Goal: Information Seeking & Learning: Learn about a topic

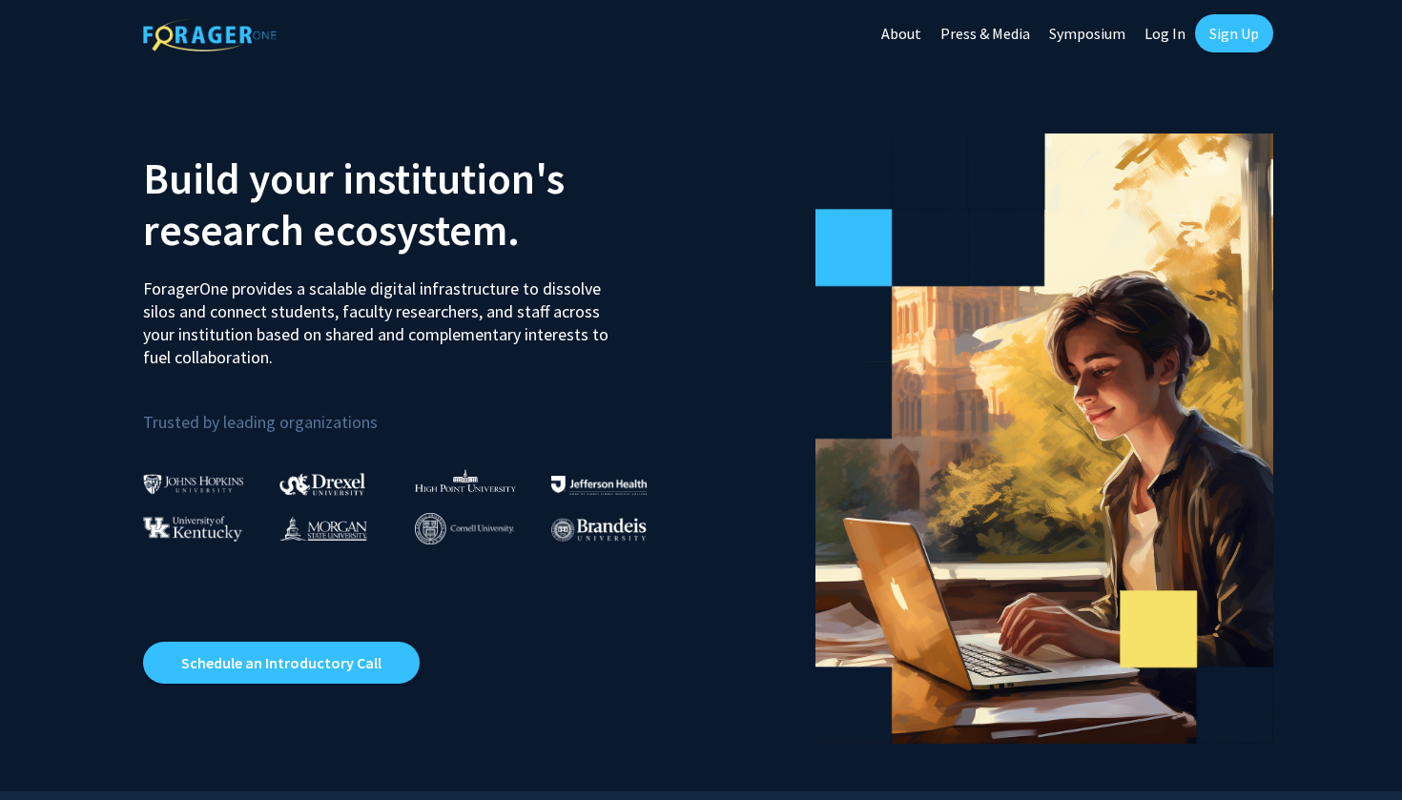
click at [1185, 31] on link "Log In" at bounding box center [1165, 33] width 60 height 67
select select
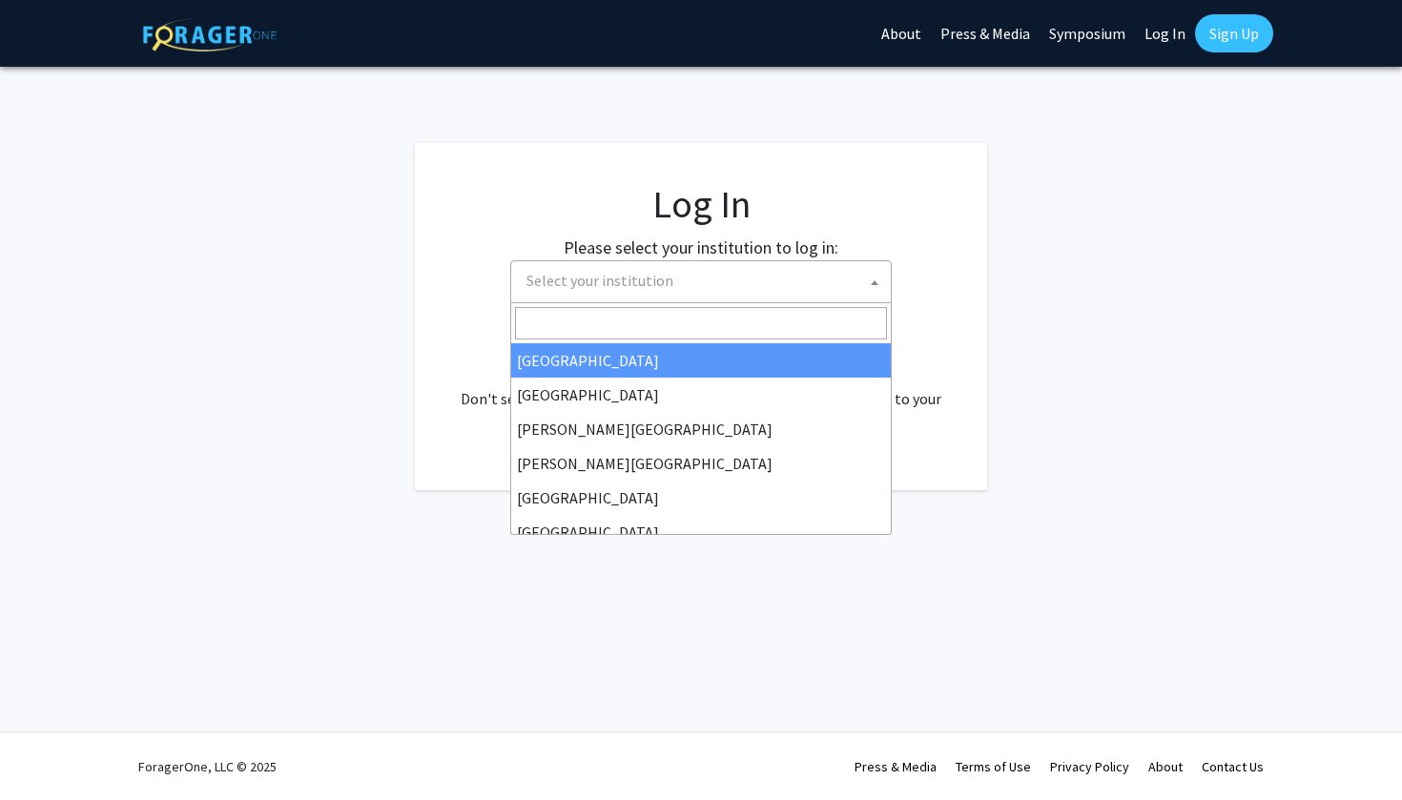
click at [816, 262] on span "Select your institution" at bounding box center [705, 280] width 372 height 39
click at [1223, 48] on link "Sign Up" at bounding box center [1234, 33] width 78 height 38
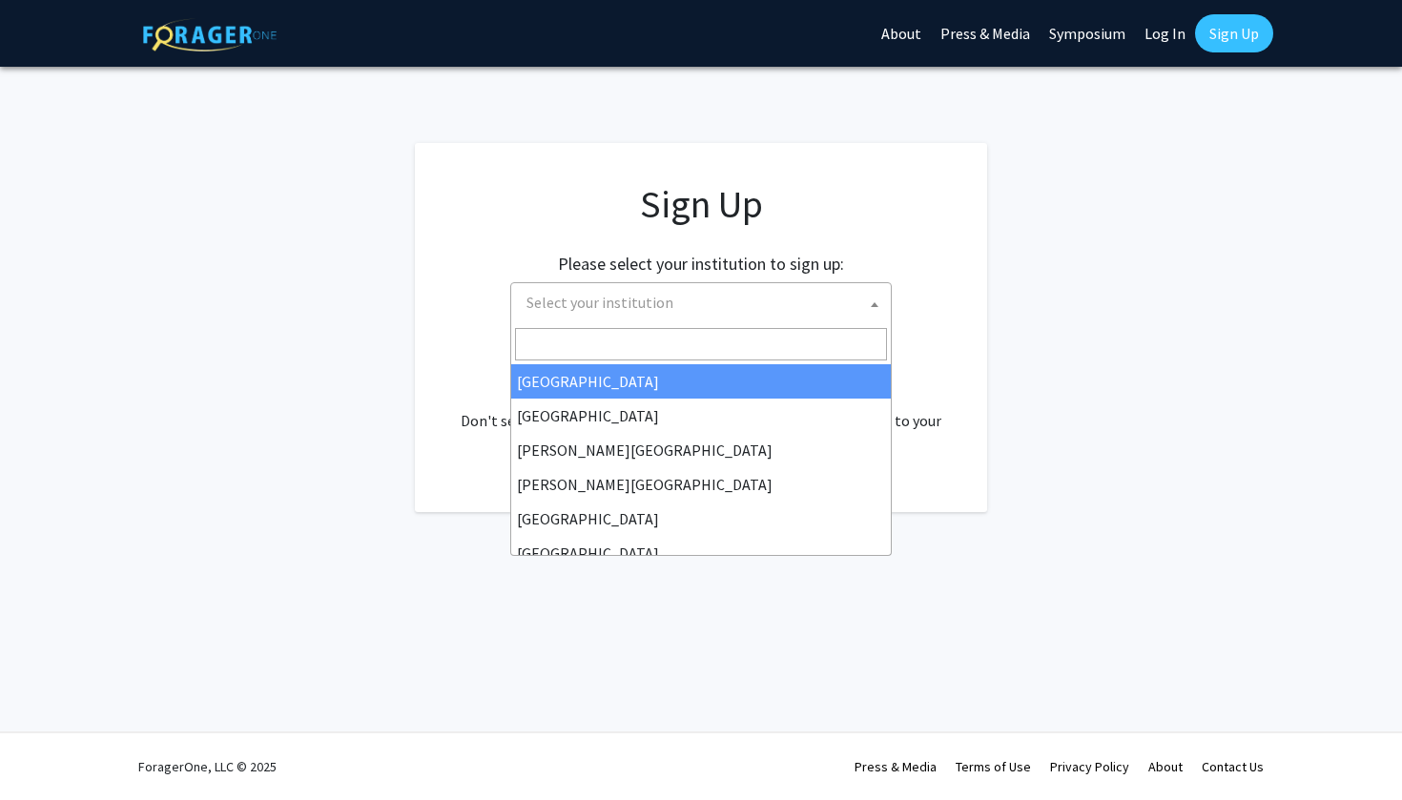
click at [753, 307] on span "Select your institution" at bounding box center [705, 302] width 372 height 39
type input "hi"
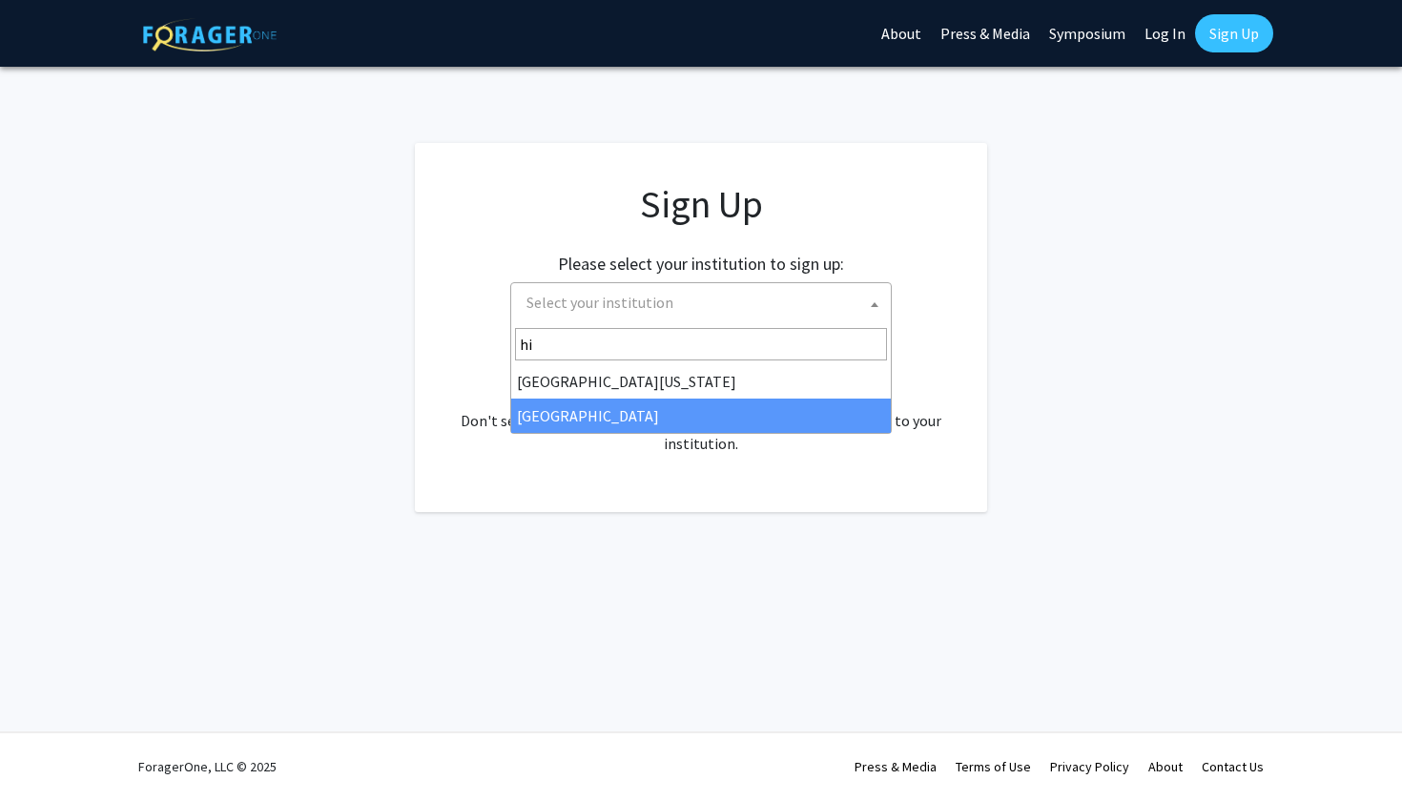
select select "2"
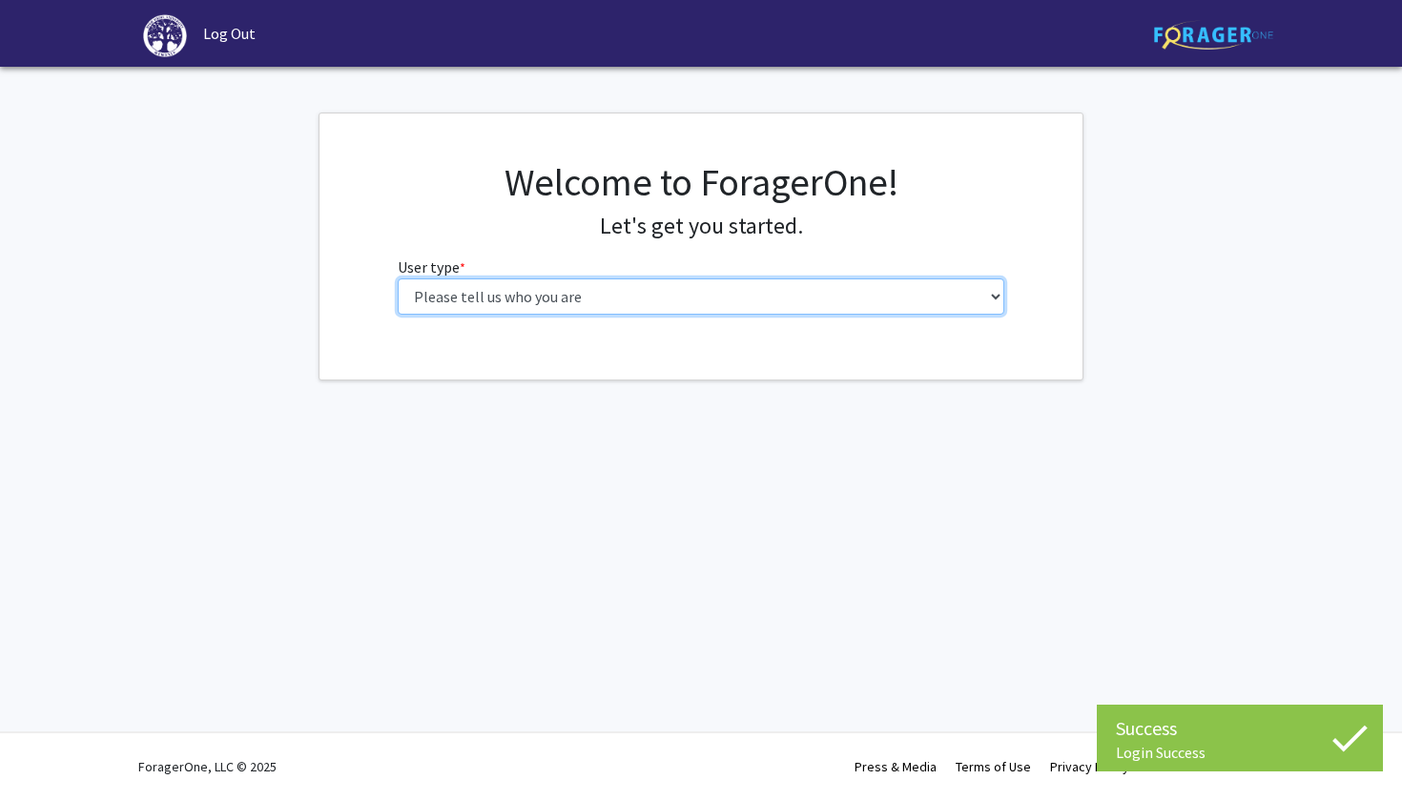
select select "1: undergrad"
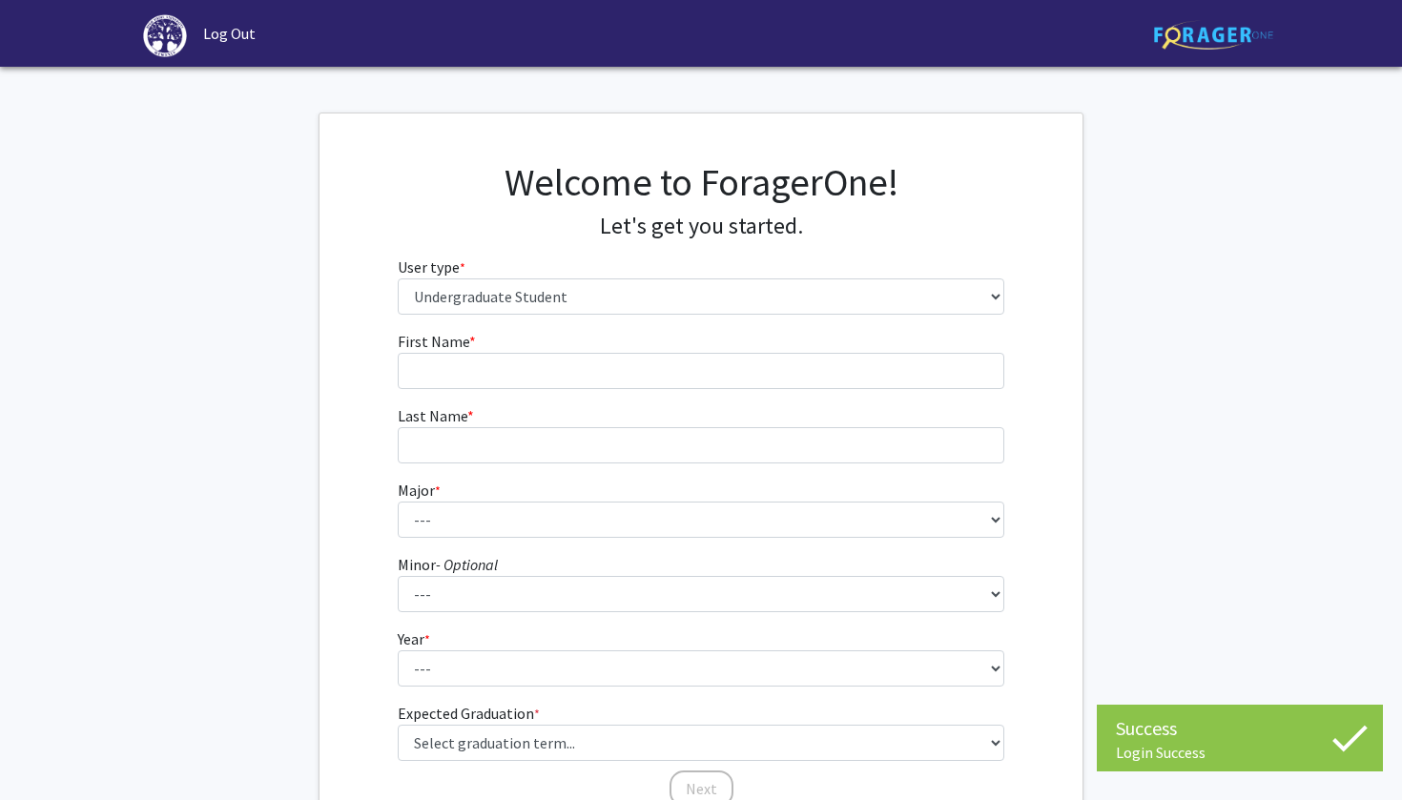
click at [948, 398] on form "First Name * required Last Name * required Major * required --- Accounting Actu…" at bounding box center [701, 560] width 607 height 460
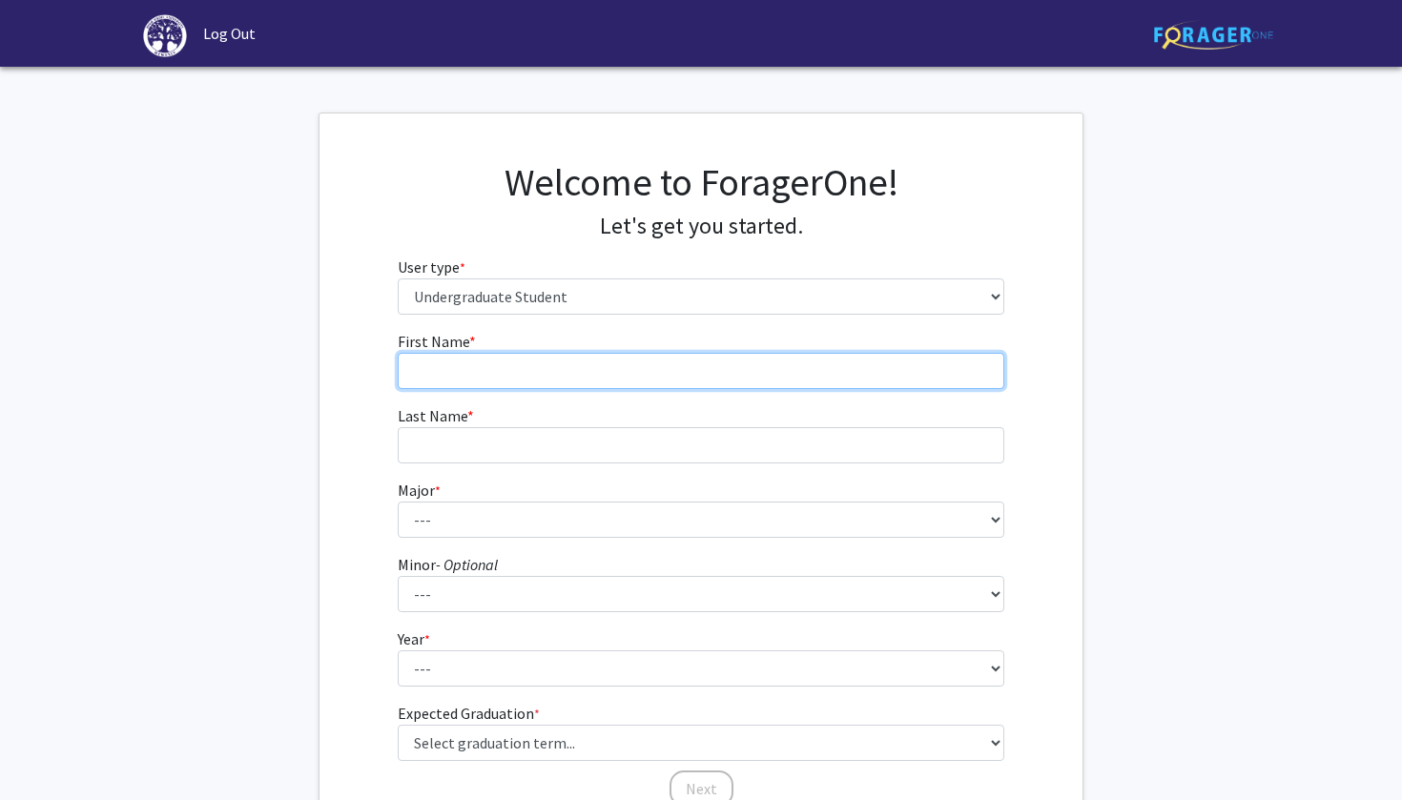
click at [933, 379] on input "First Name * required" at bounding box center [701, 371] width 607 height 36
type input "Logan"
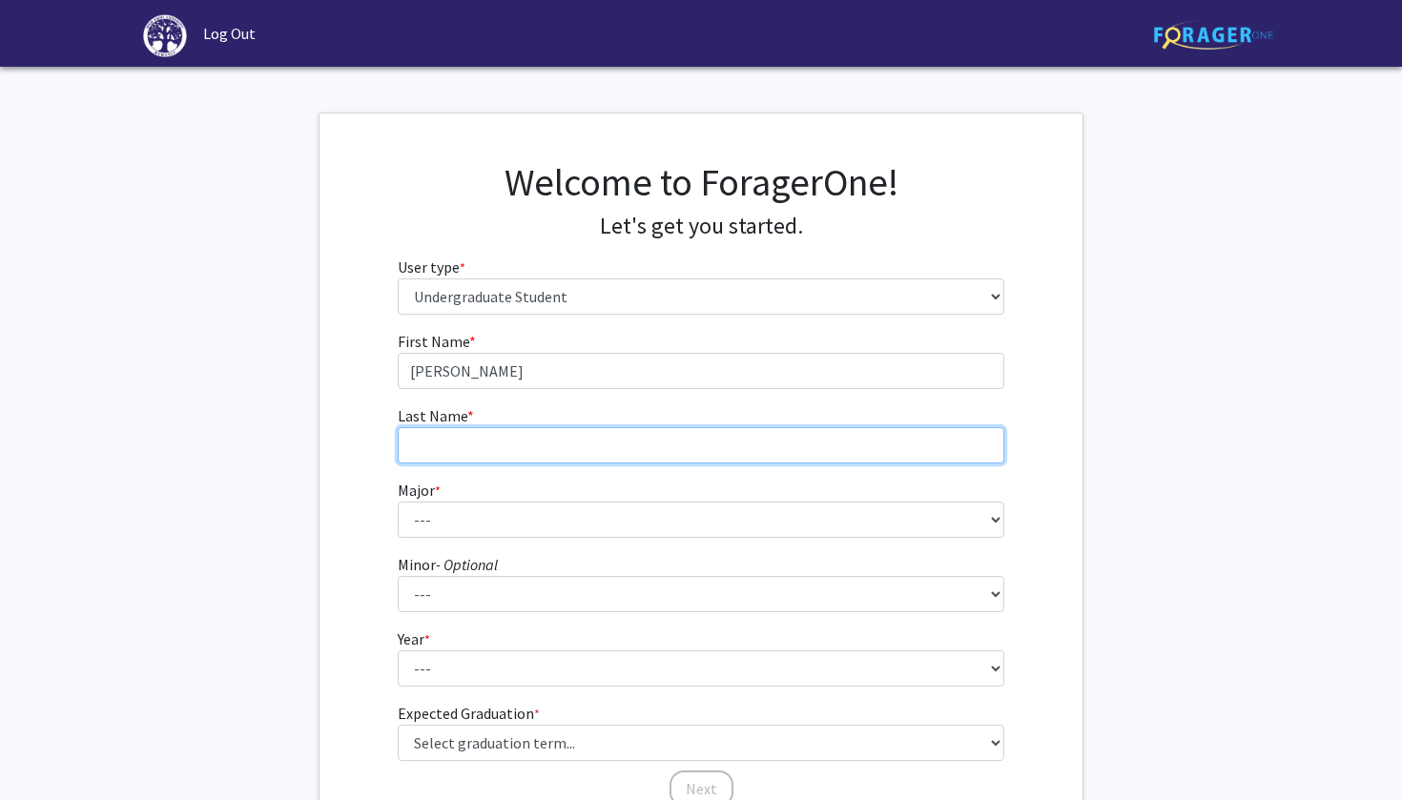
click at [765, 435] on input "Last Name * required" at bounding box center [701, 445] width 607 height 36
type input "Hodge"
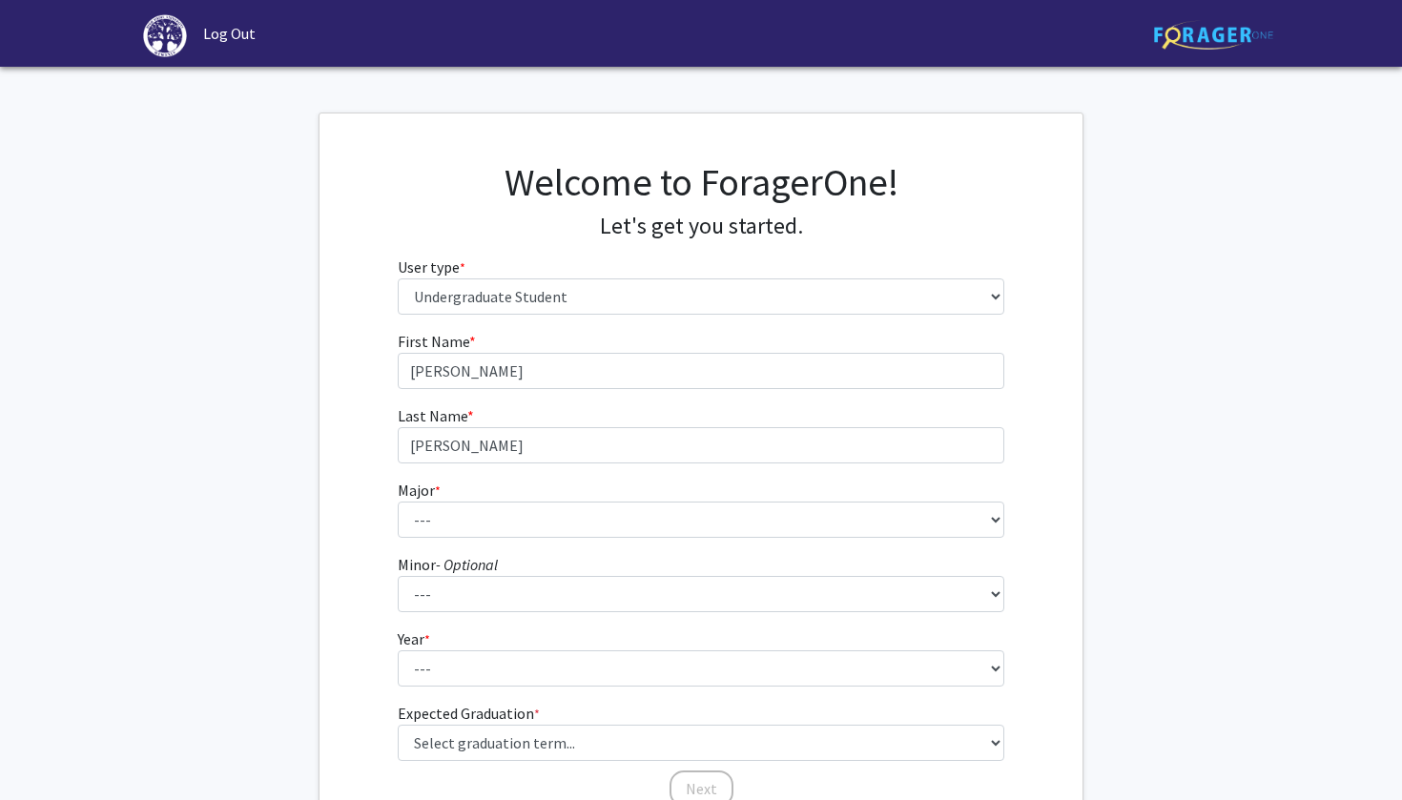
click at [672, 486] on fg-select "Major * required --- Accounting Actuarial Science Advertising, Public Relations…" at bounding box center [701, 508] width 607 height 59
click at [673, 498] on fg-select "Major * required --- Accounting Actuarial Science Advertising, Public Relations…" at bounding box center [701, 508] width 607 height 59
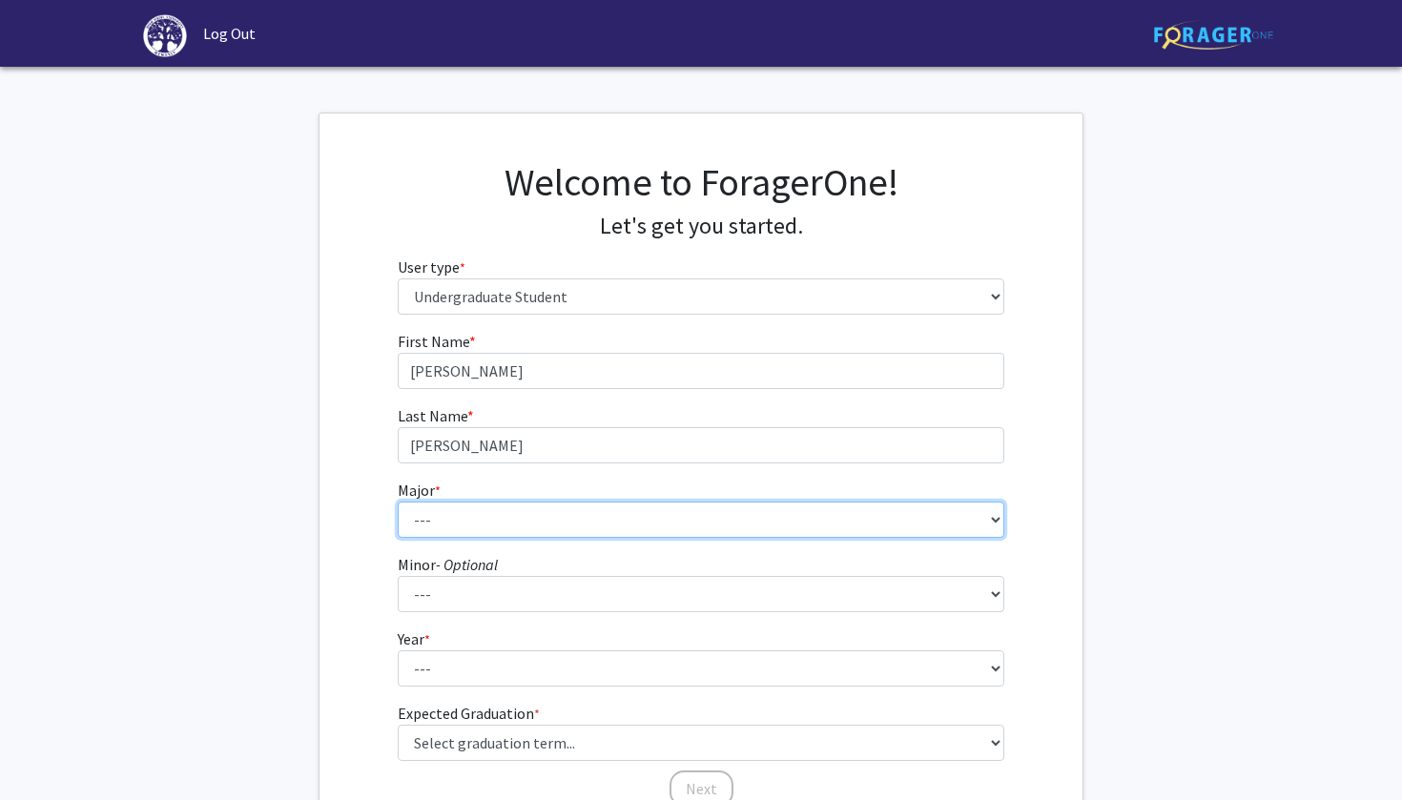
select select "50: 199"
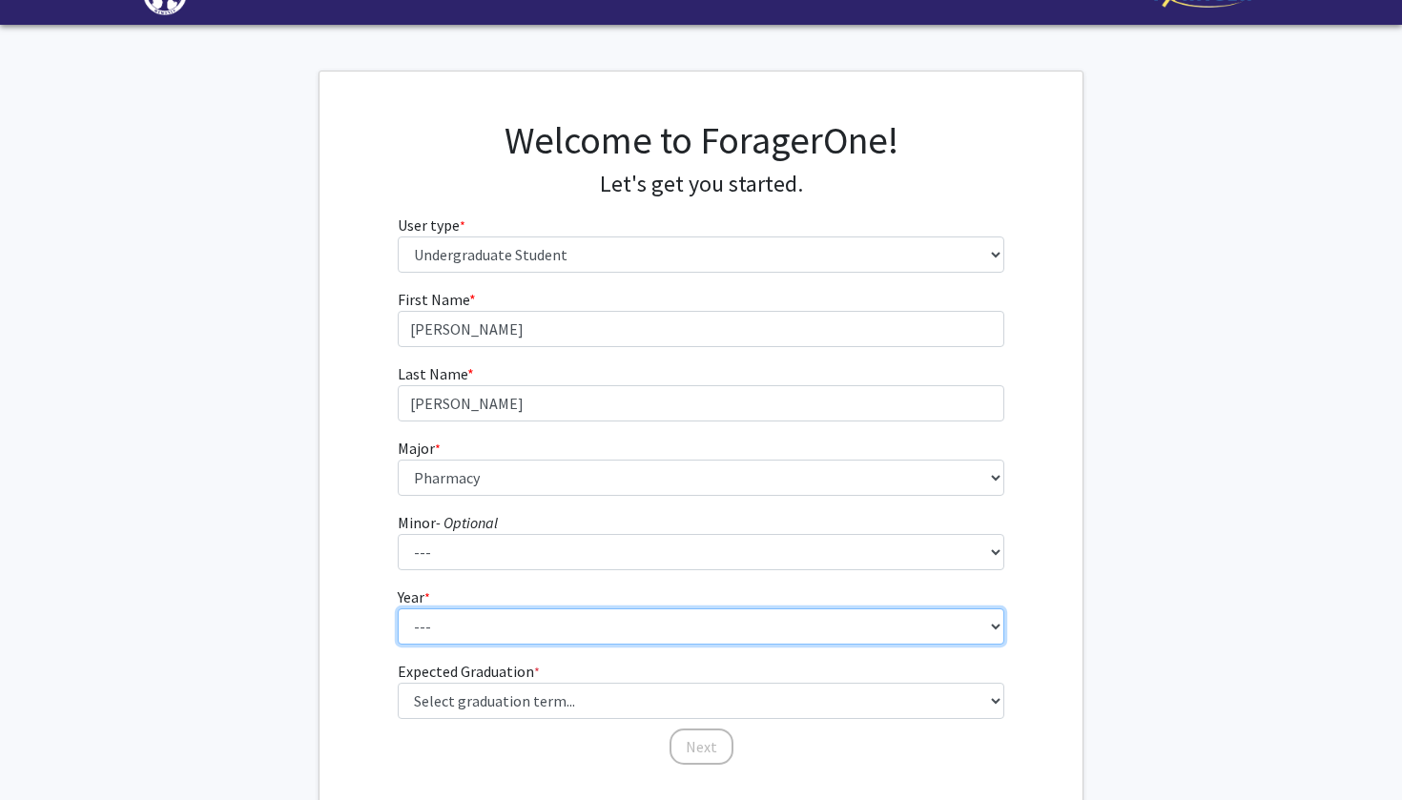
select select "1: first-year"
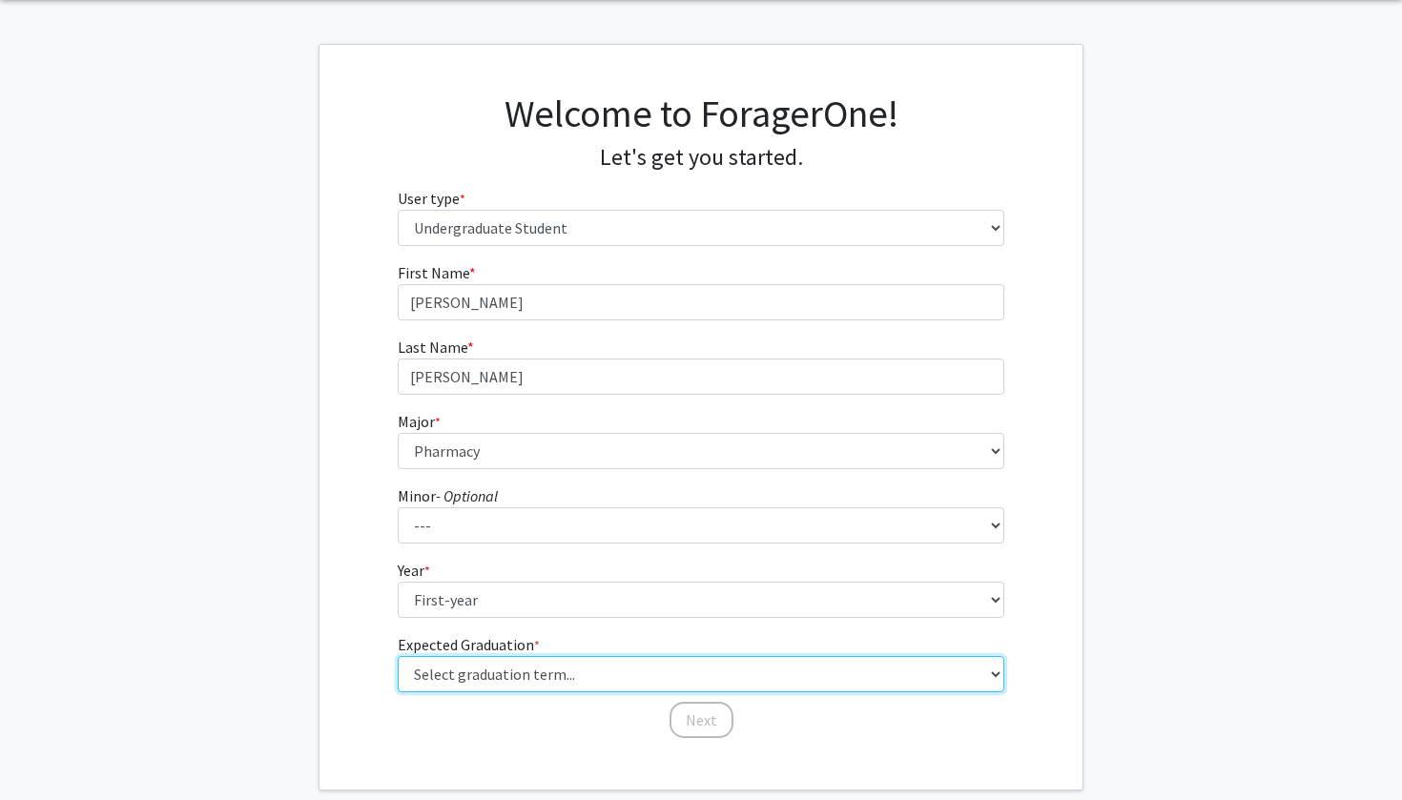
select select "25: spring_2031"
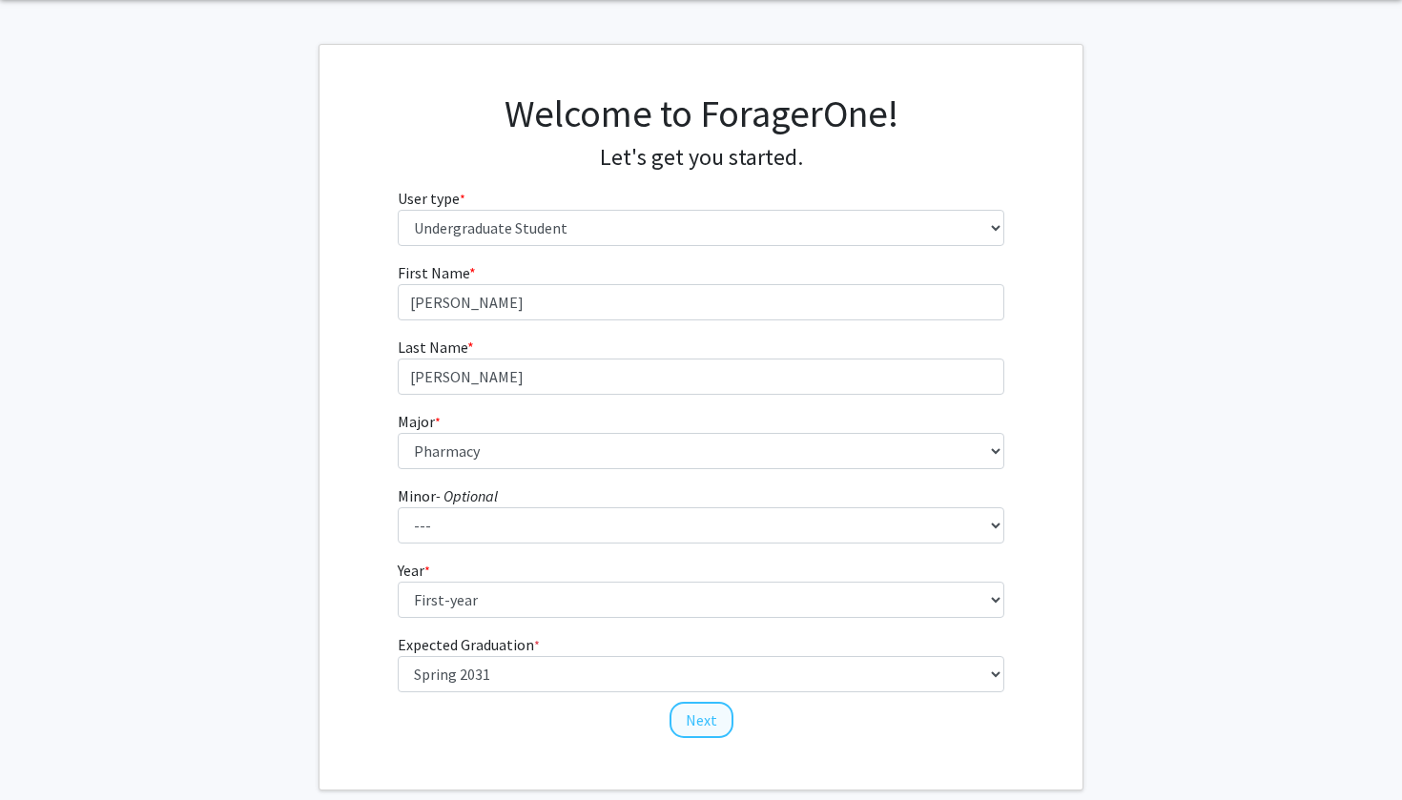
click at [700, 715] on button "Next" at bounding box center [701, 720] width 64 height 36
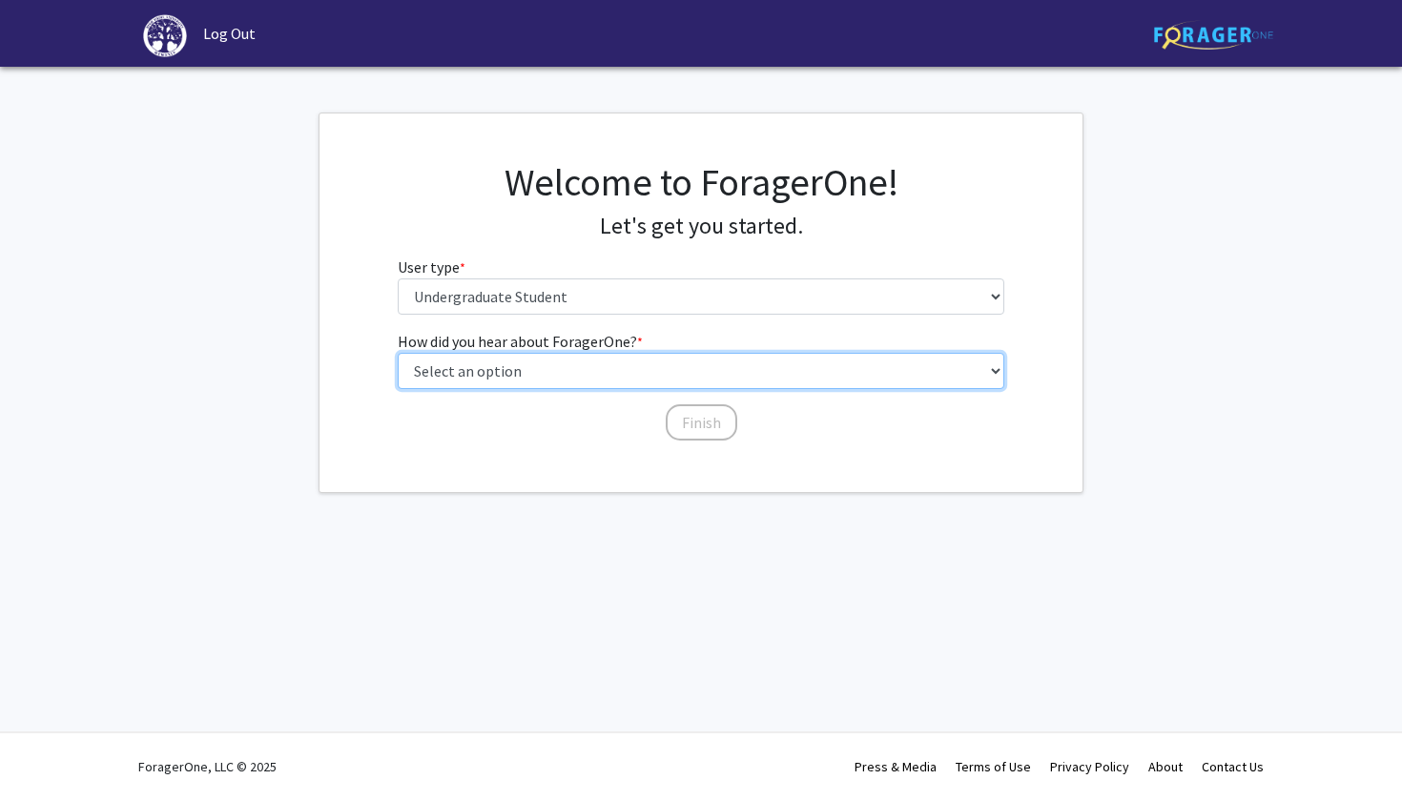
select select "2: faculty_recommendation"
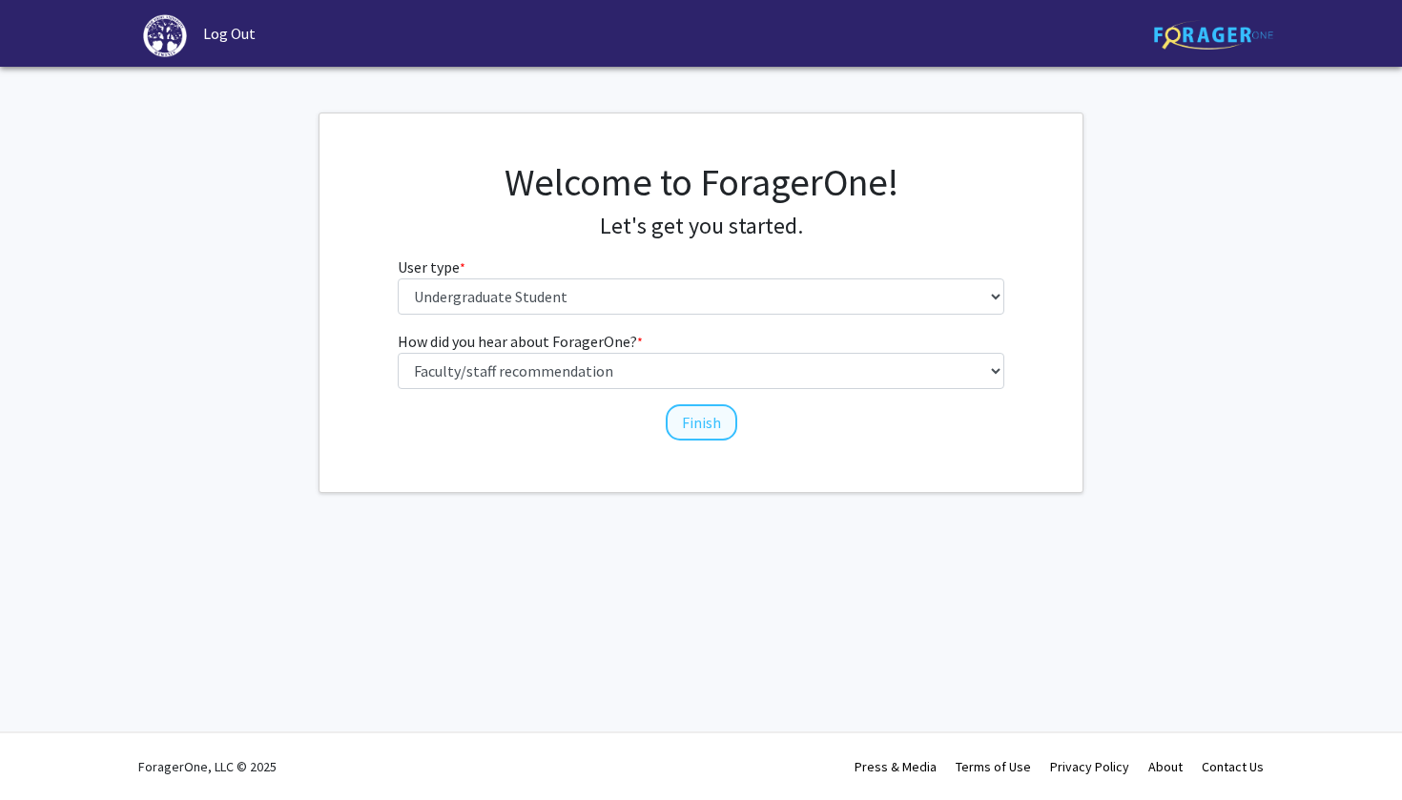
click at [679, 427] on button "Finish" at bounding box center [702, 422] width 72 height 36
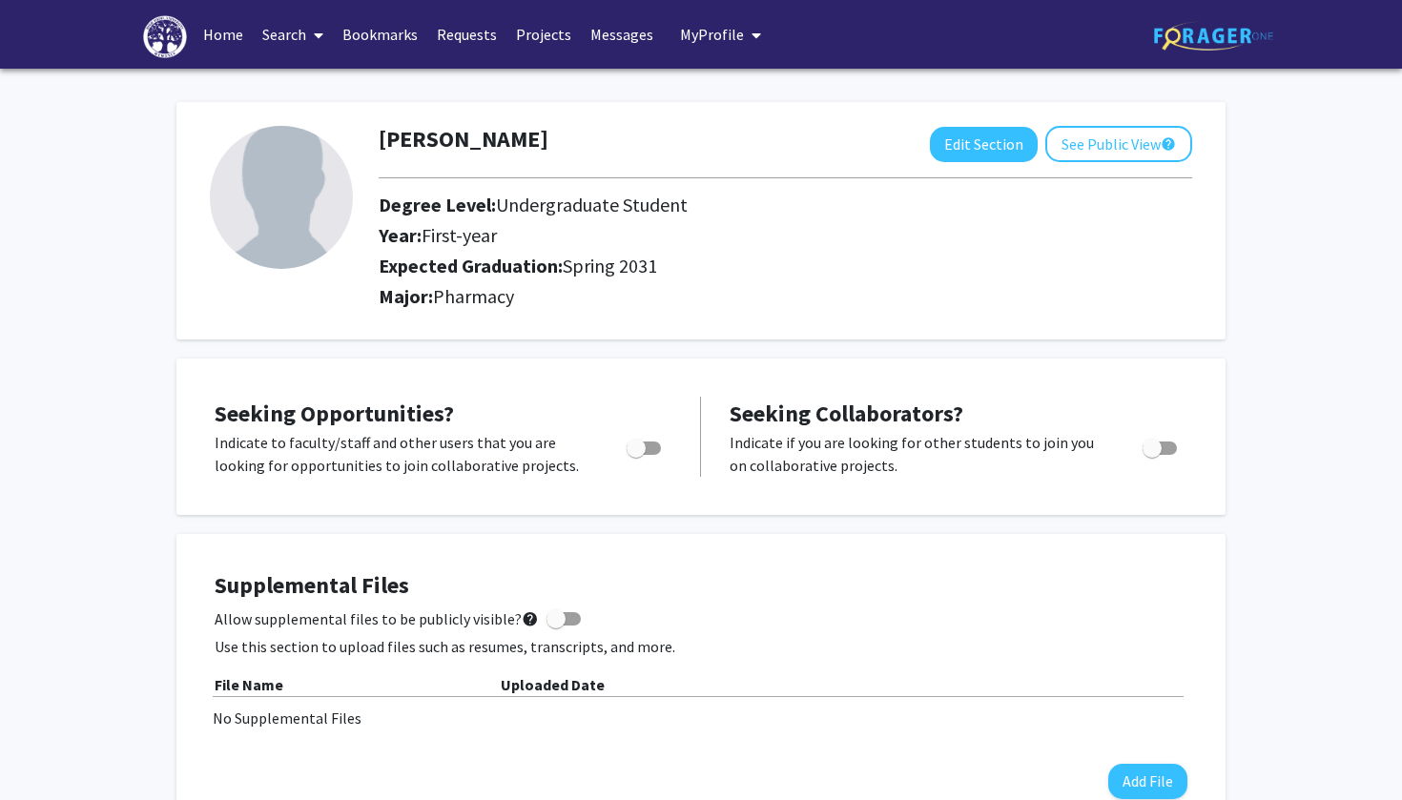
click at [241, 40] on link "Home" at bounding box center [223, 34] width 59 height 67
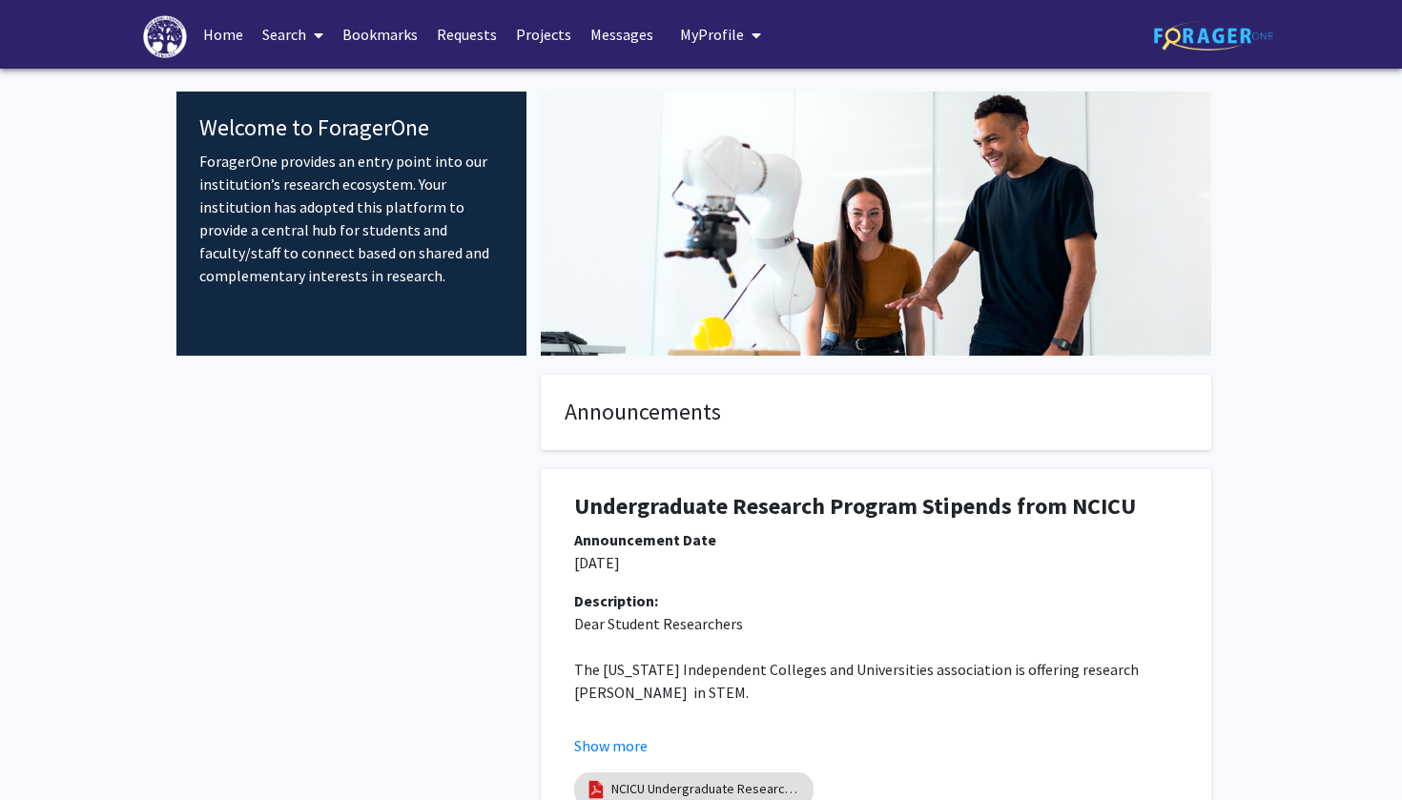
drag, startPoint x: 547, startPoint y: 36, endPoint x: 516, endPoint y: 36, distance: 31.5
click at [538, 36] on link "Projects" at bounding box center [543, 34] width 74 height 67
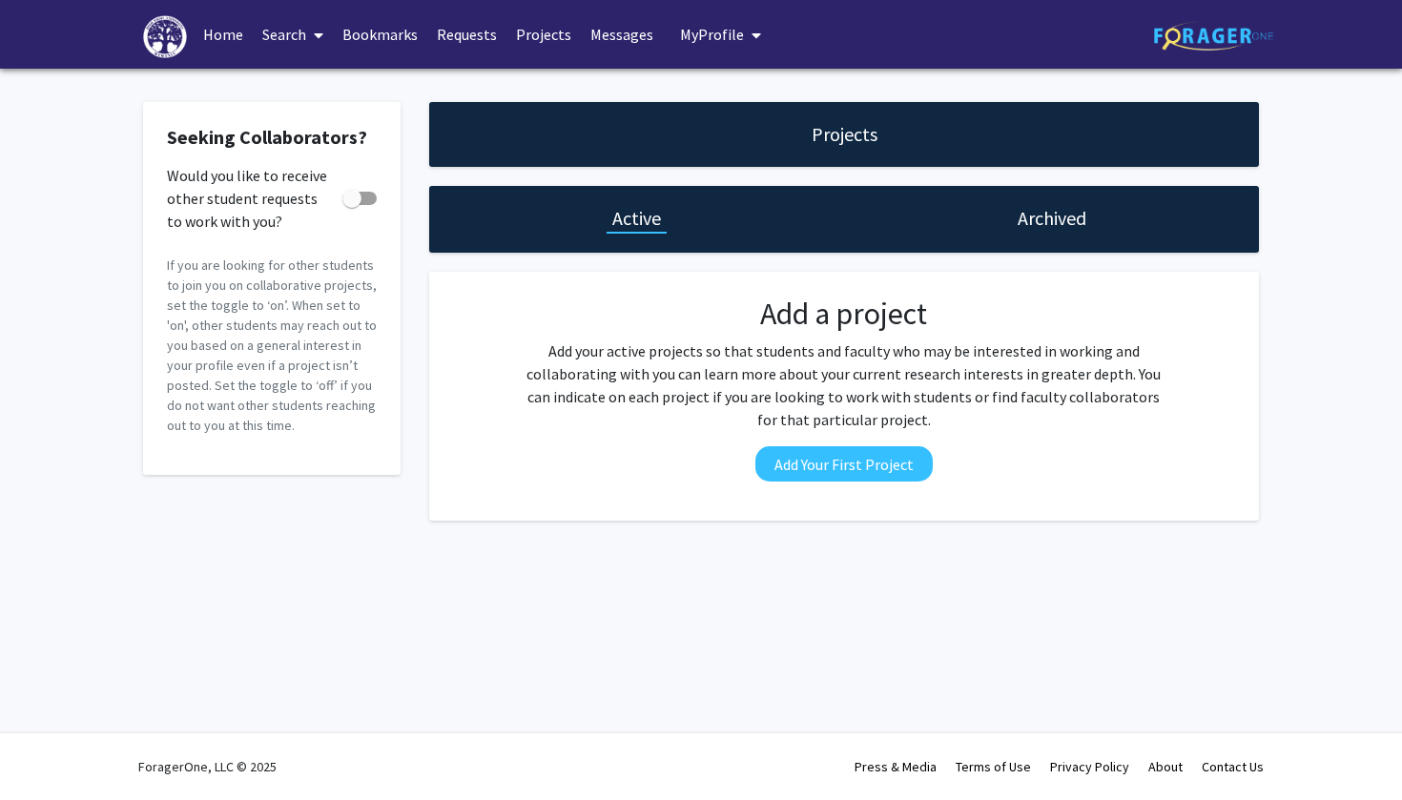
click at [400, 33] on link "Bookmarks" at bounding box center [380, 34] width 94 height 67
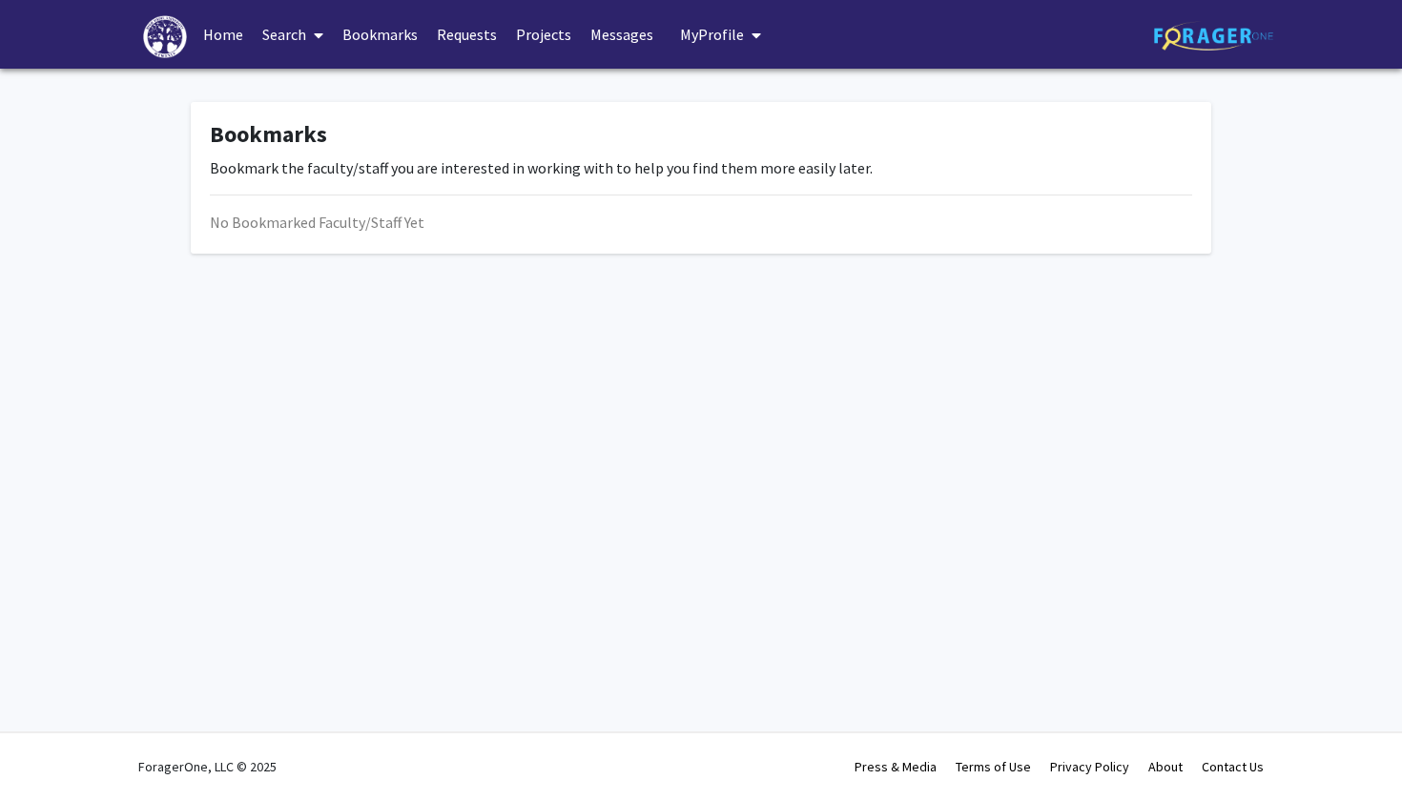
click at [298, 49] on link "Search" at bounding box center [293, 34] width 80 height 67
click at [315, 85] on span "Faculty/Staff" at bounding box center [323, 88] width 140 height 38
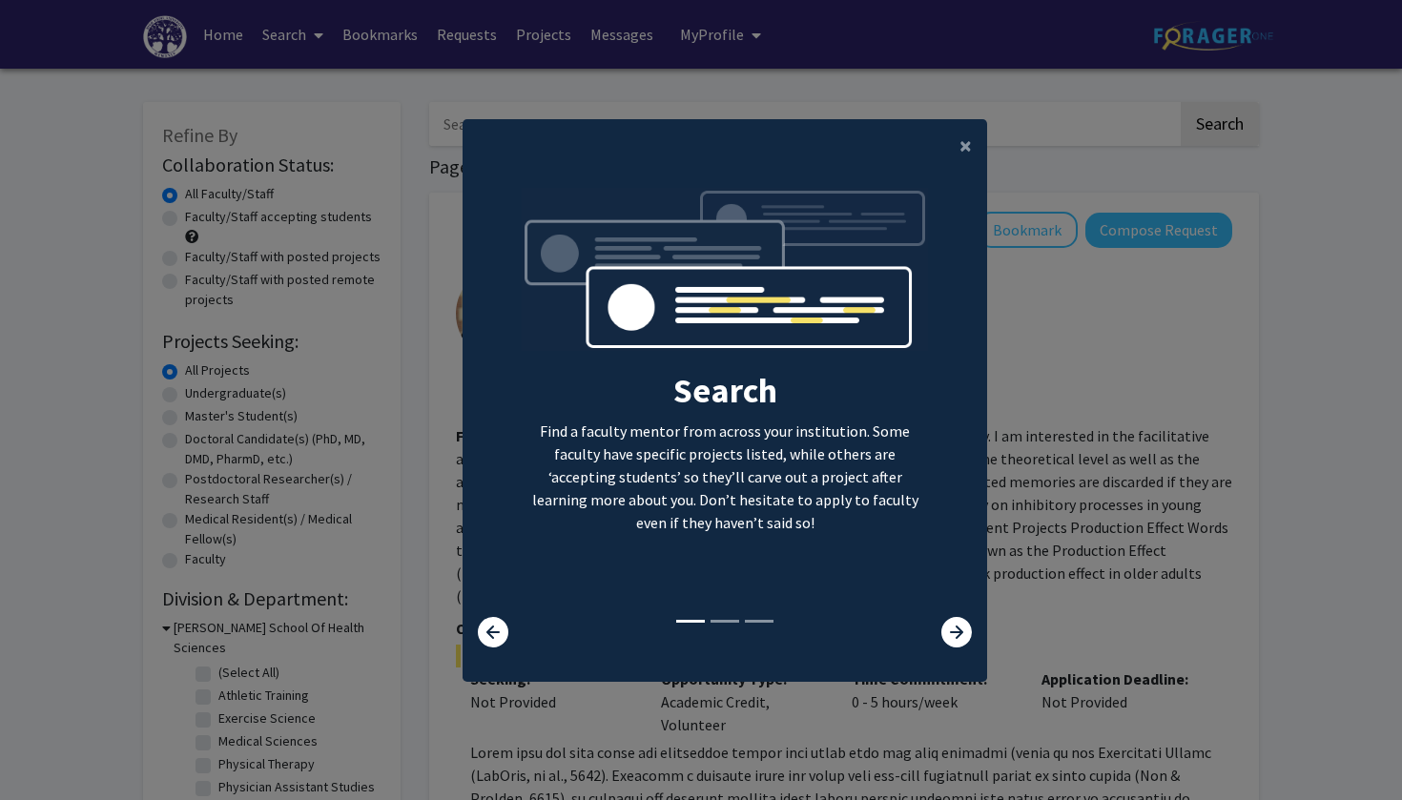
click at [951, 617] on div "Search Find a faculty mentor from across your institution. Some faculty have sp…" at bounding box center [724, 402] width 523 height 429
click at [958, 645] on icon at bounding box center [956, 632] width 31 height 31
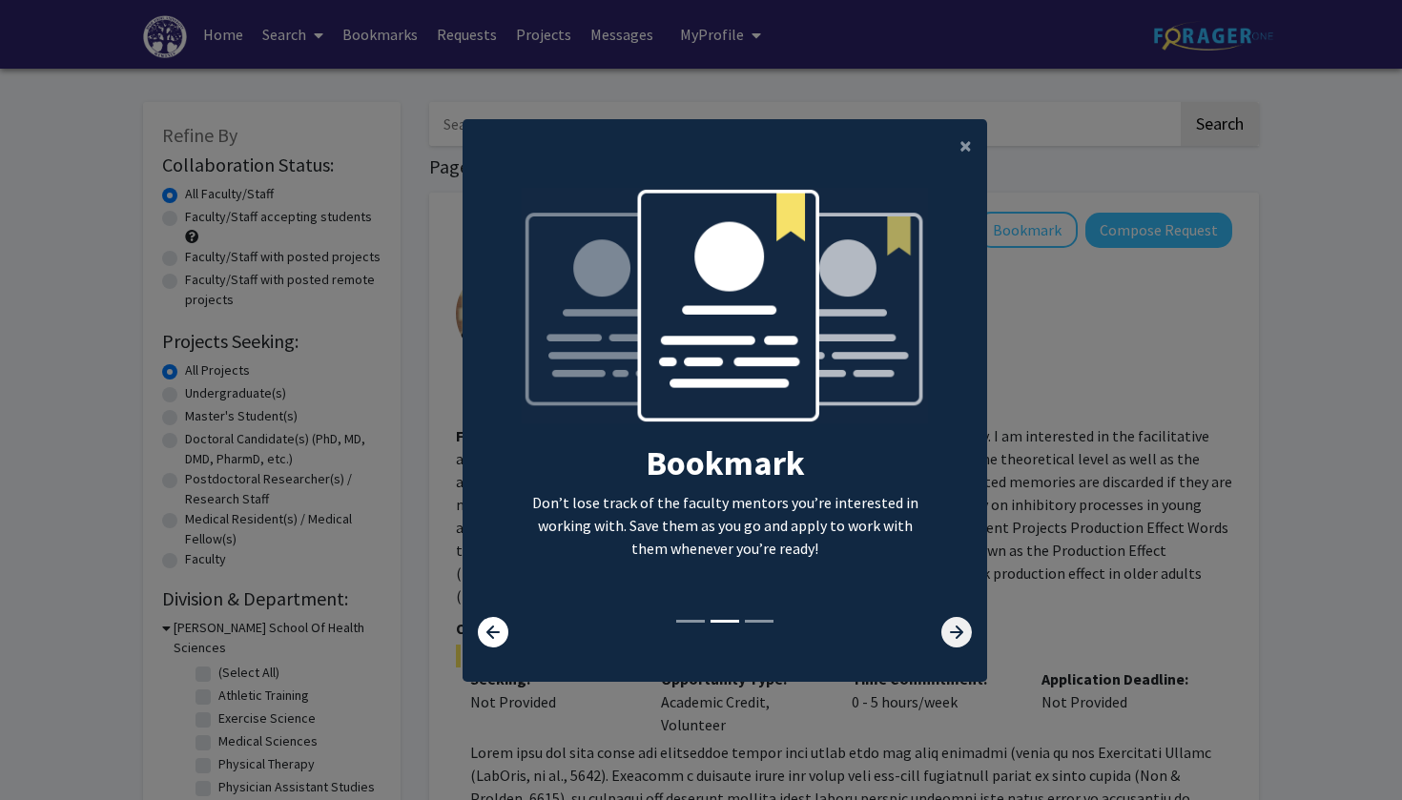
click at [958, 646] on icon at bounding box center [956, 632] width 31 height 31
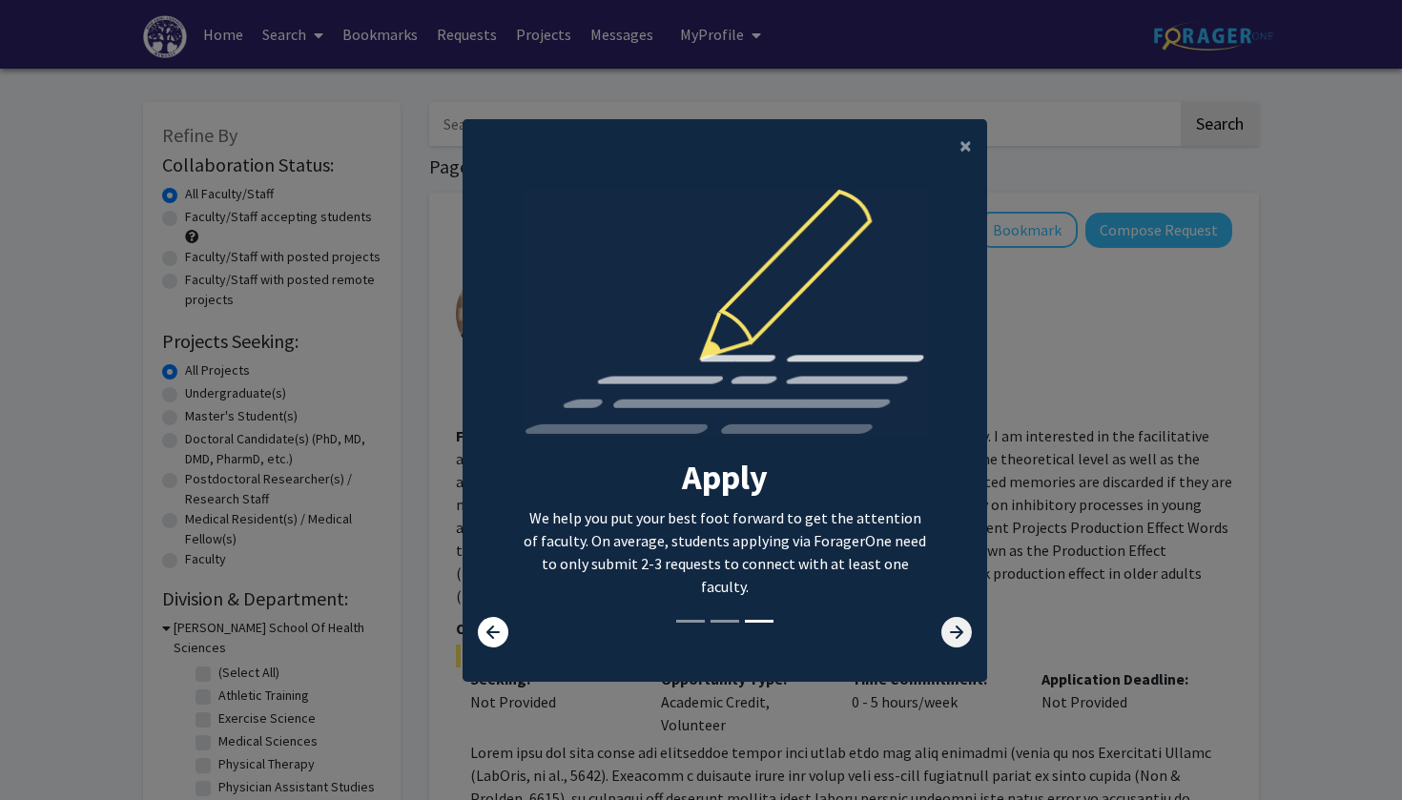
click at [958, 646] on icon at bounding box center [956, 632] width 31 height 31
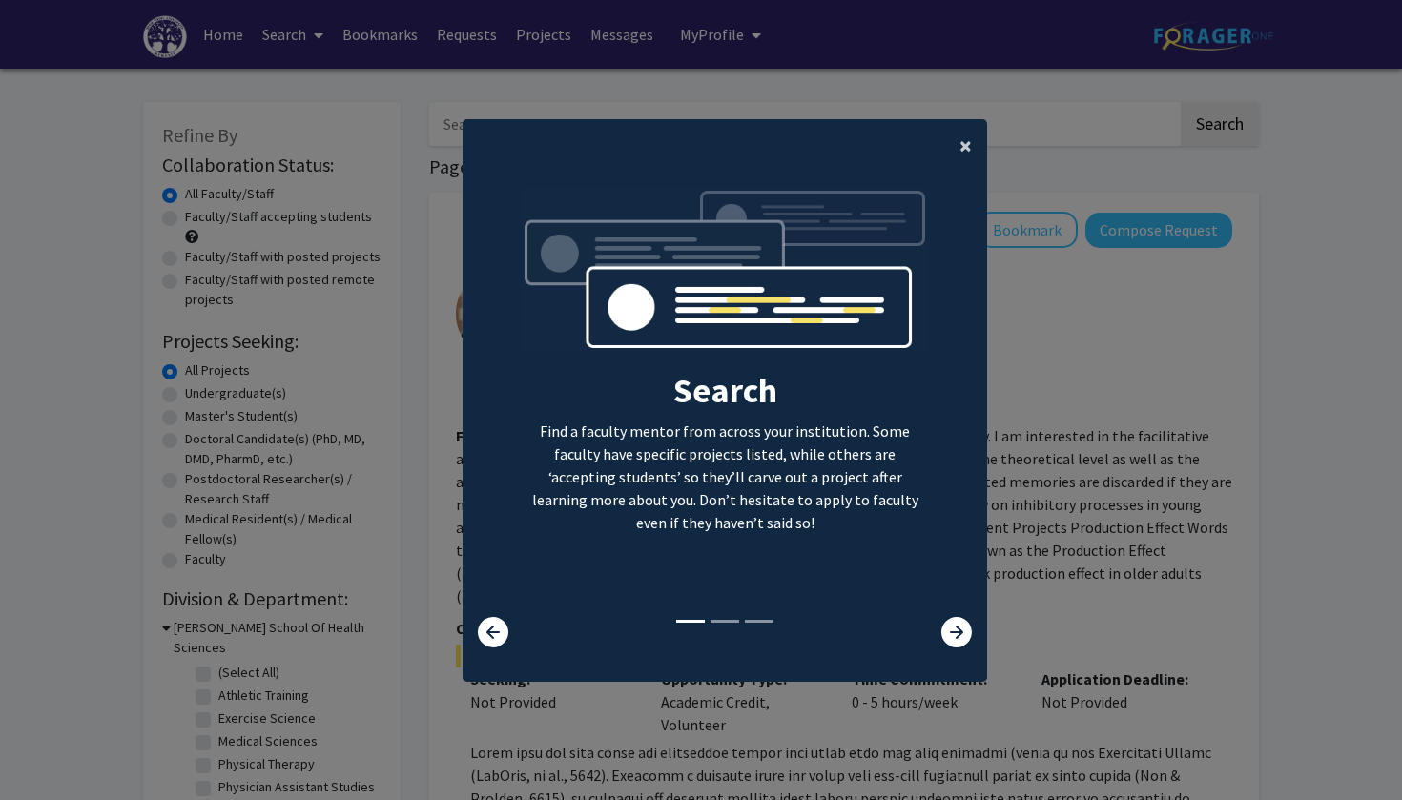
click at [961, 135] on span "×" at bounding box center [965, 146] width 12 height 30
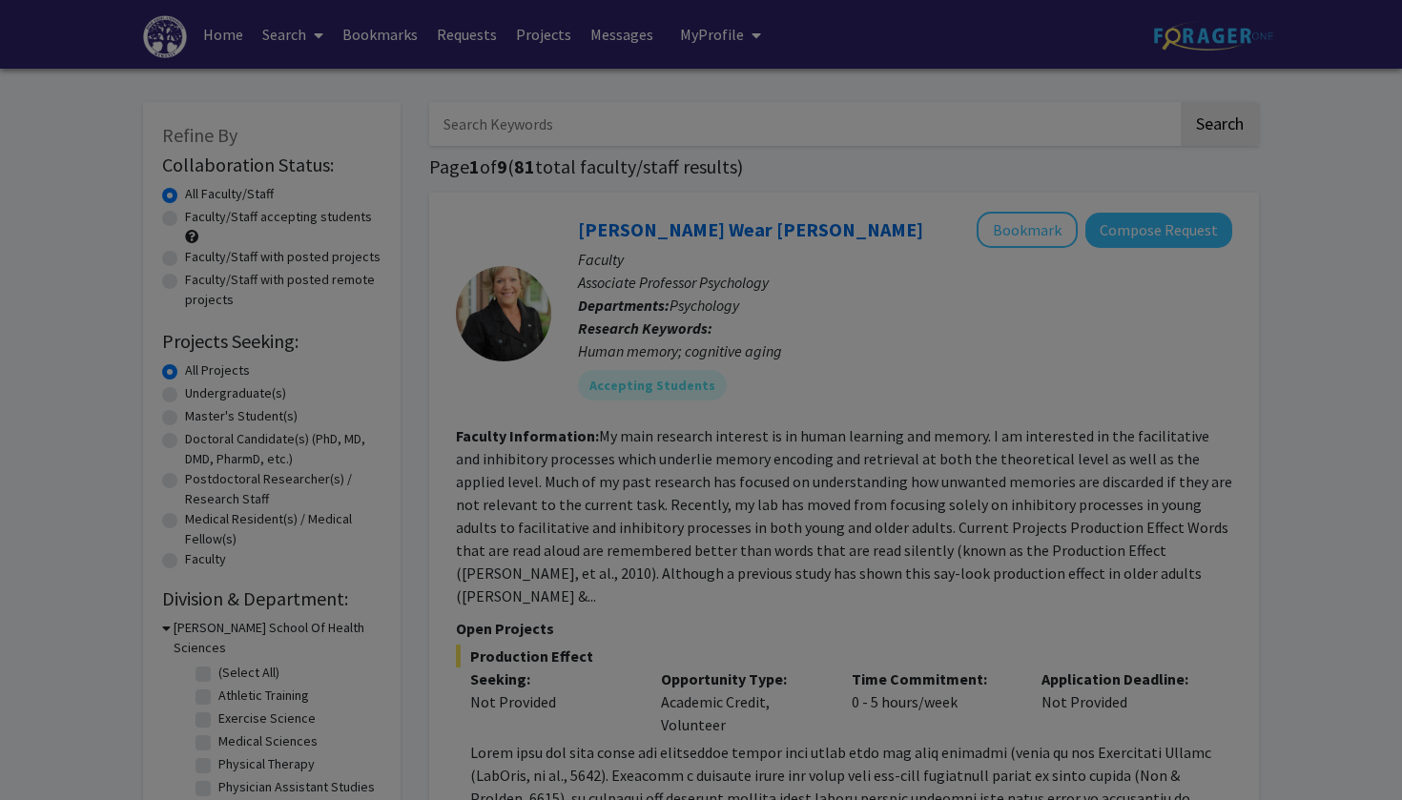
click at [969, 141] on div "Search Find a faculty mentor from across your institution. Some faculty have sp…" at bounding box center [724, 215] width 523 height 429
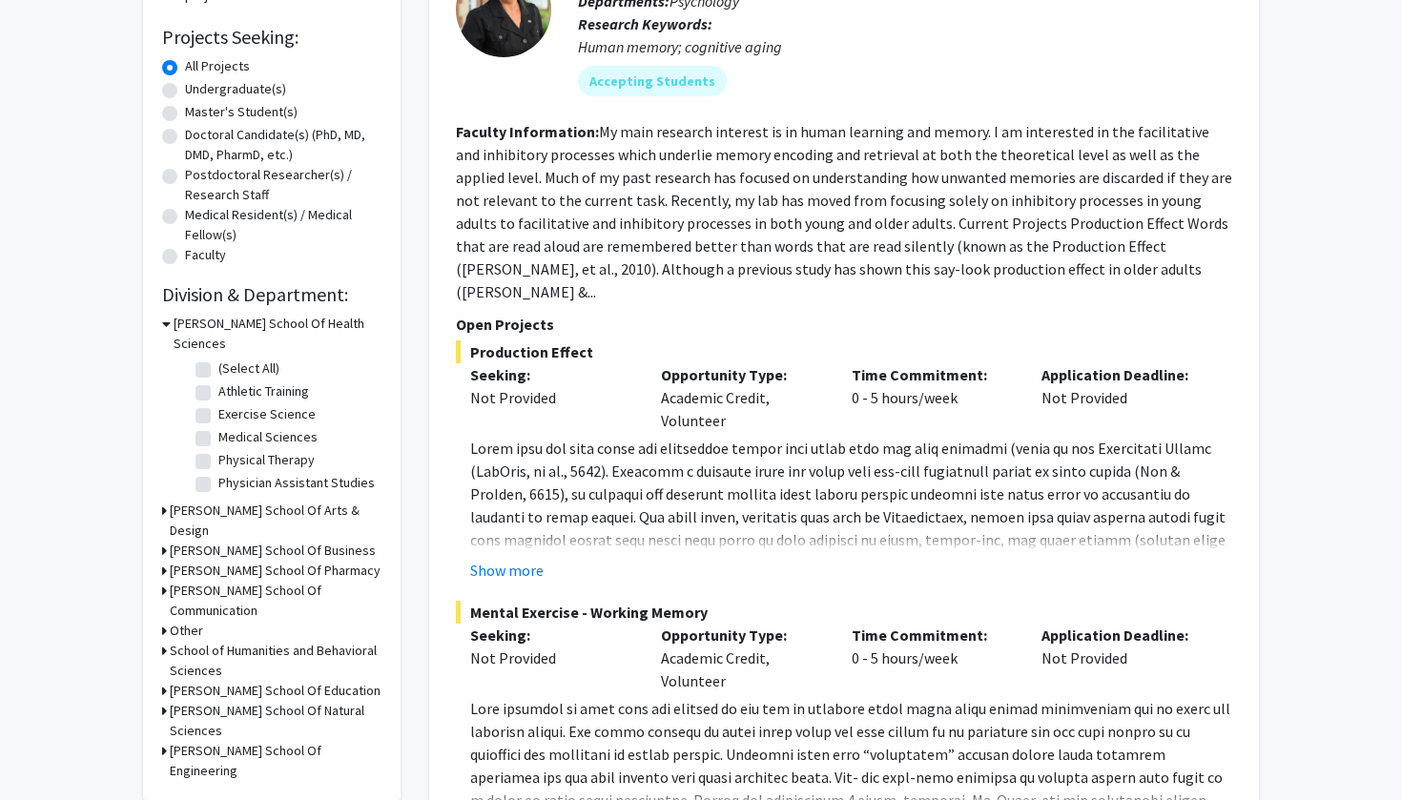
scroll to position [305, 0]
click at [267, 560] on h3 "Fred Wilson School Of Pharmacy" at bounding box center [275, 570] width 211 height 20
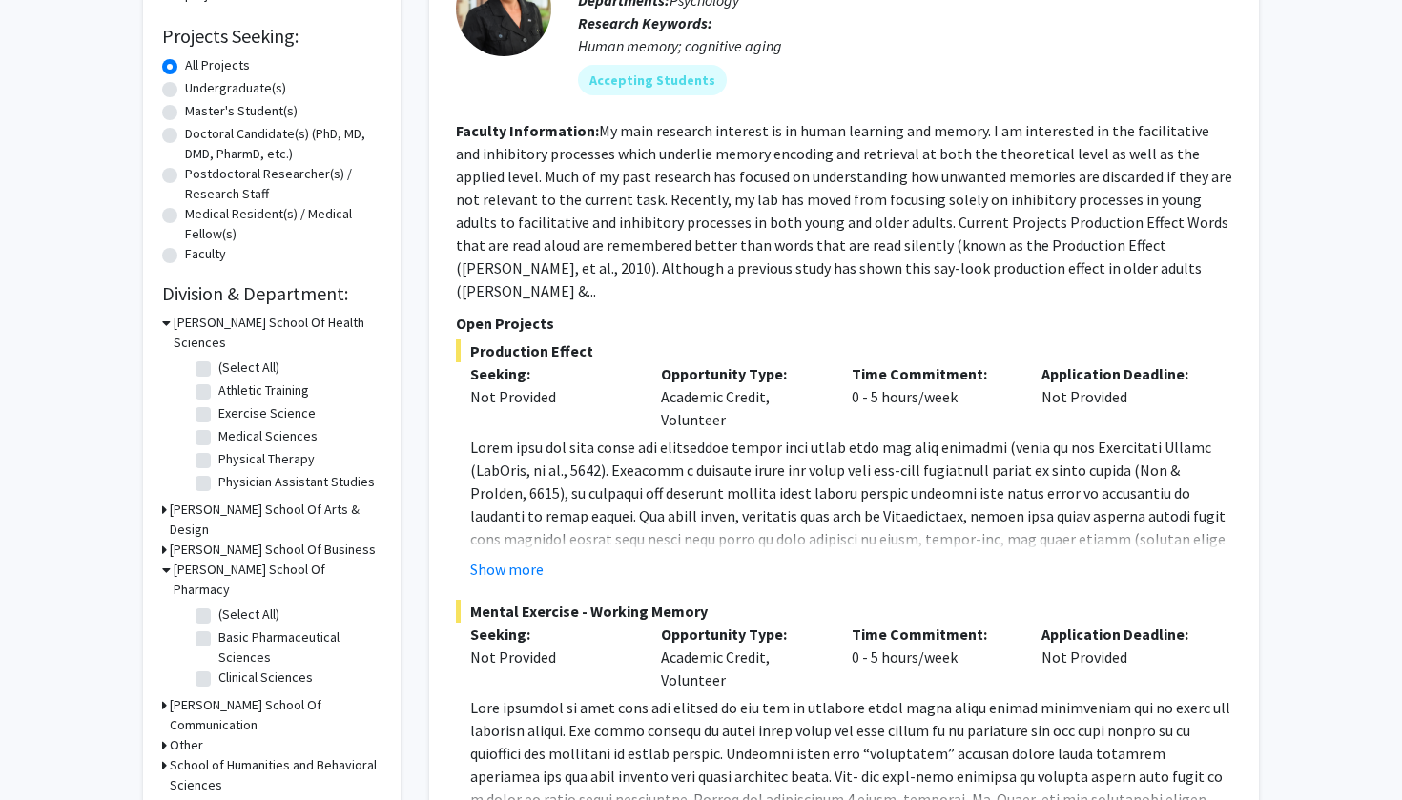
click at [218, 605] on label "(Select All)" at bounding box center [248, 615] width 61 height 20
click at [218, 605] on input "(Select All)" at bounding box center [224, 611] width 12 height 12
checkbox input "true"
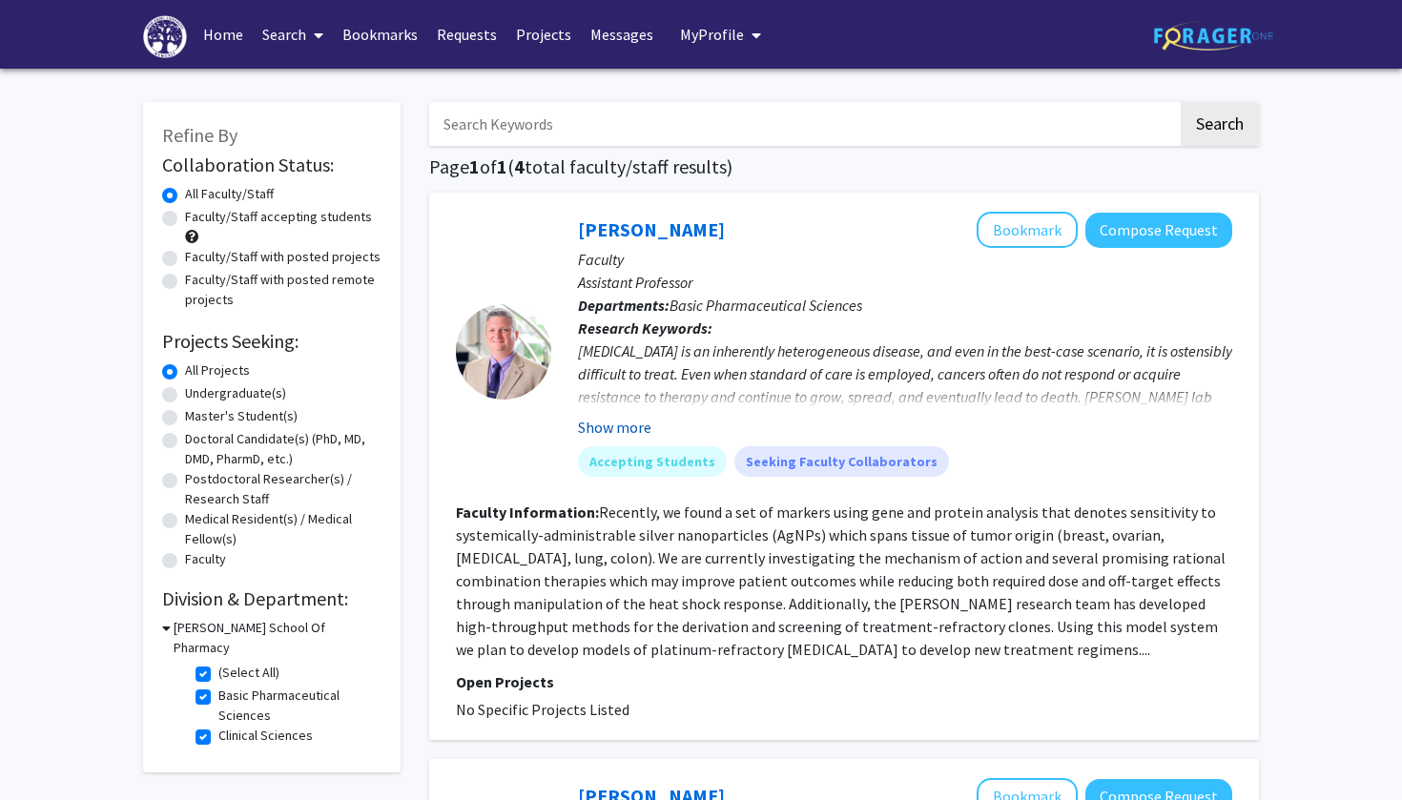
click at [635, 421] on button "Show more" at bounding box center [614, 427] width 73 height 23
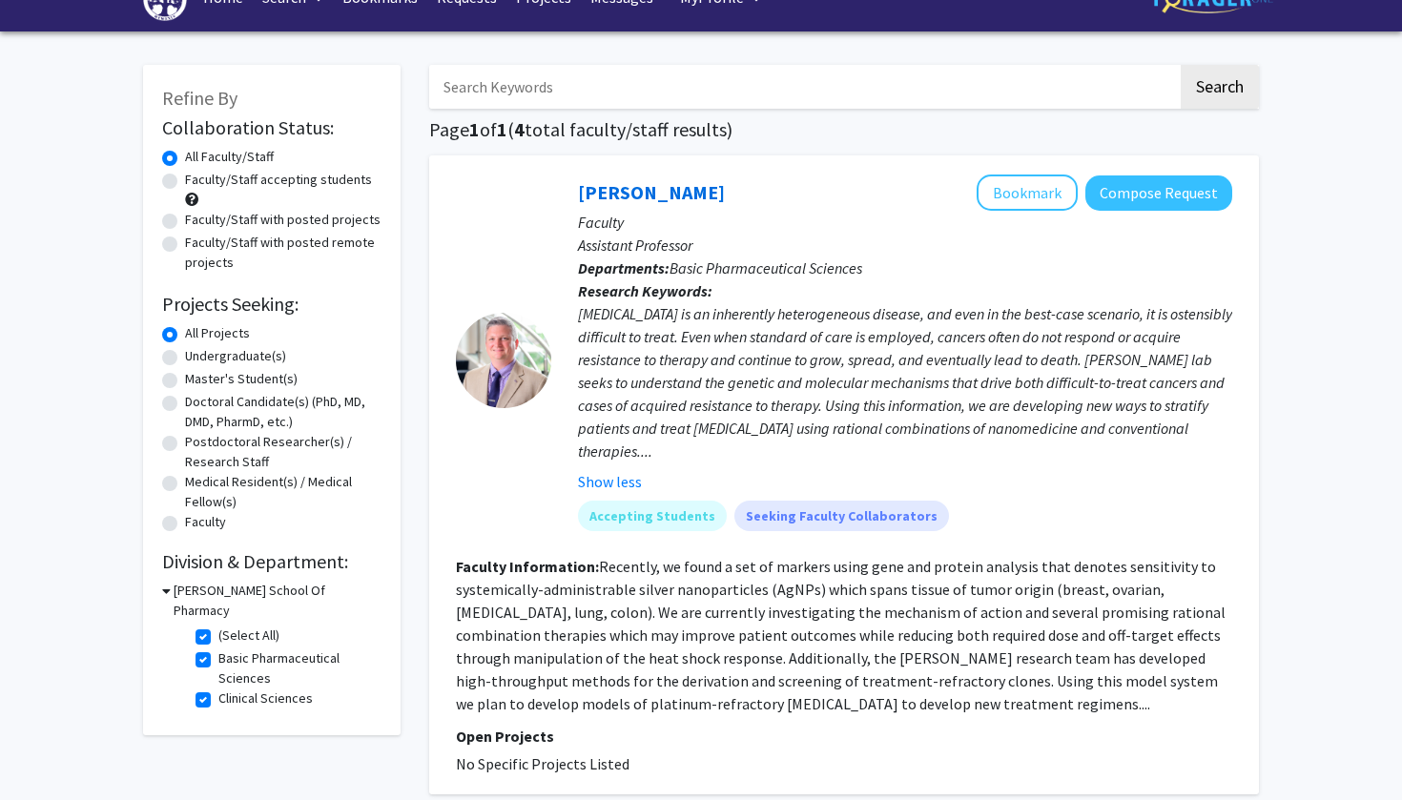
scroll to position [66, 0]
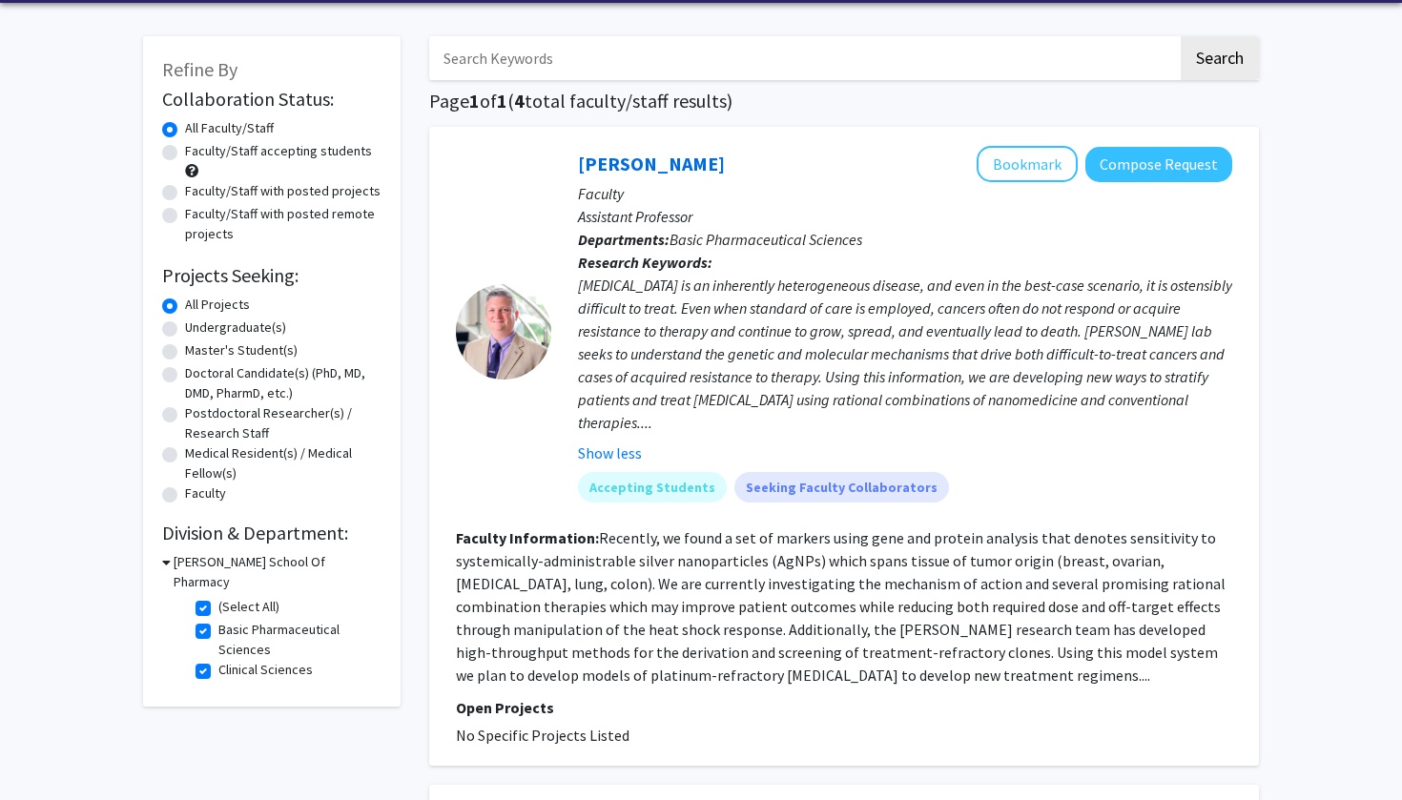
click at [218, 620] on label "Basic Pharmaceutical Sciences" at bounding box center [297, 640] width 158 height 40
click at [218, 620] on input "Basic Pharmaceutical Sciences" at bounding box center [224, 626] width 12 height 12
checkbox input "false"
checkbox input "true"
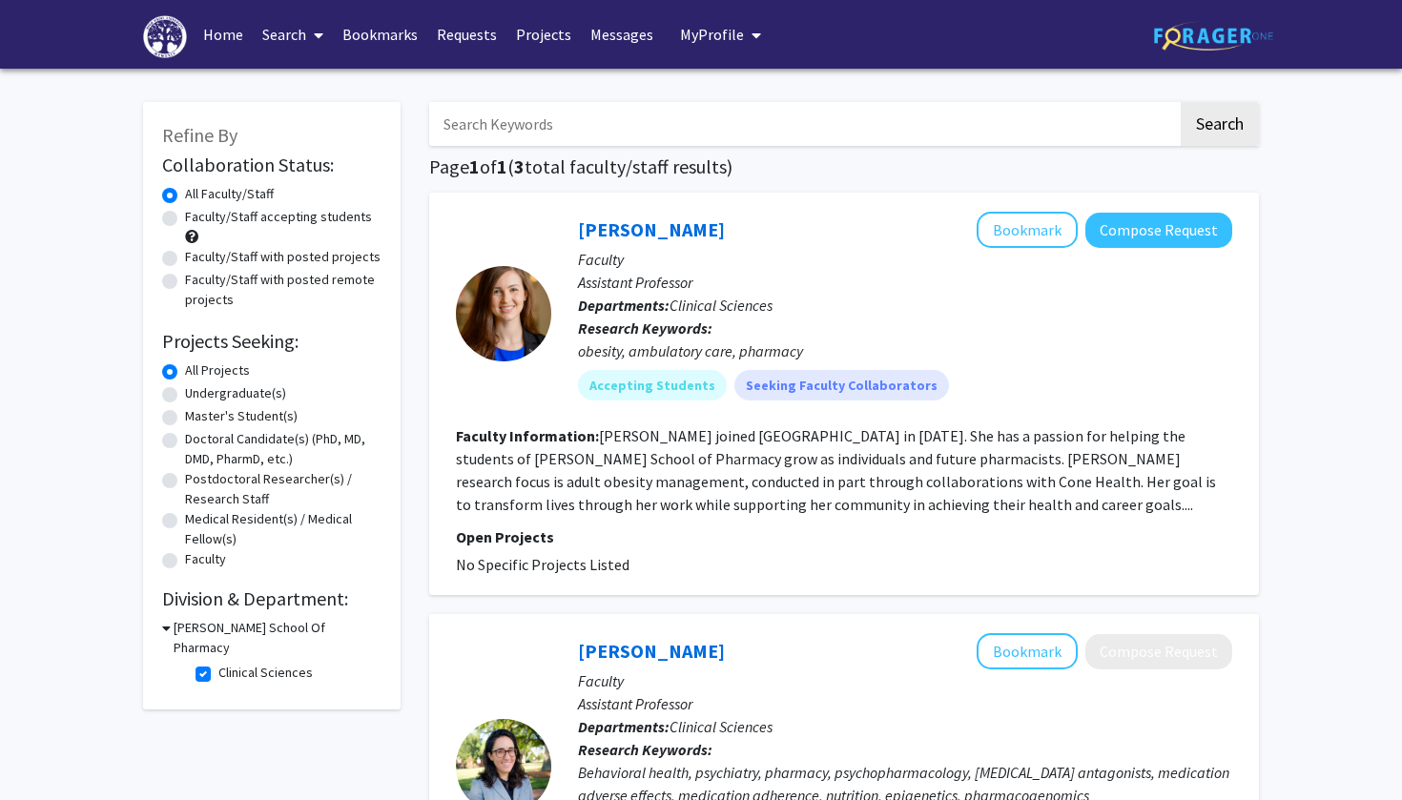
click at [203, 665] on fg-checkbox "Clinical Sciences Clinical Sciences" at bounding box center [285, 674] width 181 height 23
click at [218, 663] on label "Clinical Sciences" at bounding box center [265, 673] width 94 height 20
click at [218, 663] on input "Clinical Sciences" at bounding box center [224, 669] width 12 height 12
checkbox input "false"
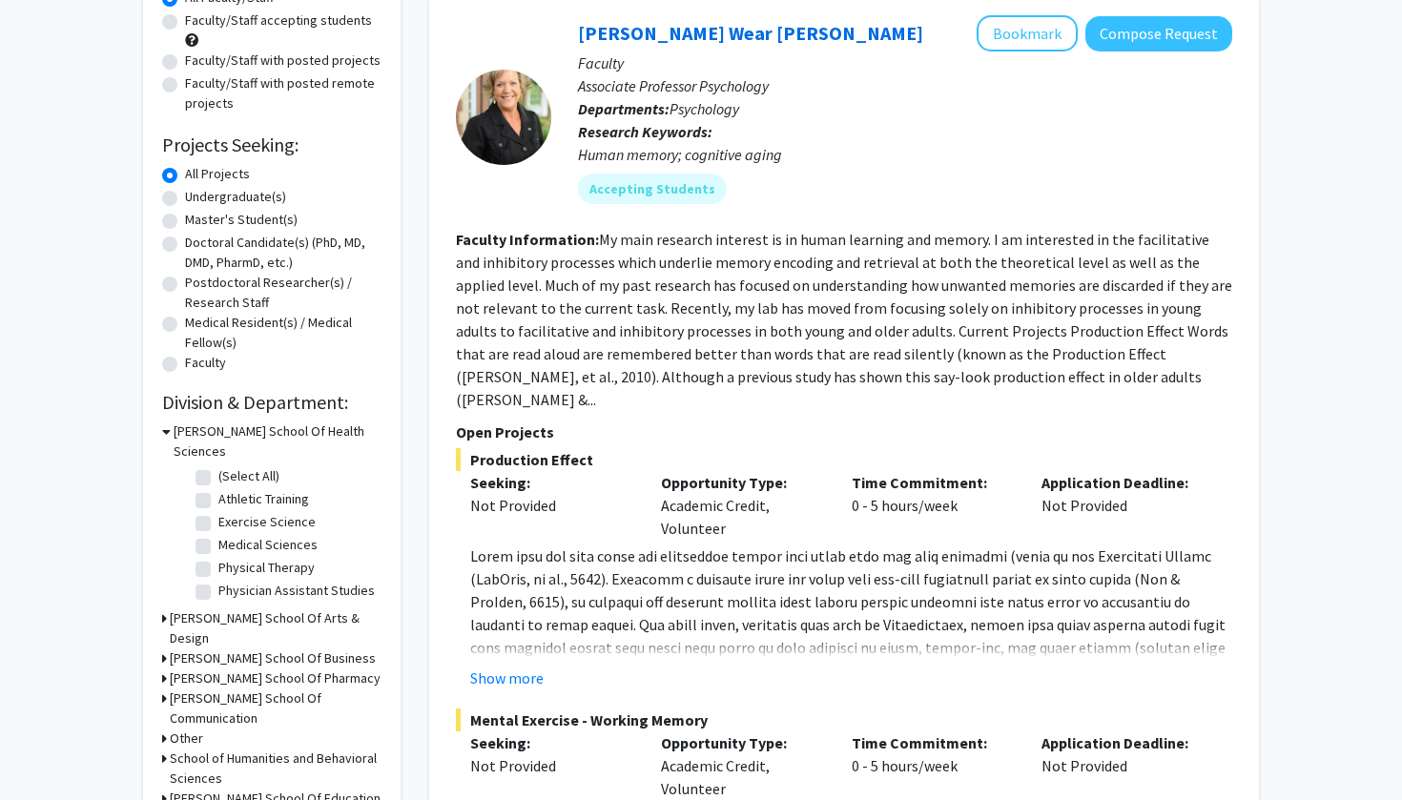
scroll to position [283, 0]
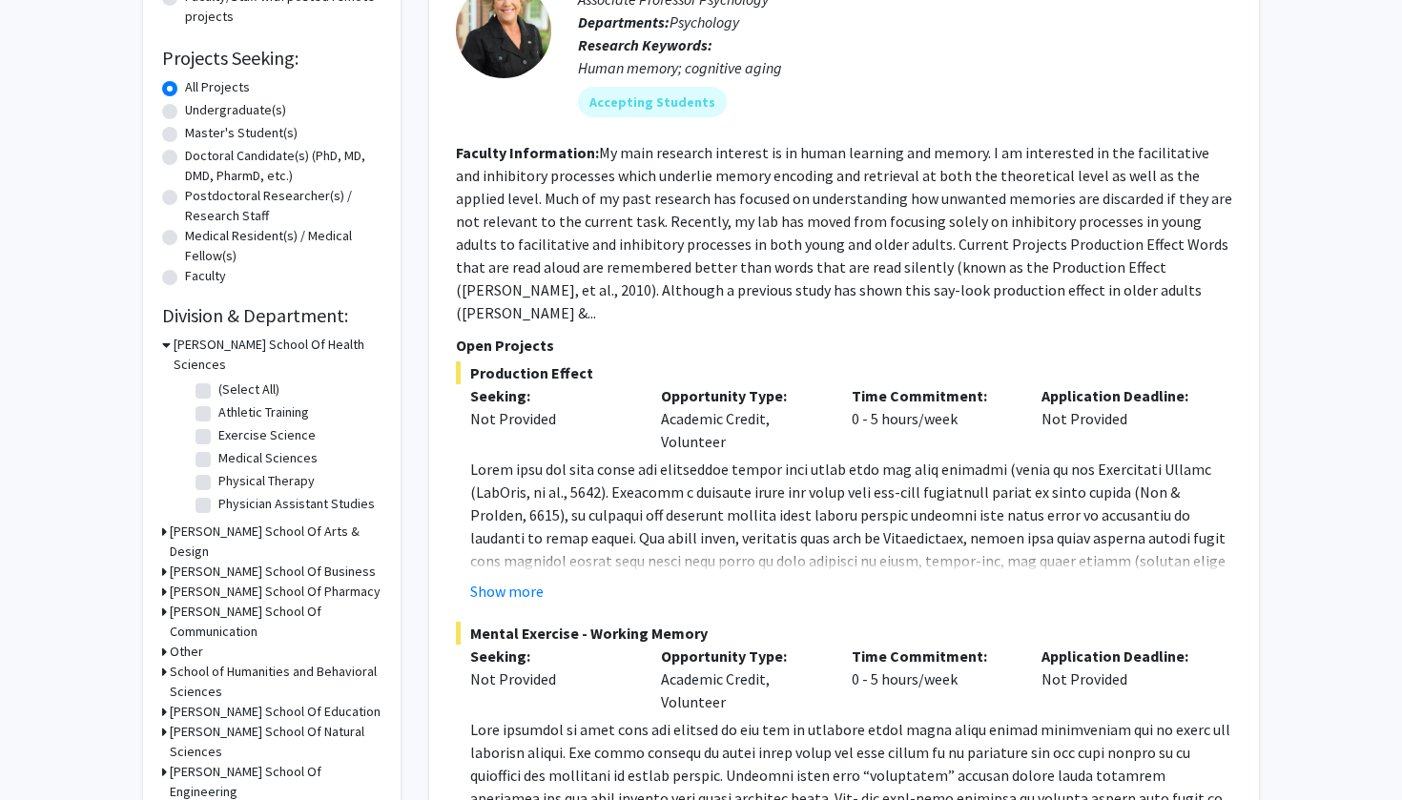
click at [329, 662] on h3 "School of Humanities and Behavioral Sciences" at bounding box center [276, 682] width 212 height 40
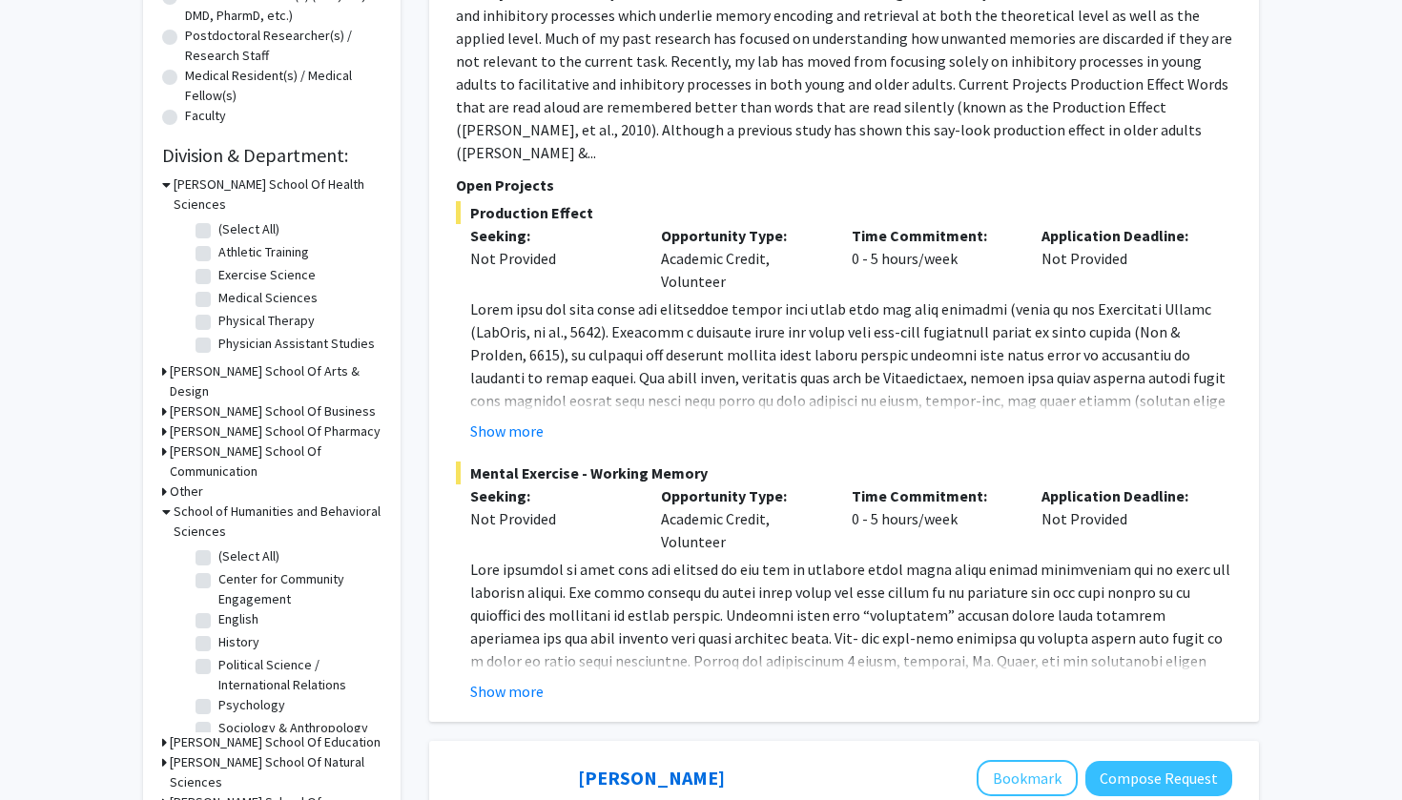
scroll to position [450, 0]
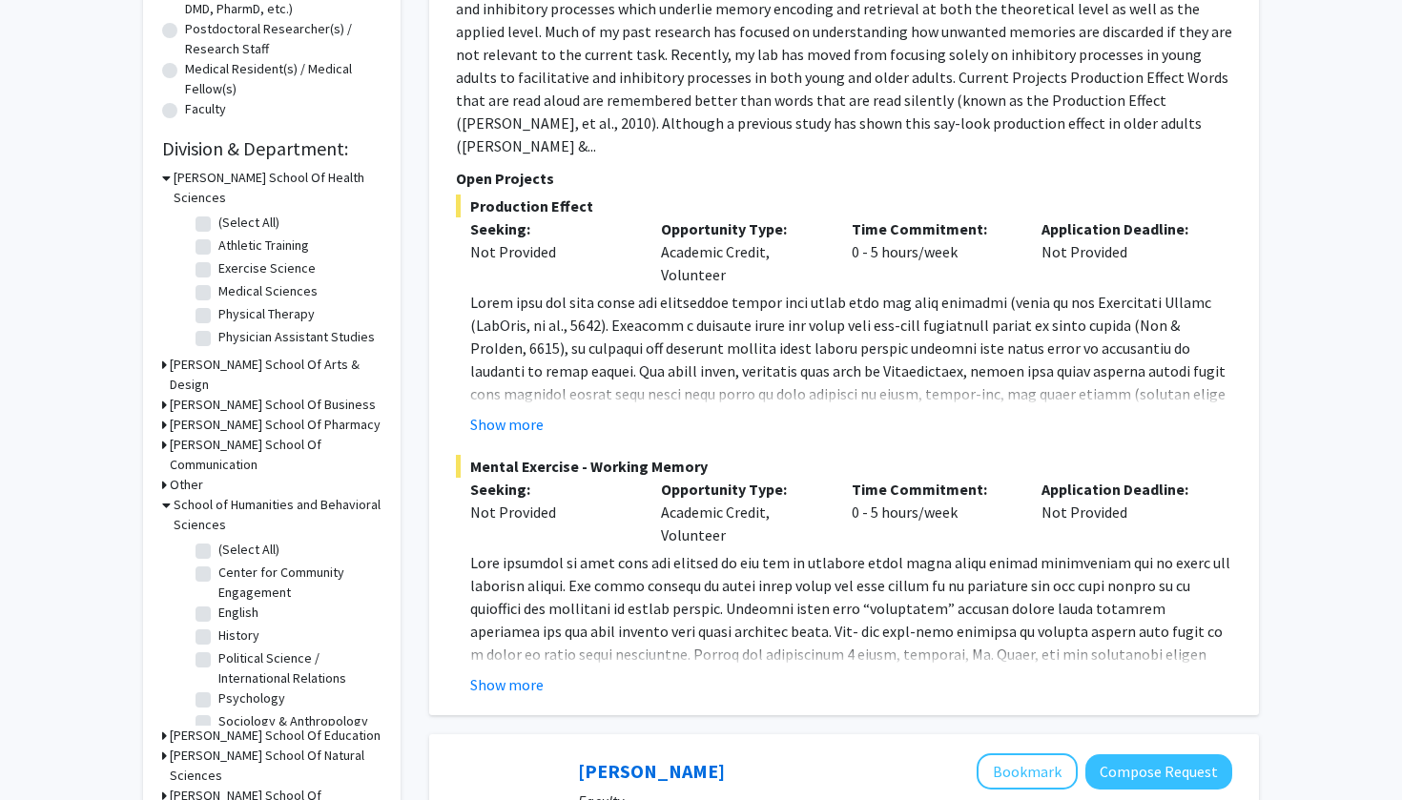
click at [218, 688] on label "Psychology" at bounding box center [251, 698] width 67 height 20
click at [218, 688] on input "Psychology" at bounding box center [224, 694] width 12 height 12
checkbox input "true"
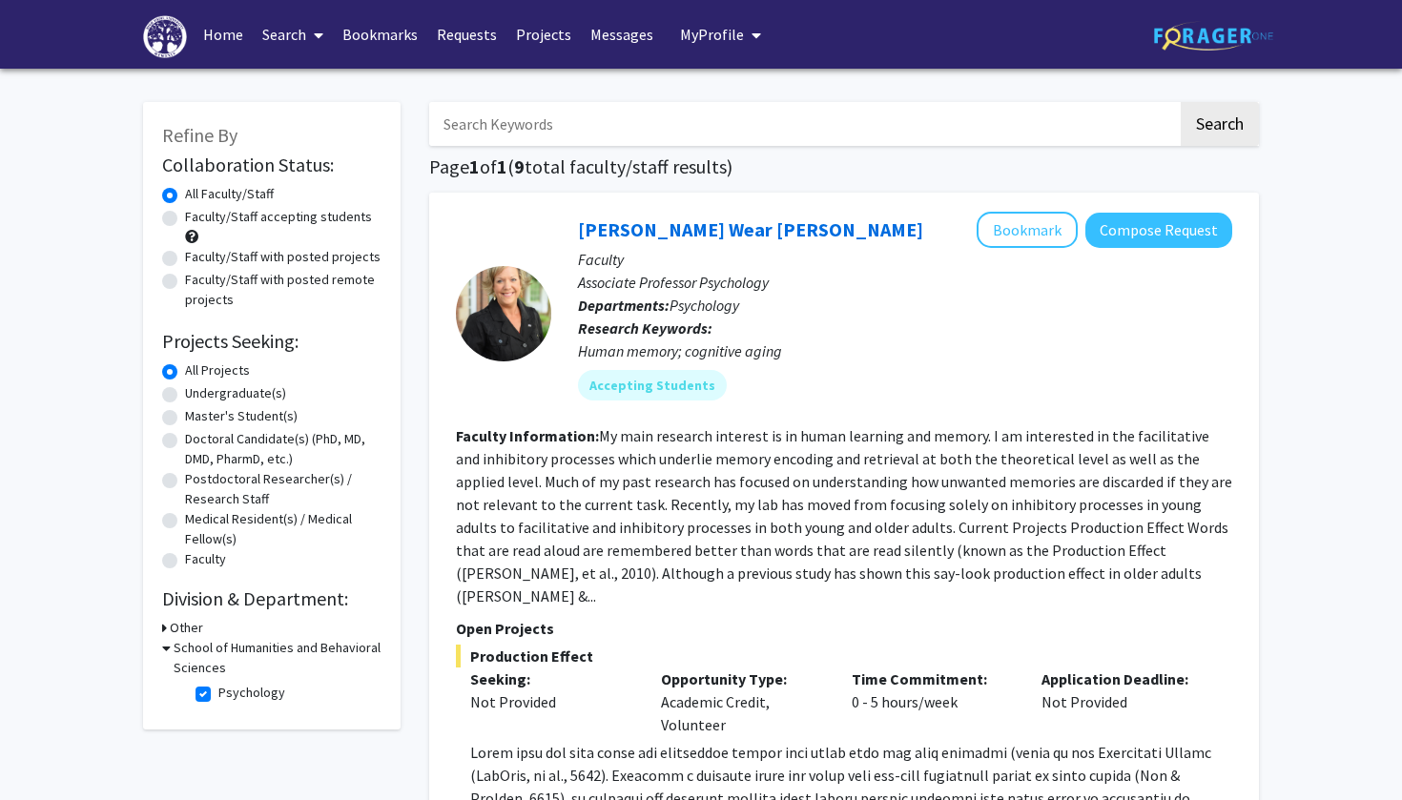
click at [186, 656] on h3 "School of Humanities and Behavioral Sciences" at bounding box center [278, 658] width 208 height 40
click at [164, 630] on icon at bounding box center [164, 628] width 5 height 20
click at [165, 630] on icon at bounding box center [166, 628] width 9 height 20
click at [158, 649] on div "Refine By Collaboration Status: Collaboration Status All Faculty/Staff Collabor…" at bounding box center [271, 399] width 257 height 595
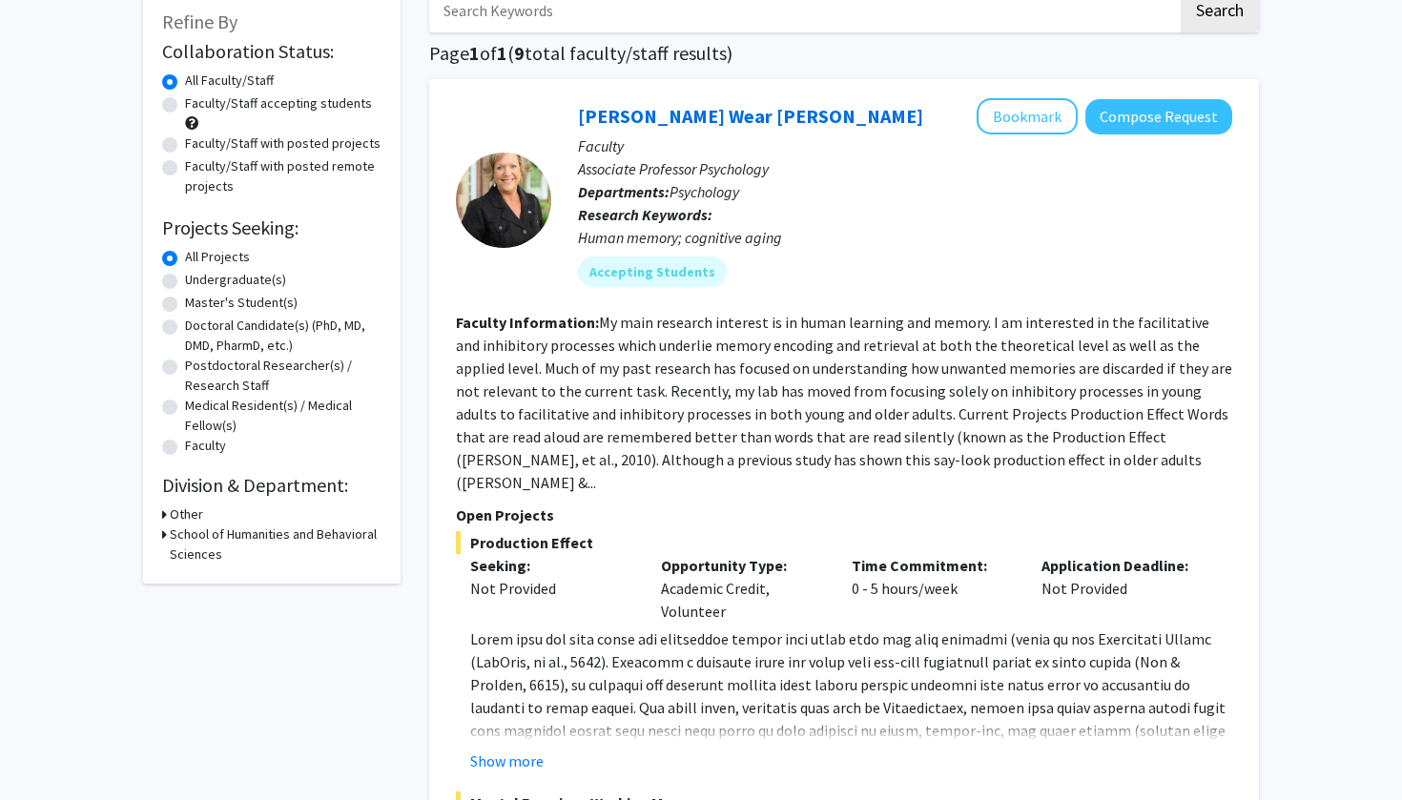
scroll to position [115, 0]
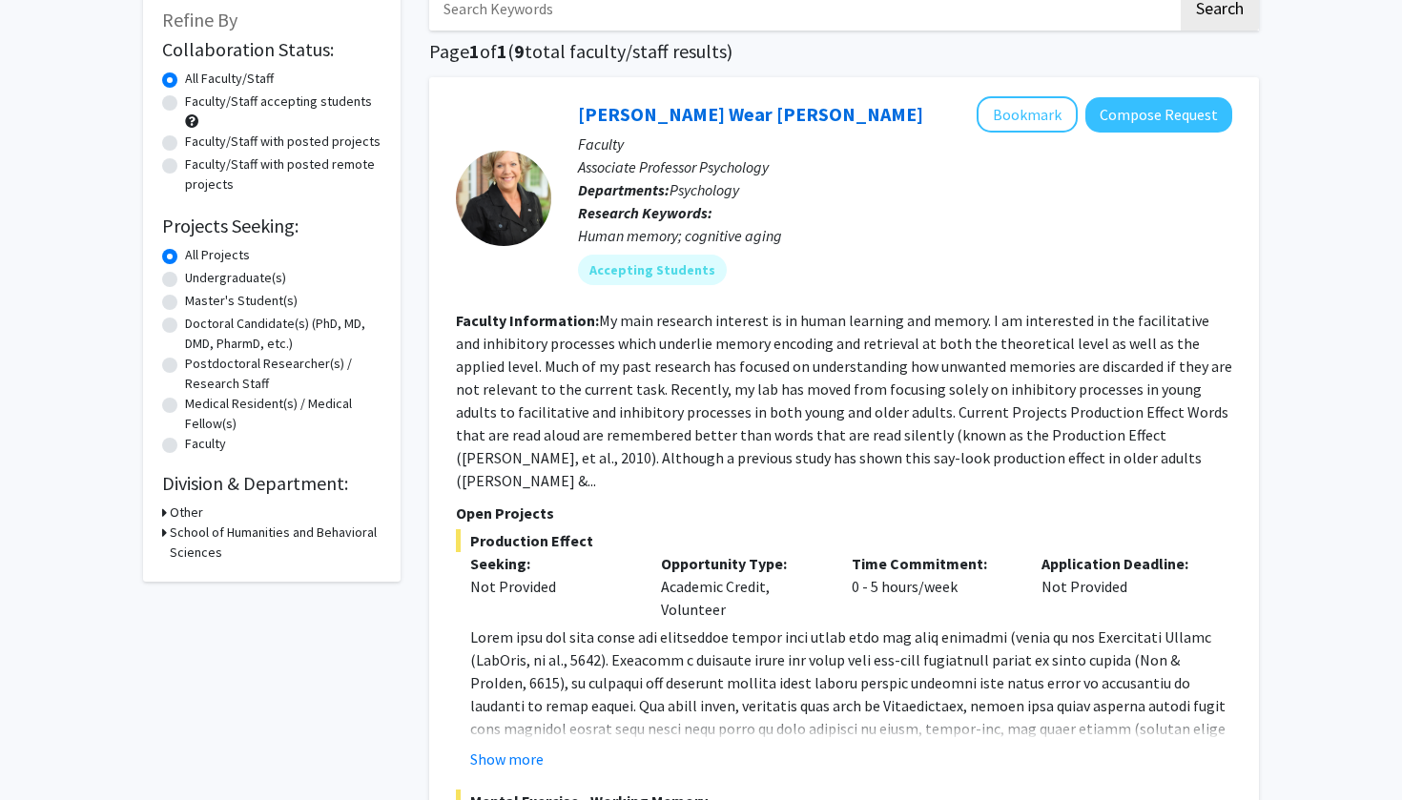
click at [190, 565] on div "Refine By Collaboration Status: Collaboration Status All Faculty/Staff Collabor…" at bounding box center [271, 284] width 257 height 595
click at [190, 547] on h3 "School of Humanities and Behavioral Sciences" at bounding box center [276, 543] width 212 height 40
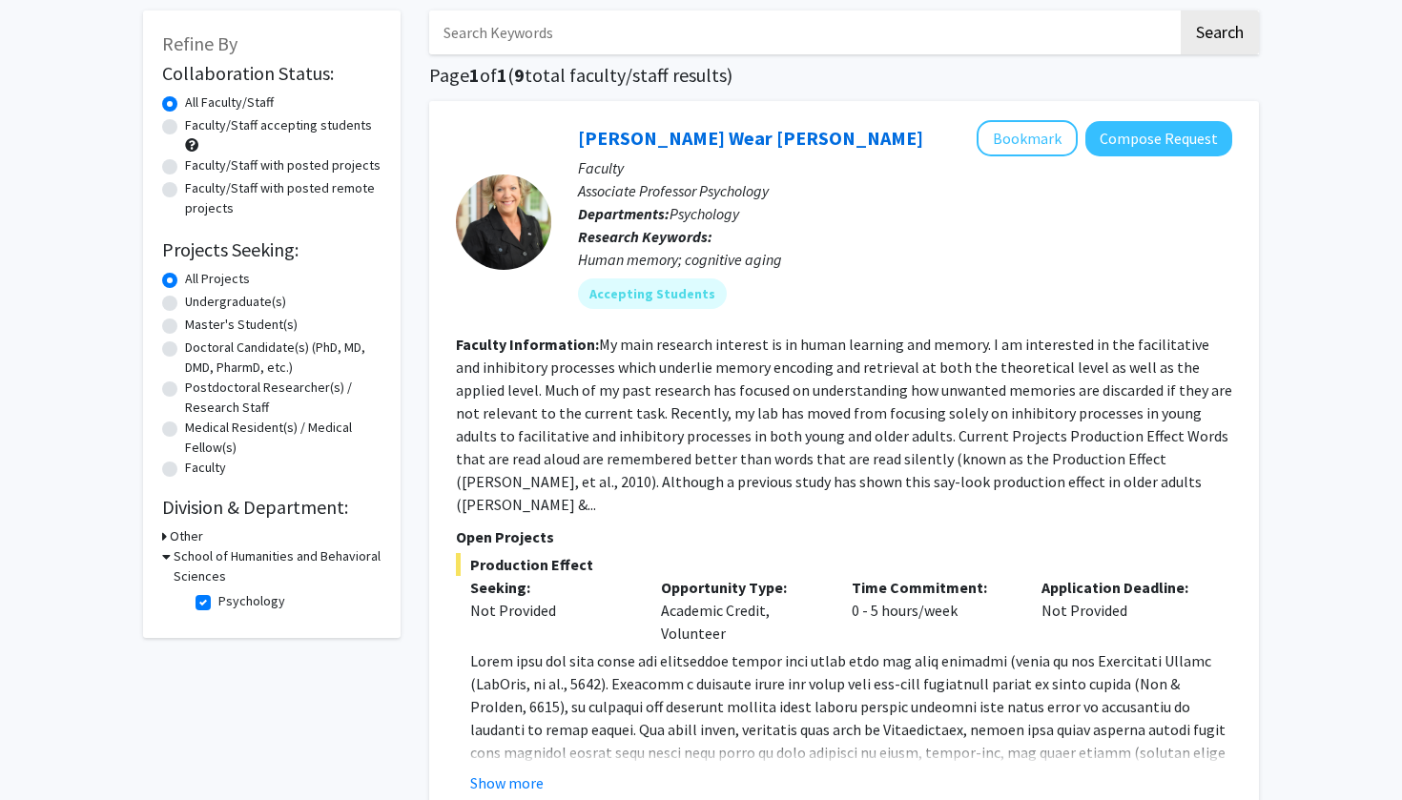
scroll to position [88, 0]
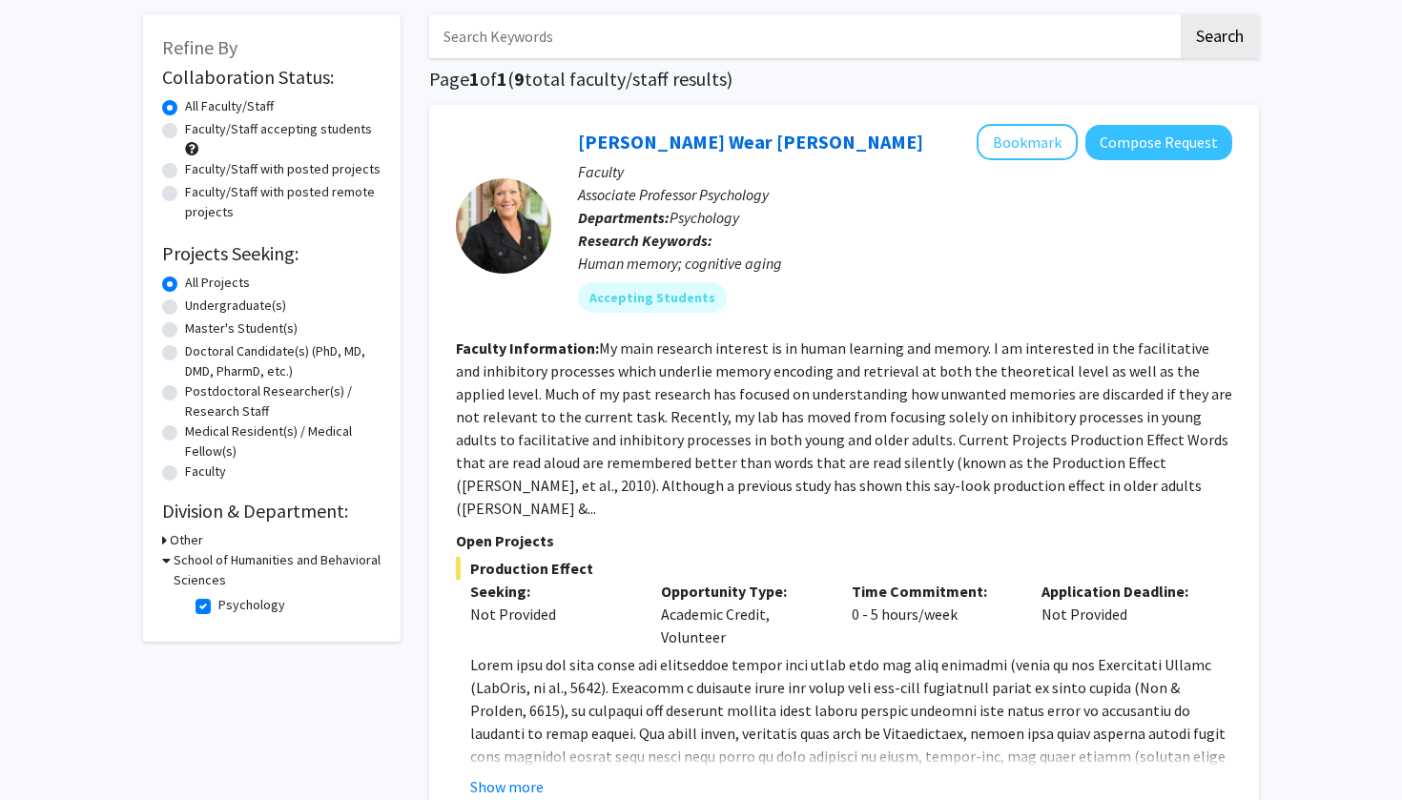
click at [206, 599] on fg-checkbox "Psychology Psychology" at bounding box center [285, 606] width 181 height 23
click at [218, 606] on label "Psychology" at bounding box center [251, 605] width 67 height 20
click at [218, 606] on input "Psychology" at bounding box center [224, 601] width 12 height 12
checkbox input "false"
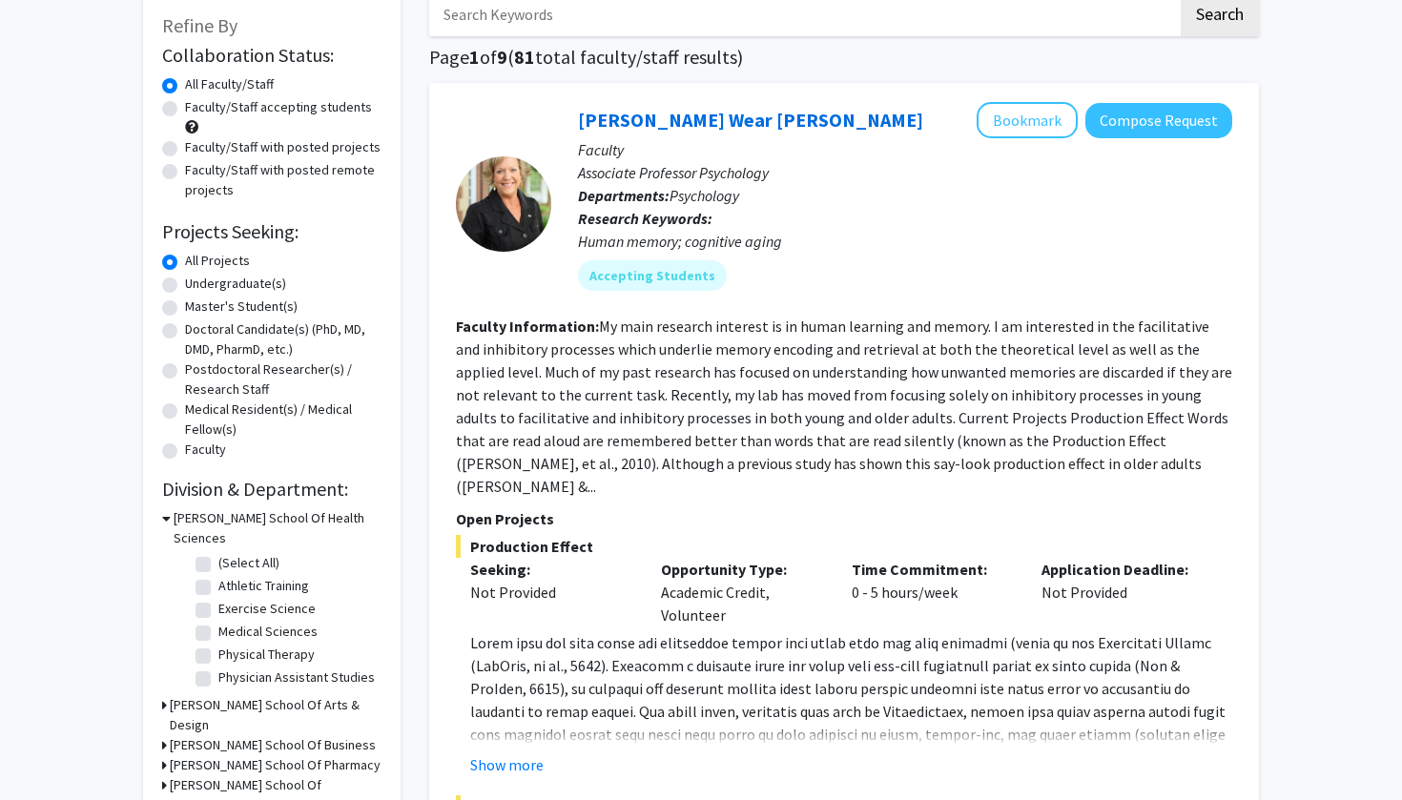
scroll to position [362, 0]
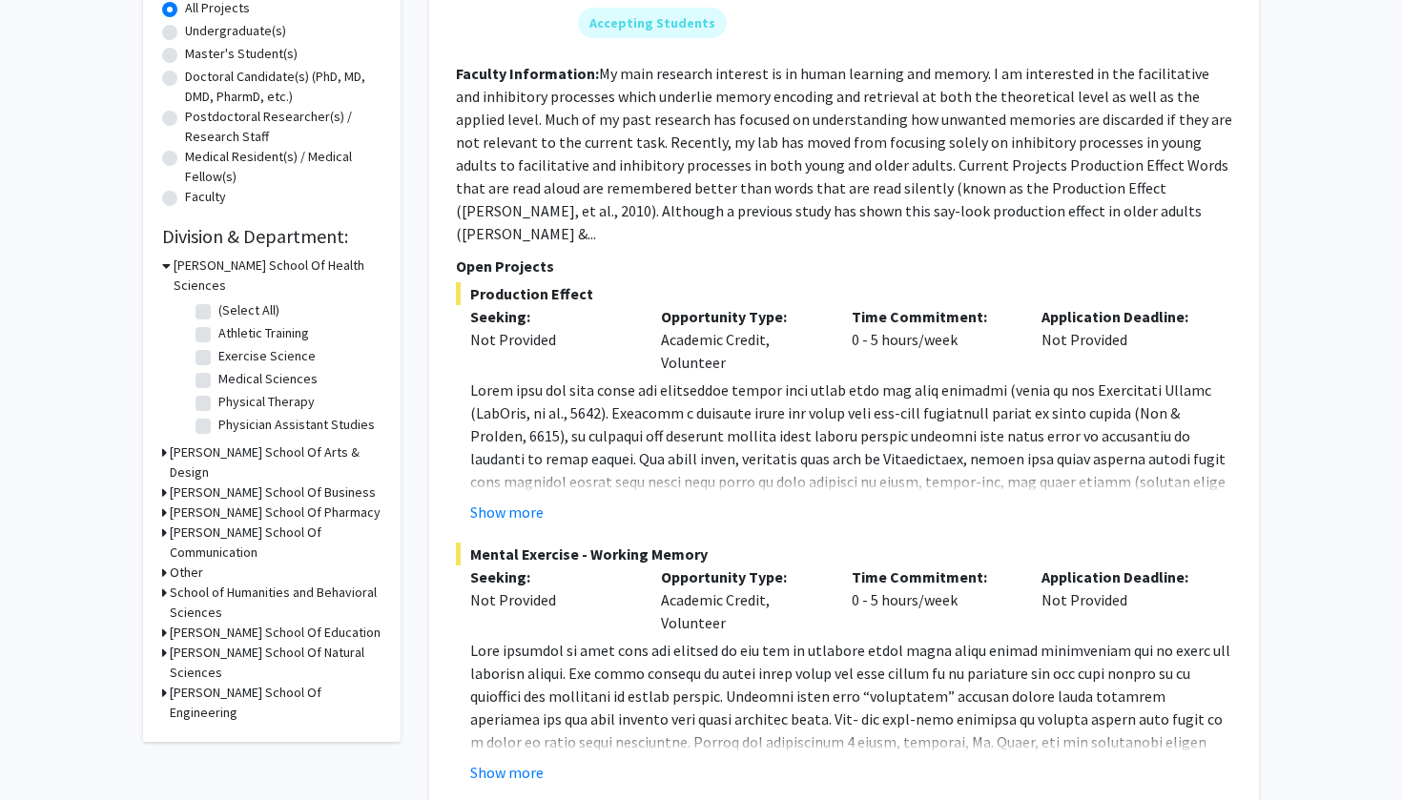
click at [270, 482] on h3 "Earl N. Phillips School Of Business" at bounding box center [273, 492] width 206 height 20
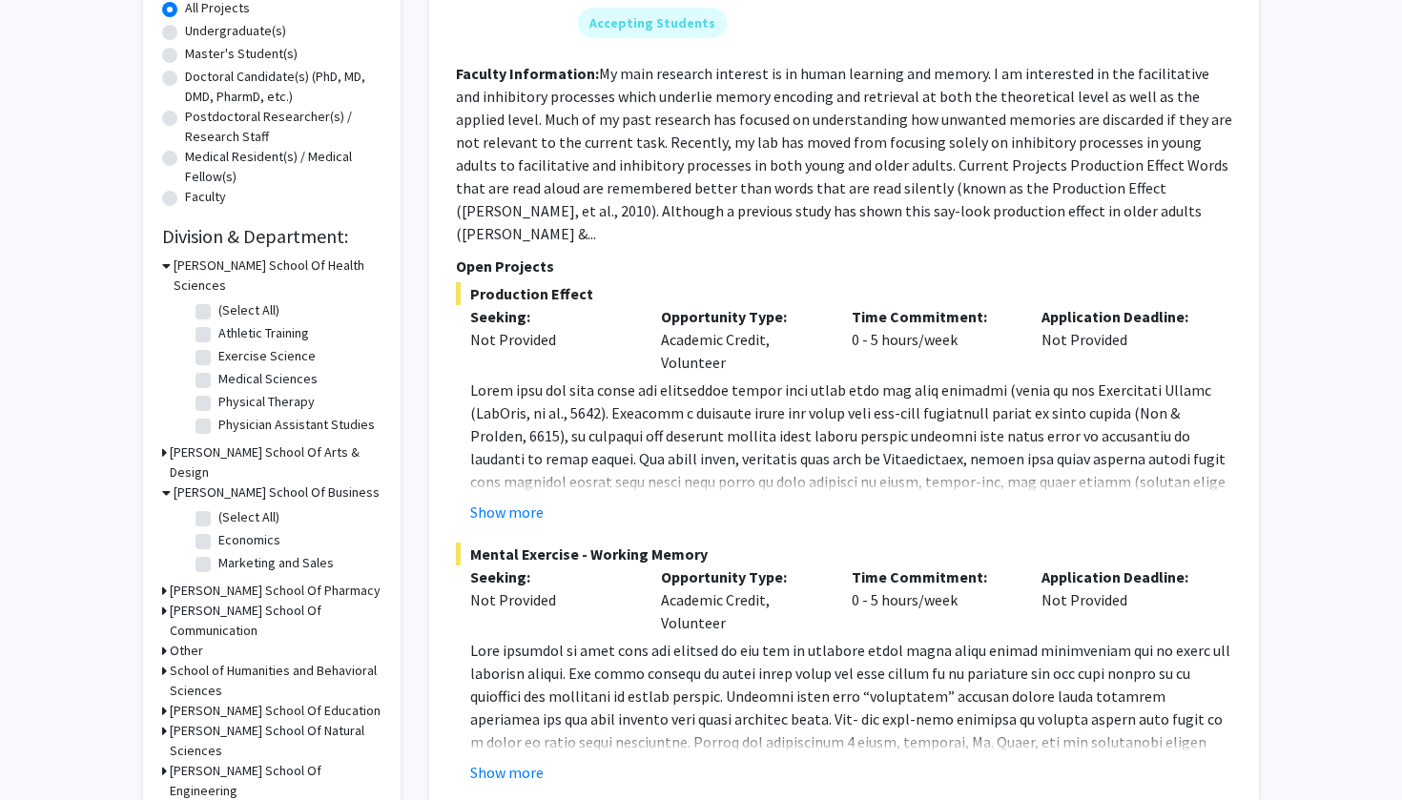
click at [271, 482] on h3 "Earl N. Phillips School Of Business" at bounding box center [277, 492] width 206 height 20
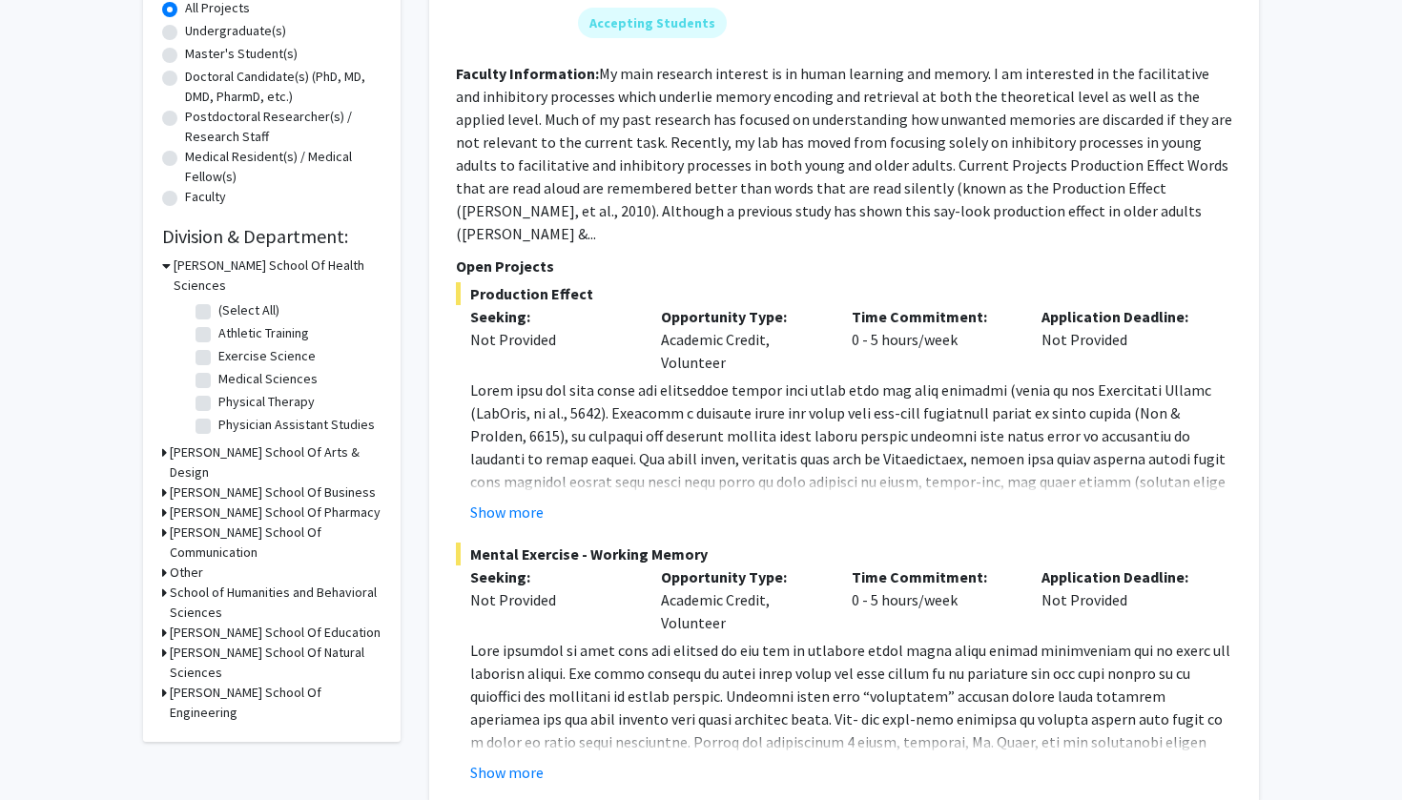
click at [271, 482] on h3 "Earl N. Phillips School Of Business" at bounding box center [273, 492] width 206 height 20
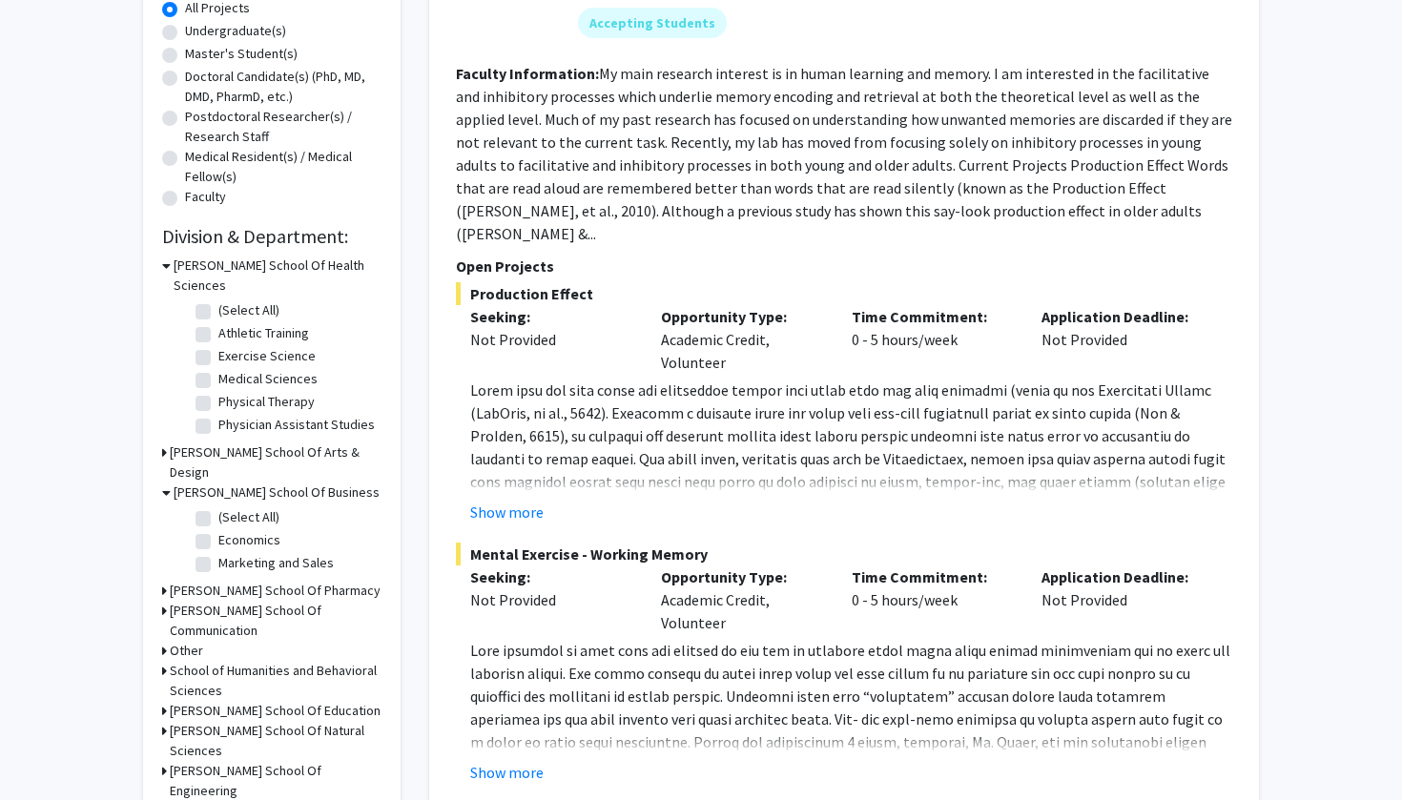
click at [218, 530] on label "Economics" at bounding box center [249, 540] width 62 height 20
click at [218, 530] on input "Economics" at bounding box center [224, 536] width 12 height 12
checkbox input "true"
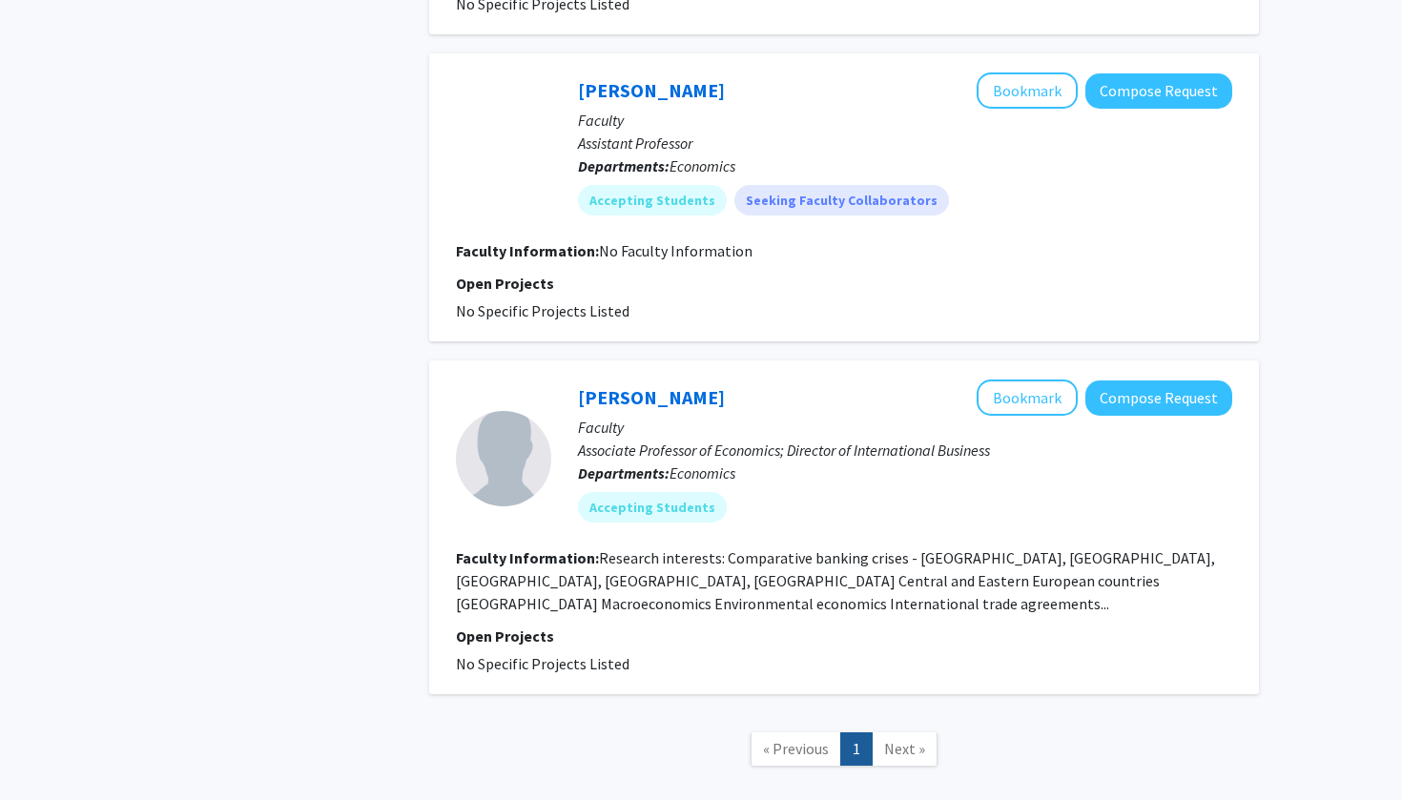
scroll to position [1176, 0]
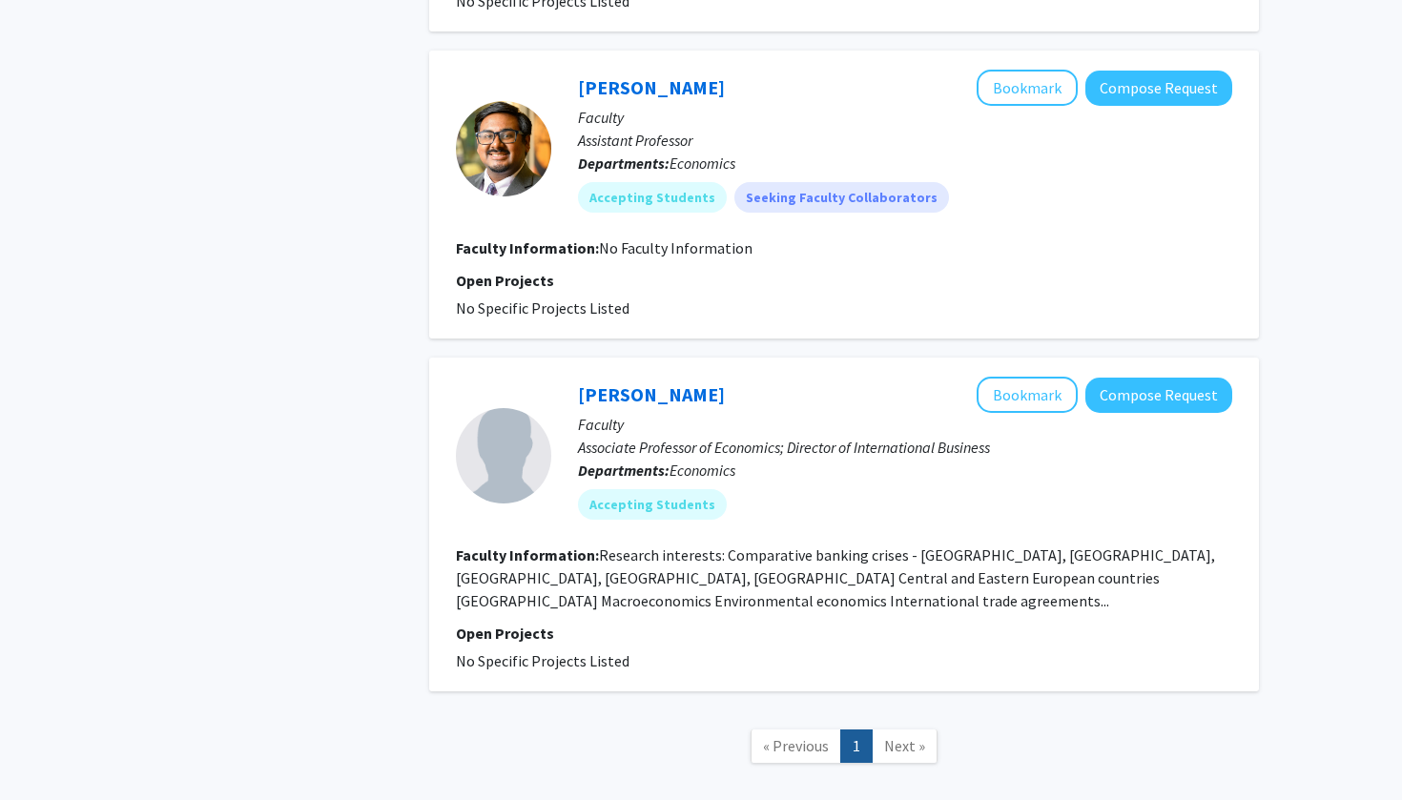
click at [888, 736] on span "Next »" at bounding box center [904, 745] width 41 height 19
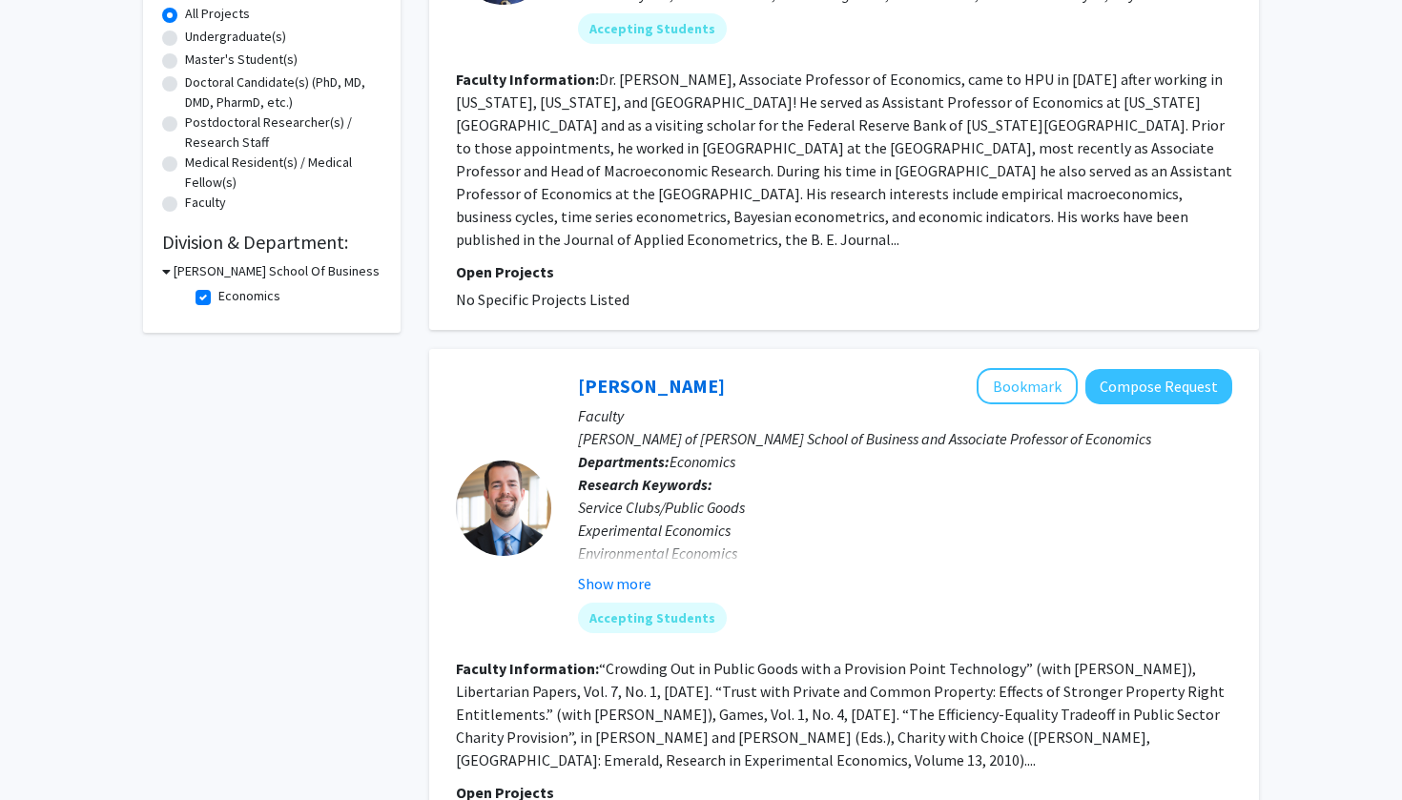
scroll to position [373, 0]
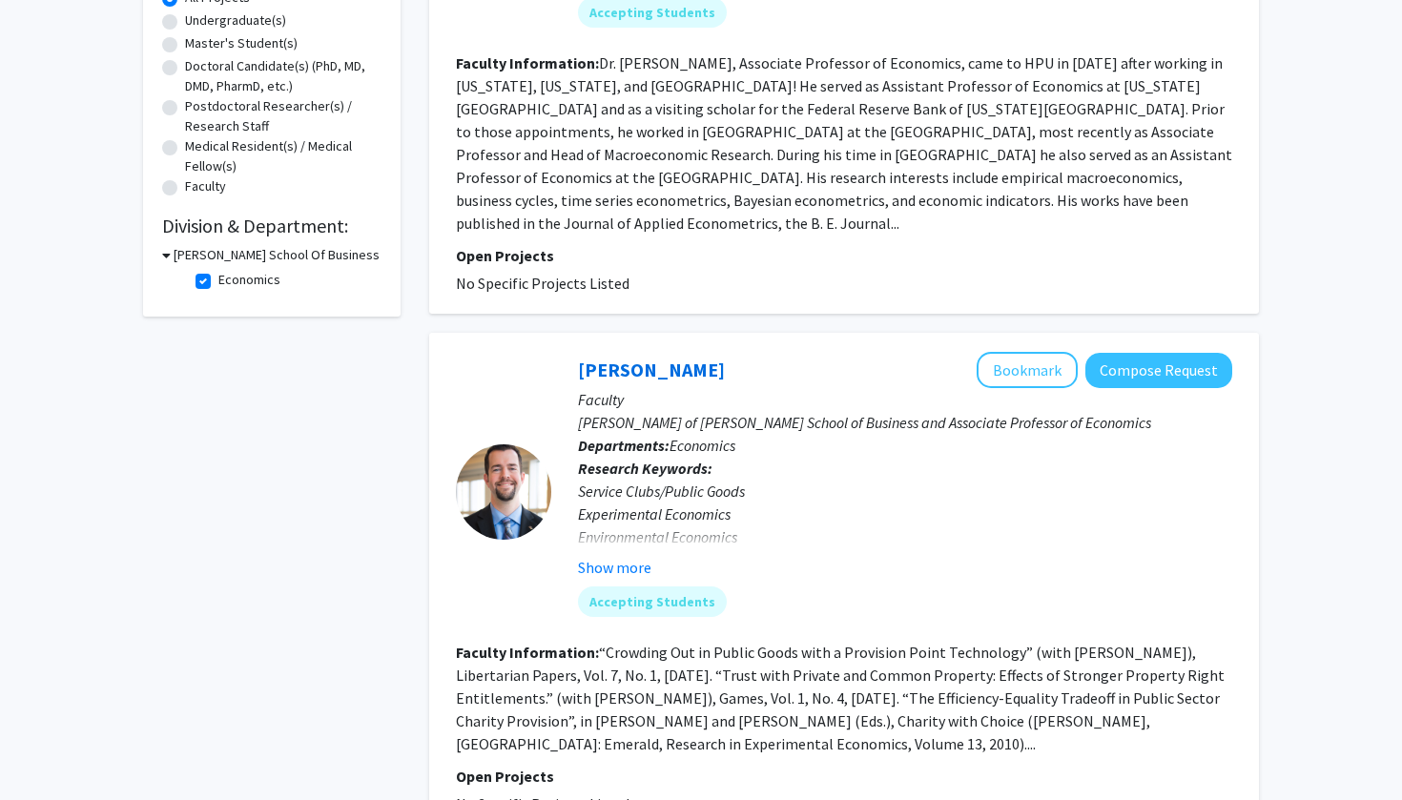
click at [764, 545] on div "Service Clubs/Public Goods Experimental Economics Environmental Economics Trust…" at bounding box center [905, 526] width 654 height 92
click at [599, 566] on button "Show more" at bounding box center [614, 567] width 73 height 23
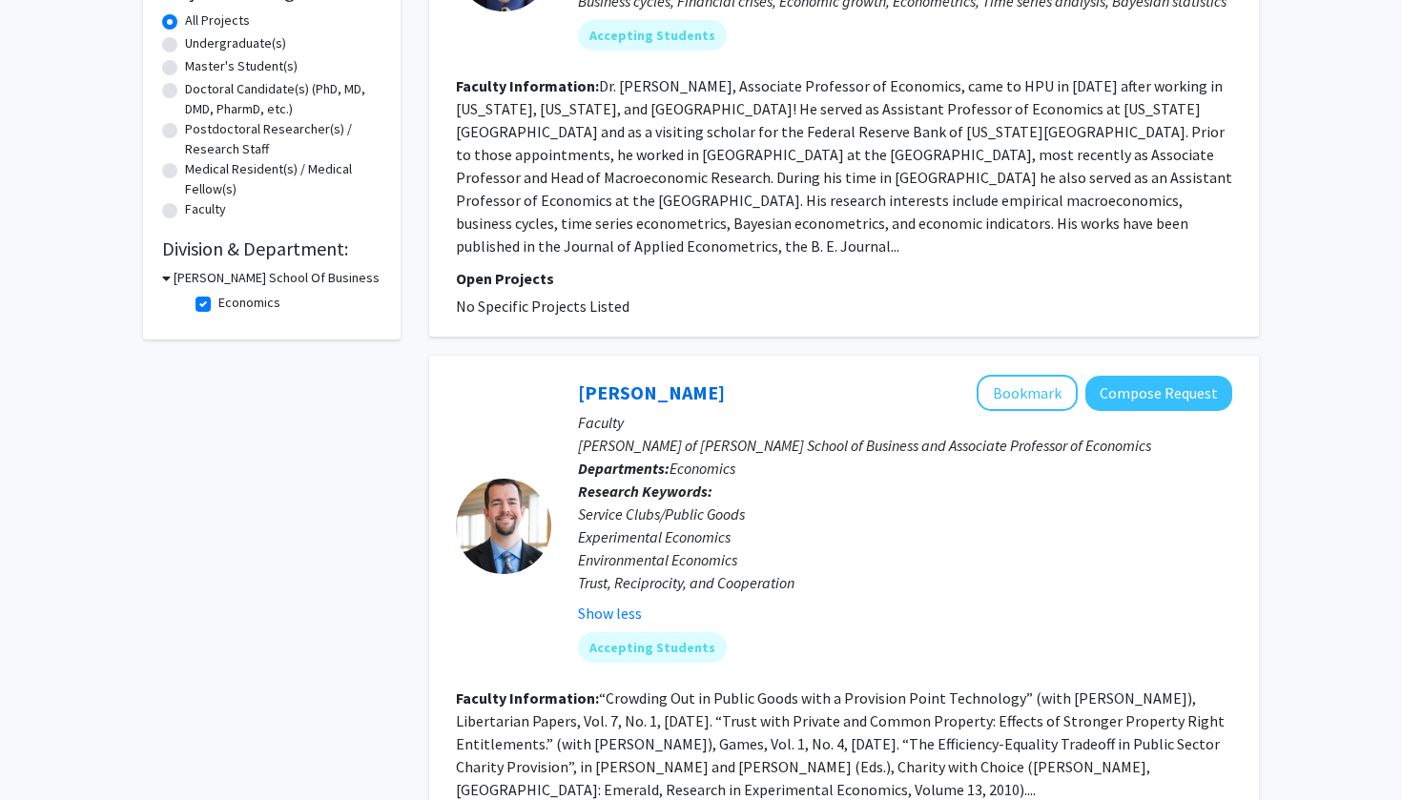
scroll to position [331, 0]
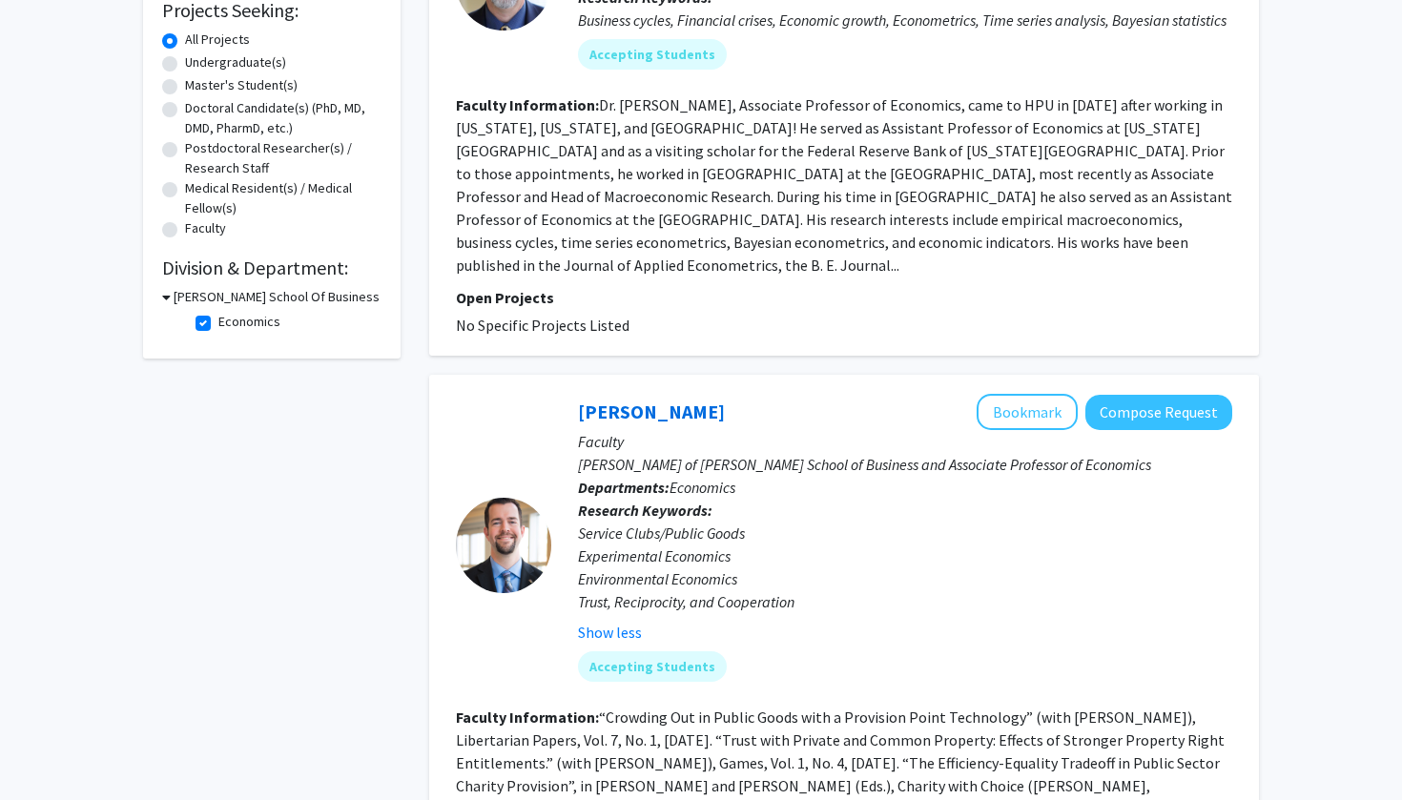
click at [206, 300] on h3 "Earl N. Phillips School Of Business" at bounding box center [277, 297] width 206 height 20
click at [195, 297] on h3 "Earl N. Phillips School Of Business" at bounding box center [273, 297] width 206 height 20
click at [218, 320] on label "Economics" at bounding box center [249, 322] width 62 height 20
click at [218, 320] on input "Economics" at bounding box center [224, 318] width 12 height 12
checkbox input "false"
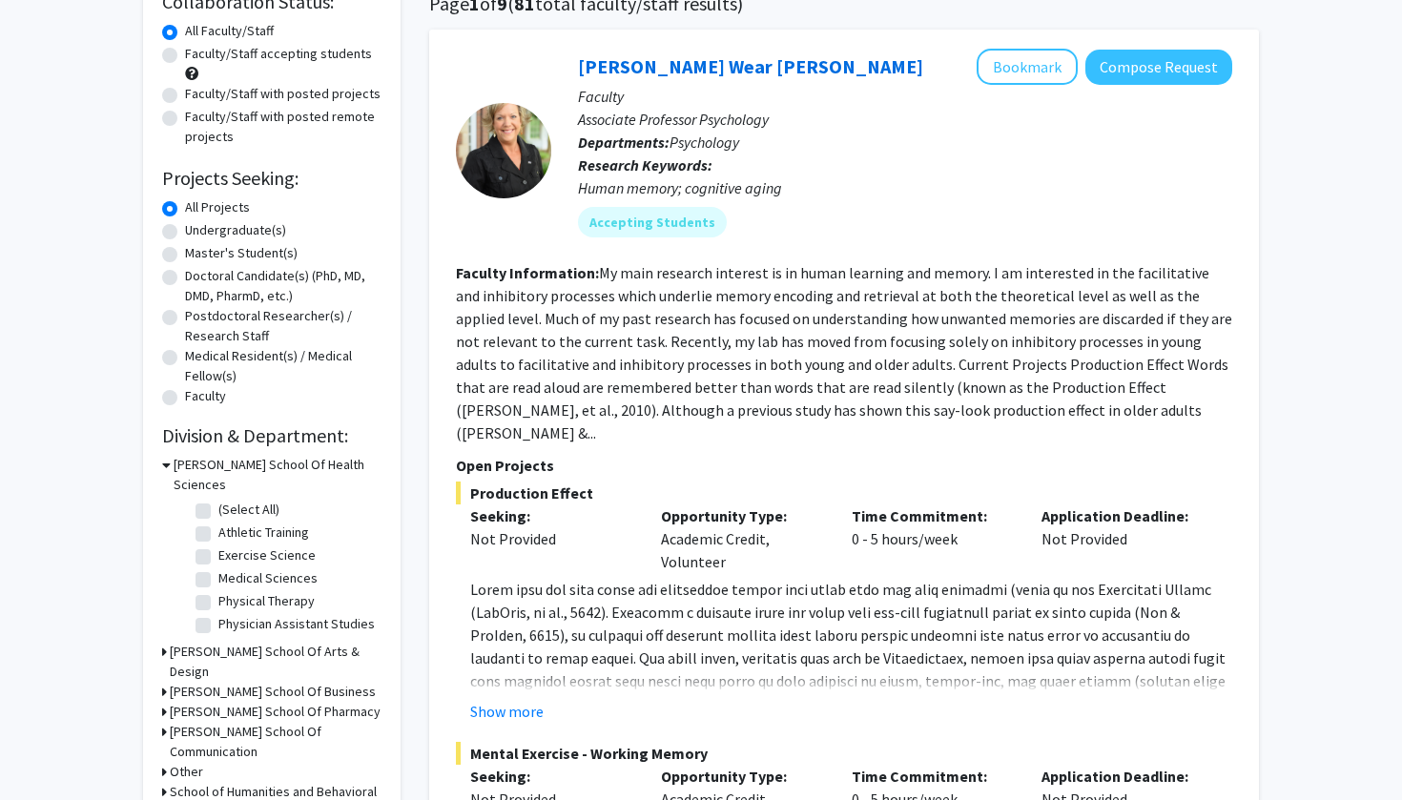
scroll to position [179, 0]
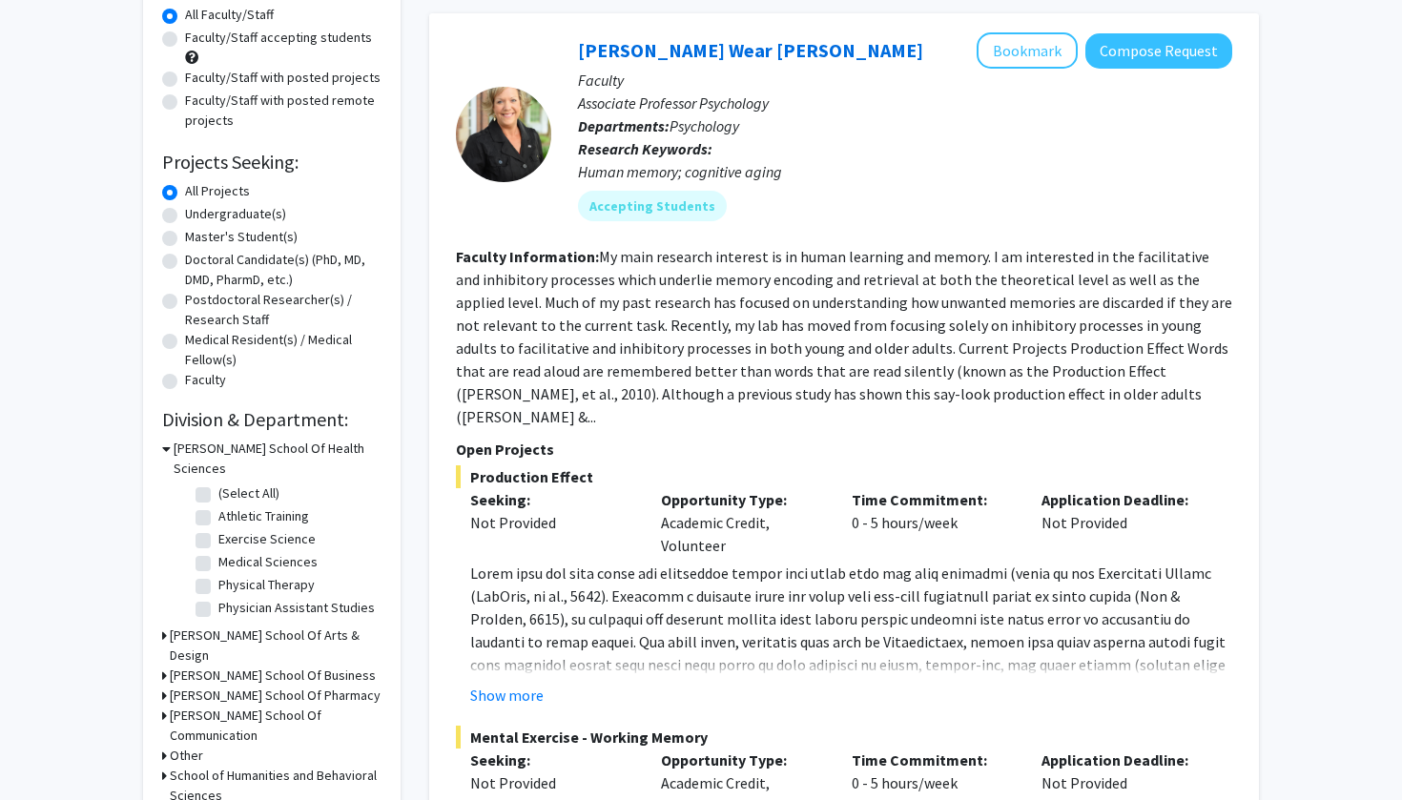
click at [218, 552] on label "Medical Sciences" at bounding box center [267, 562] width 99 height 20
click at [218, 552] on input "Medical Sciences" at bounding box center [224, 558] width 12 height 12
checkbox input "true"
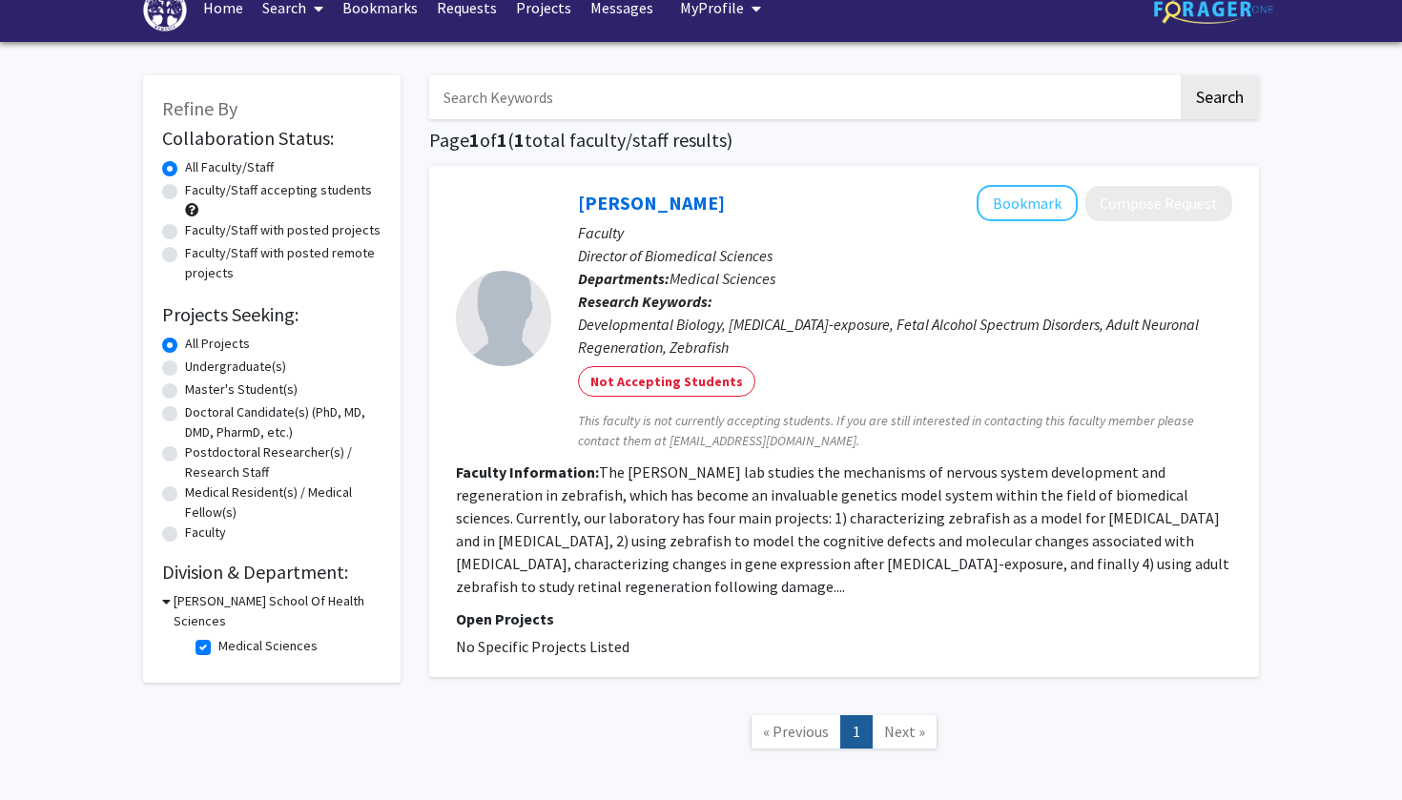
scroll to position [27, 0]
click at [218, 636] on label "Medical Sciences" at bounding box center [267, 646] width 99 height 20
click at [218, 636] on input "Medical Sciences" at bounding box center [224, 642] width 12 height 12
checkbox input "false"
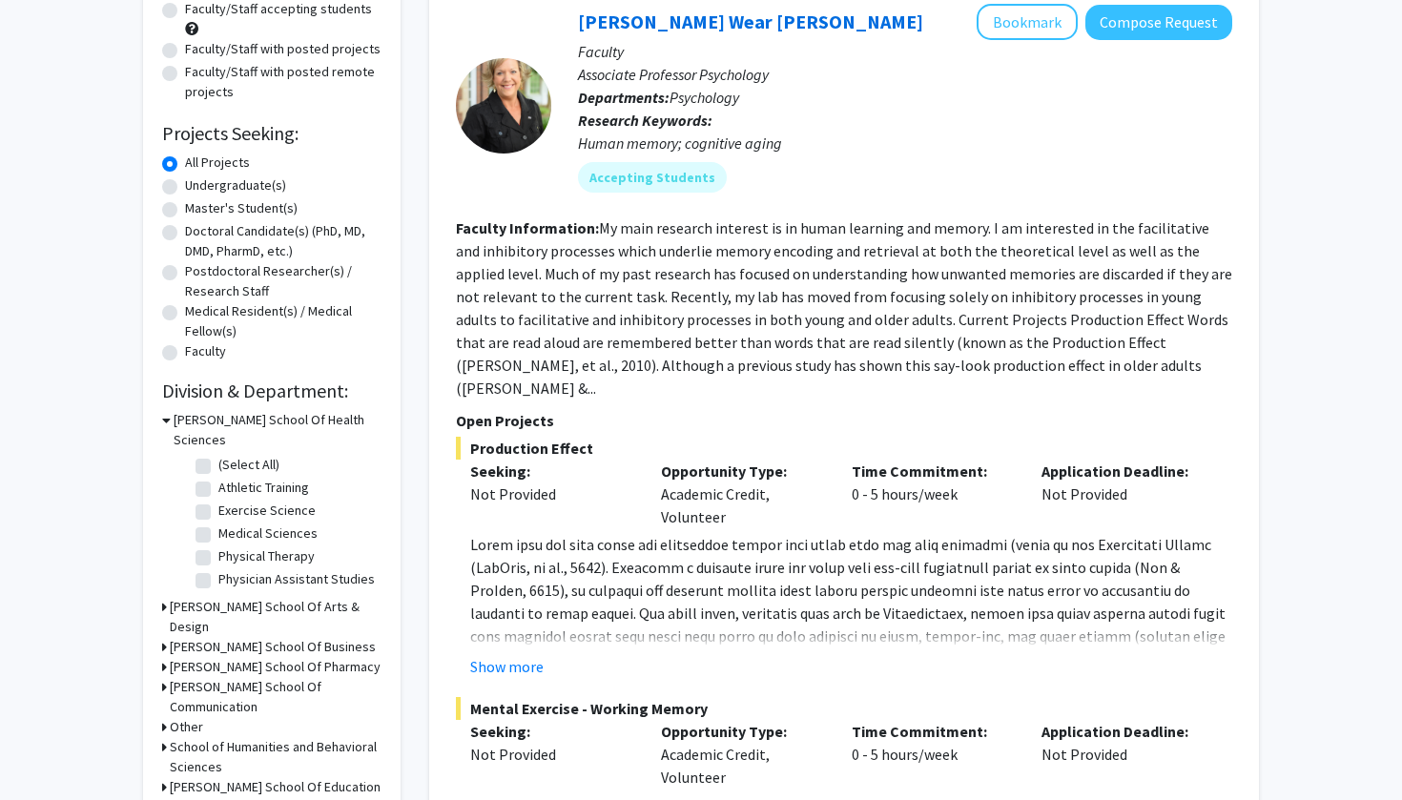
scroll to position [245, 0]
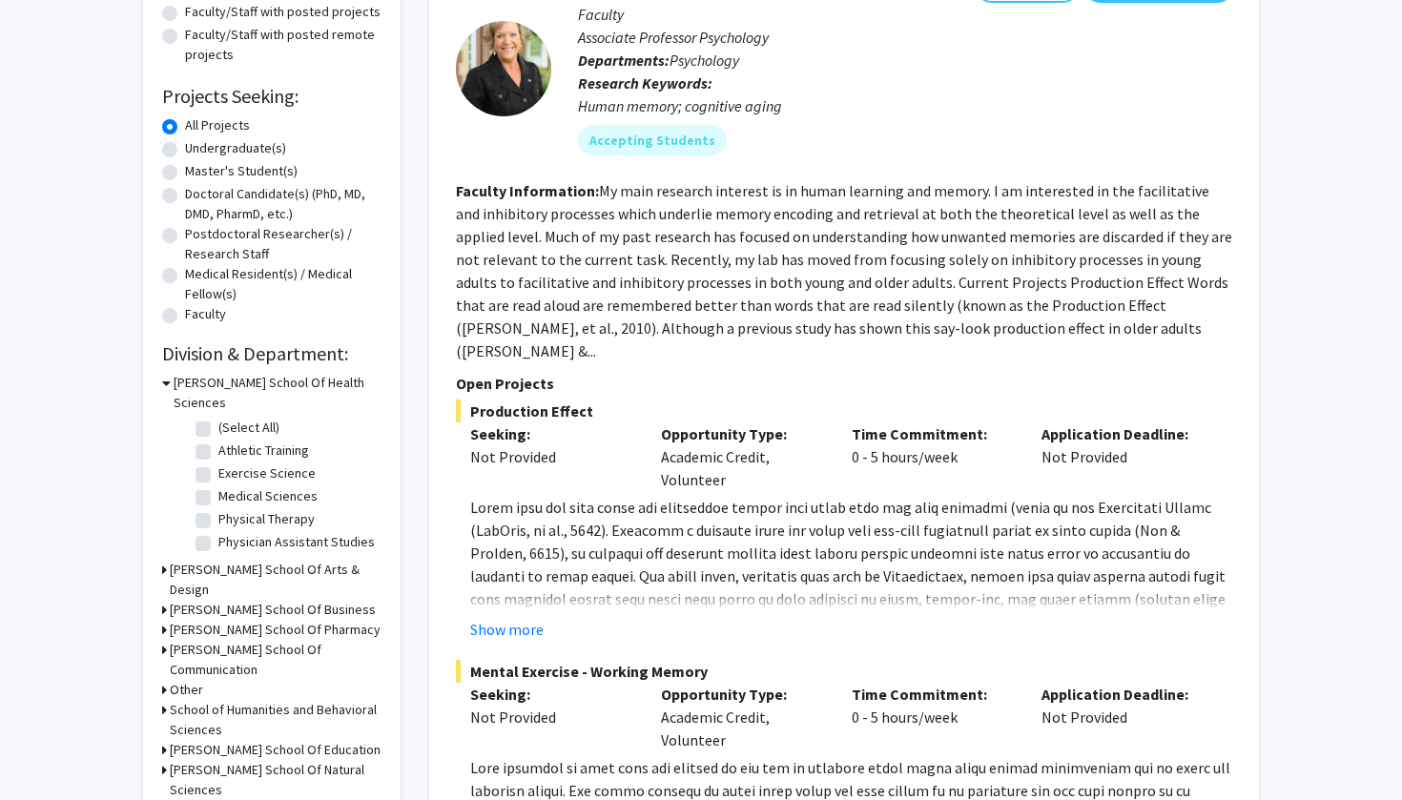
click at [232, 760] on h3 "Wanek School Of Natural Sciences" at bounding box center [276, 780] width 212 height 40
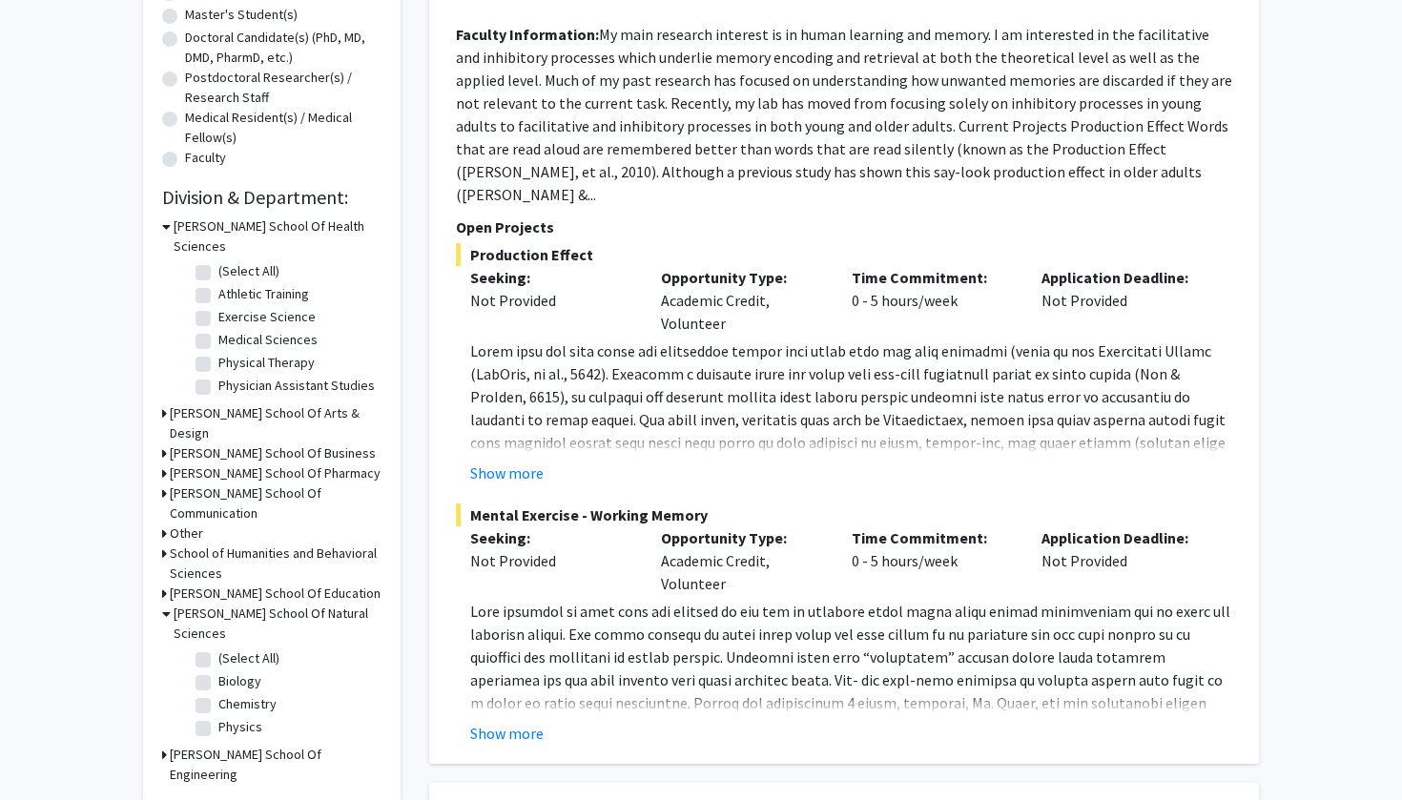
scroll to position [405, 0]
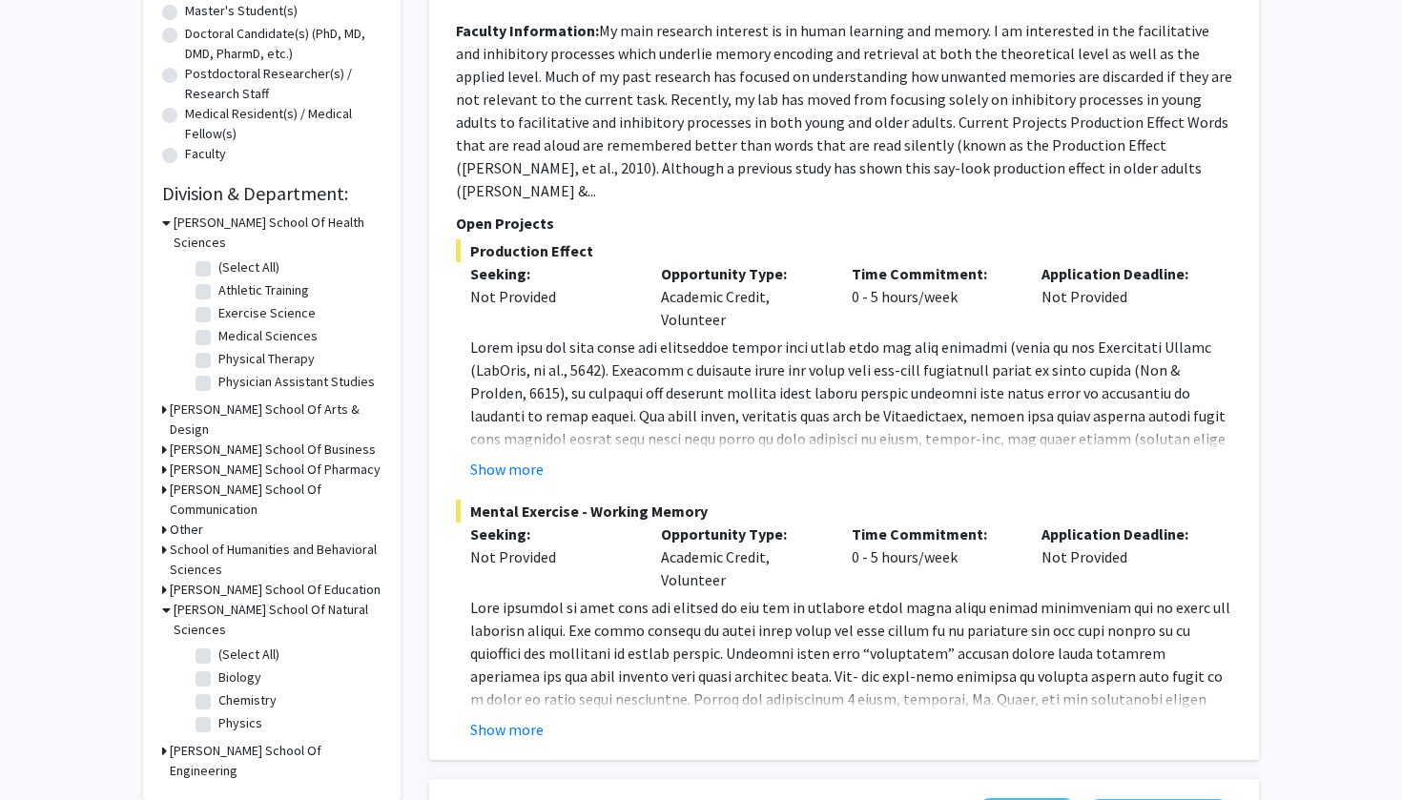
click at [260, 741] on h3 "Webb School Of Engineering" at bounding box center [276, 761] width 212 height 40
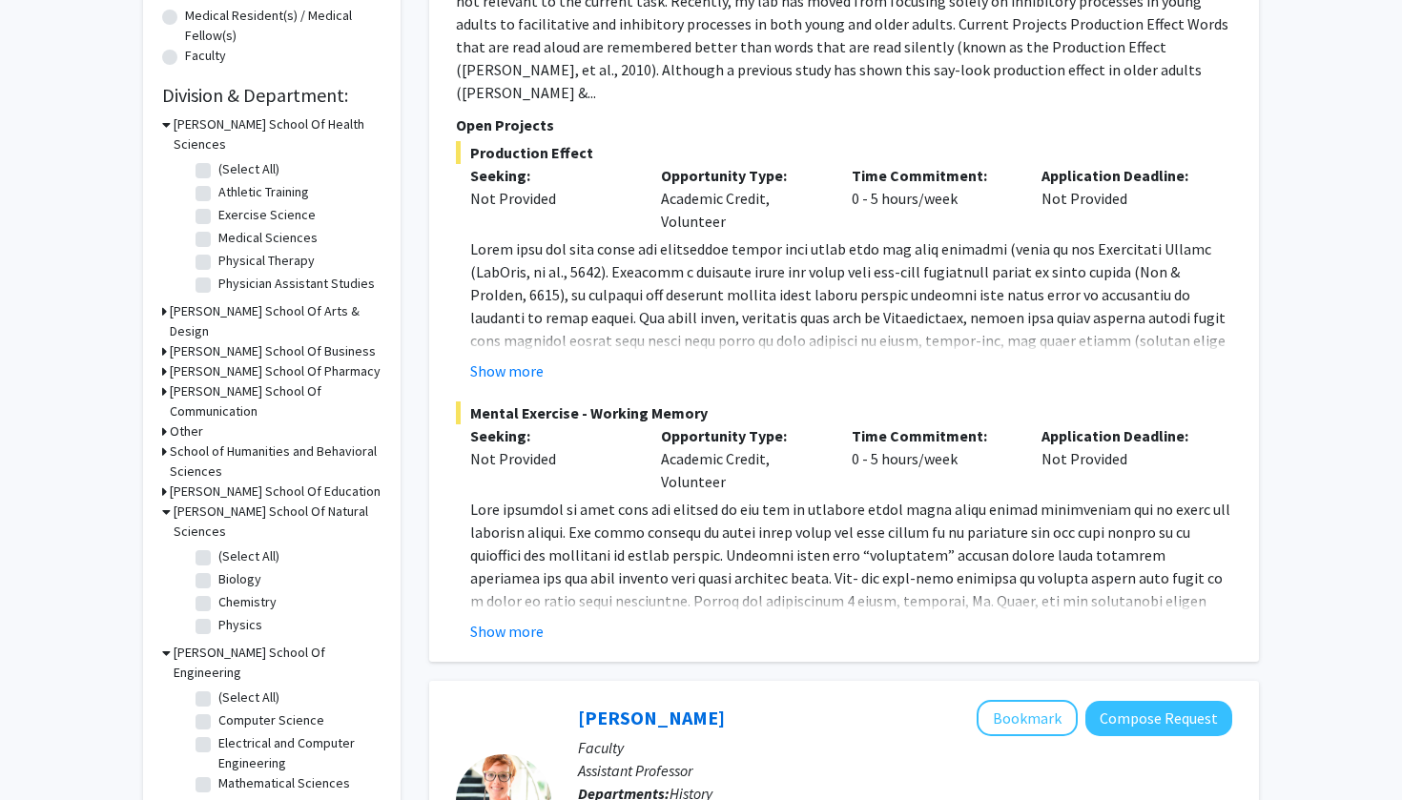
click at [218, 569] on label "Biology" at bounding box center [239, 579] width 43 height 20
click at [218, 569] on input "Biology" at bounding box center [224, 575] width 12 height 12
checkbox input "true"
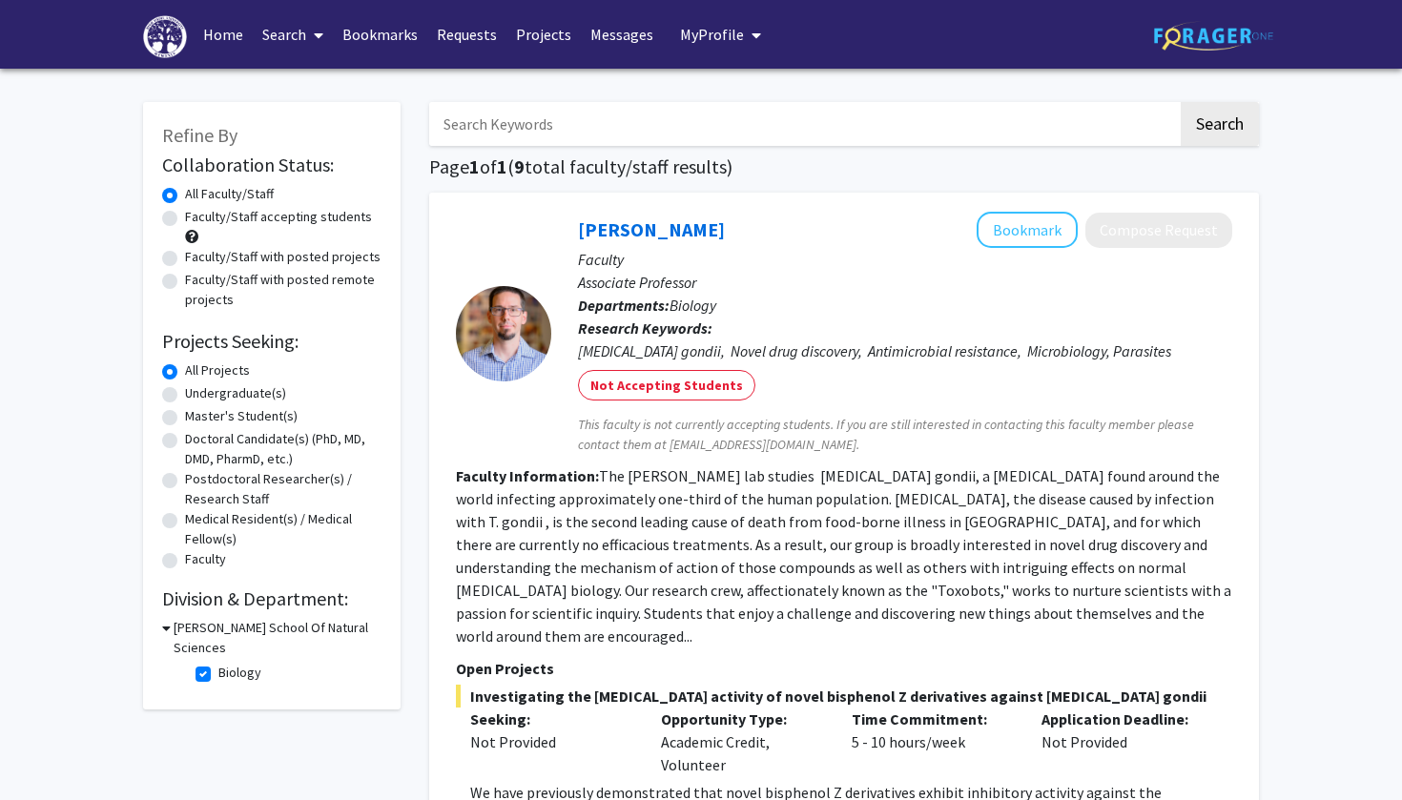
scroll to position [114, 0]
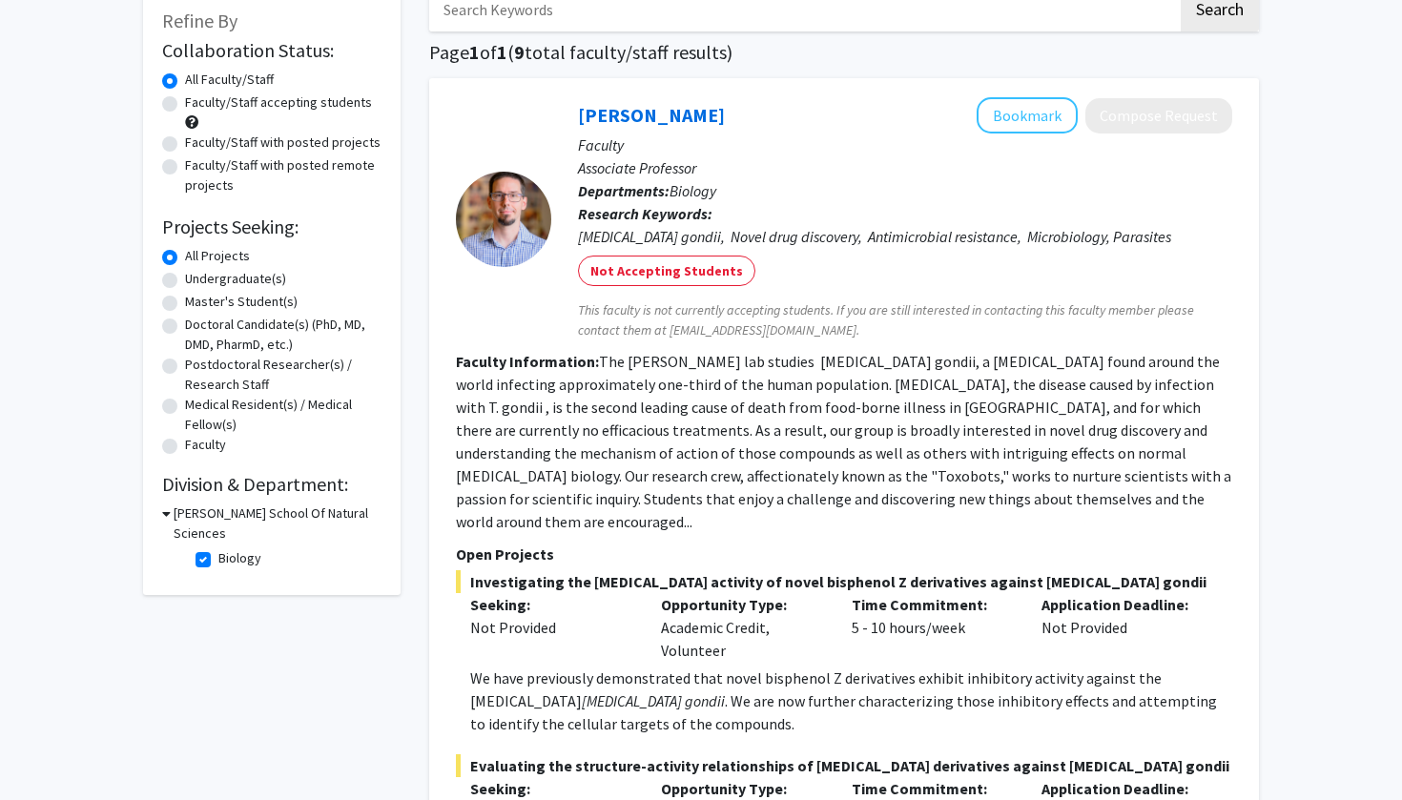
click at [218, 548] on label "Biology" at bounding box center [239, 558] width 43 height 20
click at [218, 548] on input "Biology" at bounding box center [224, 554] width 12 height 12
checkbox input "false"
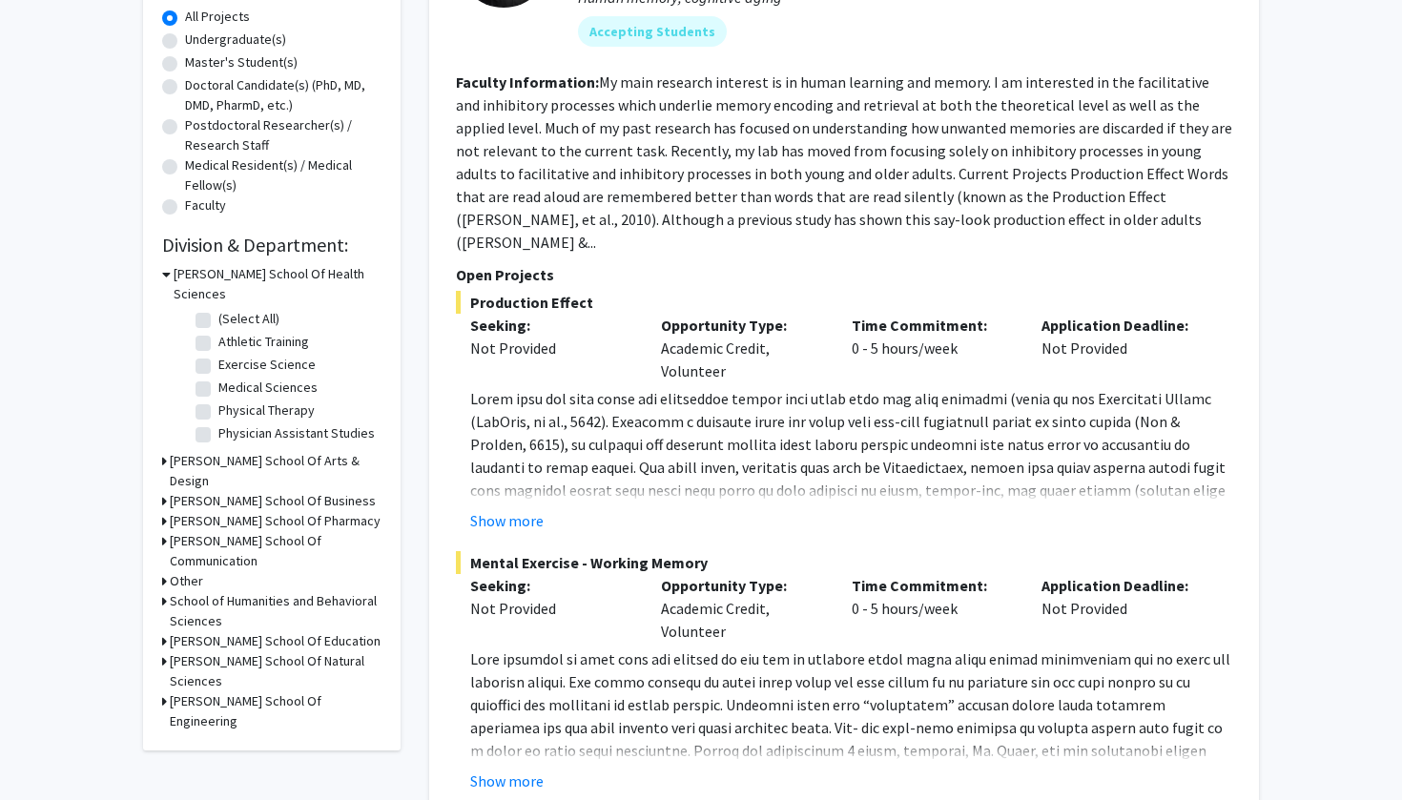
scroll to position [714, 0]
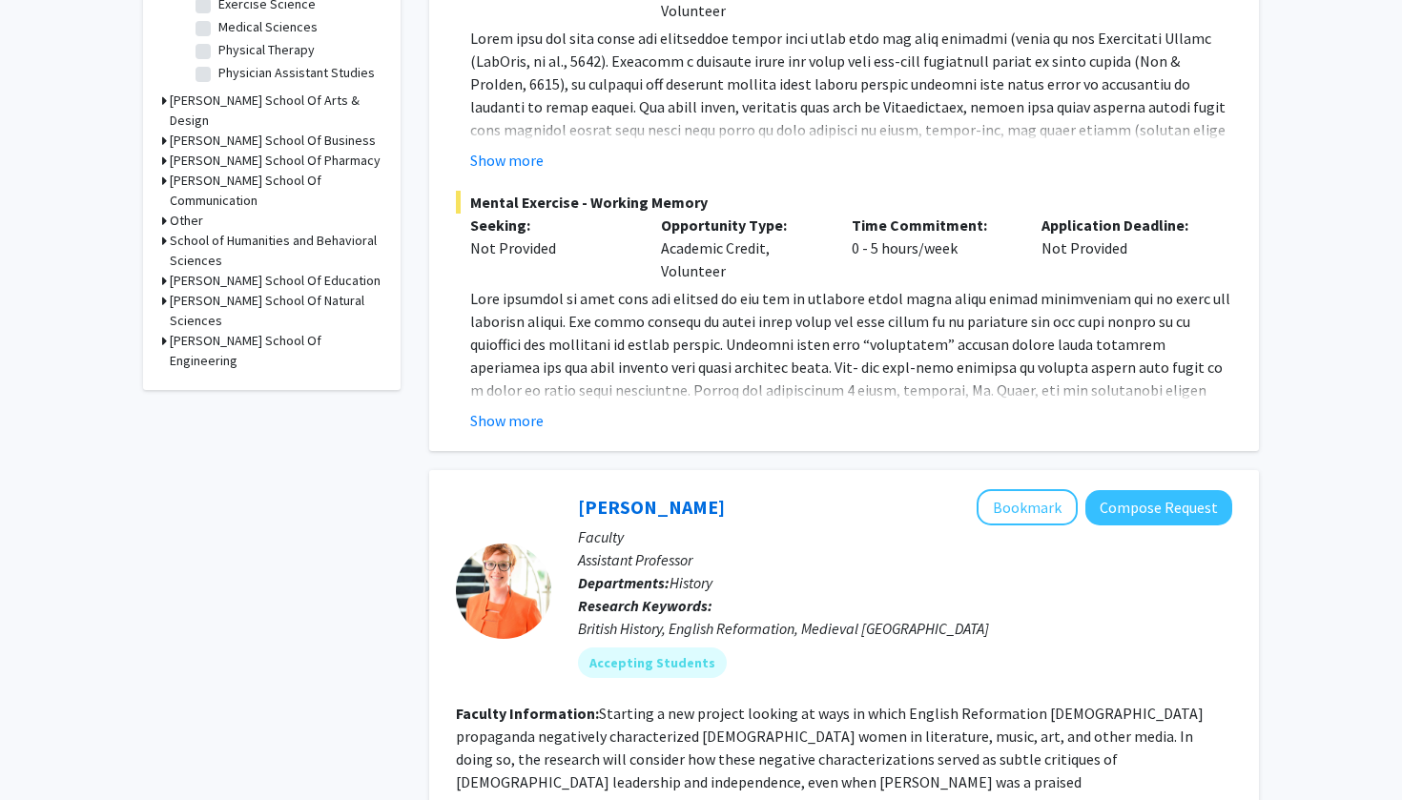
click at [240, 291] on h3 "Wanek School Of Natural Sciences" at bounding box center [276, 311] width 212 height 40
click at [218, 381] on label "Chemistry" at bounding box center [247, 391] width 58 height 20
click at [218, 381] on input "Chemistry" at bounding box center [224, 387] width 12 height 12
checkbox input "true"
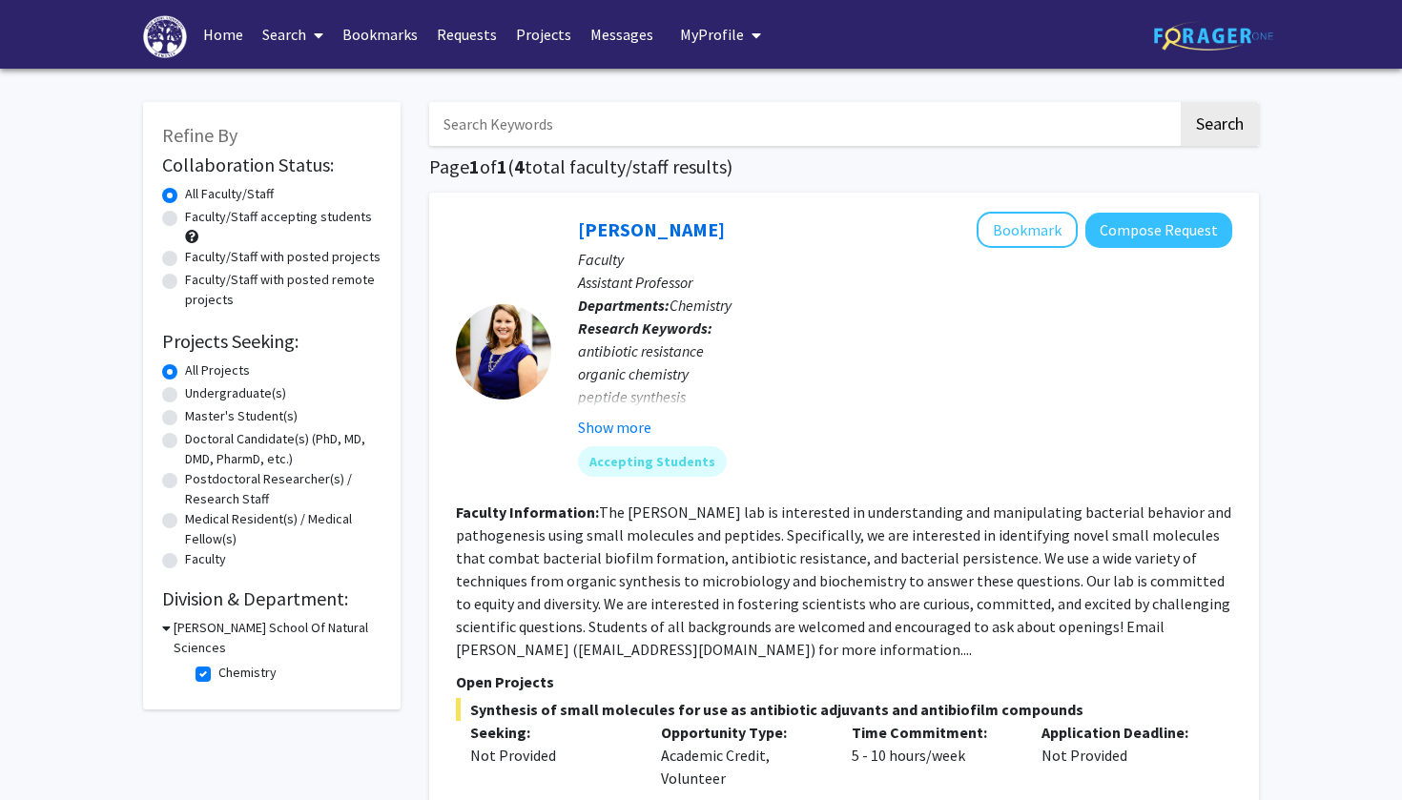
click at [176, 631] on h3 "Wanek School Of Natural Sciences" at bounding box center [278, 638] width 208 height 40
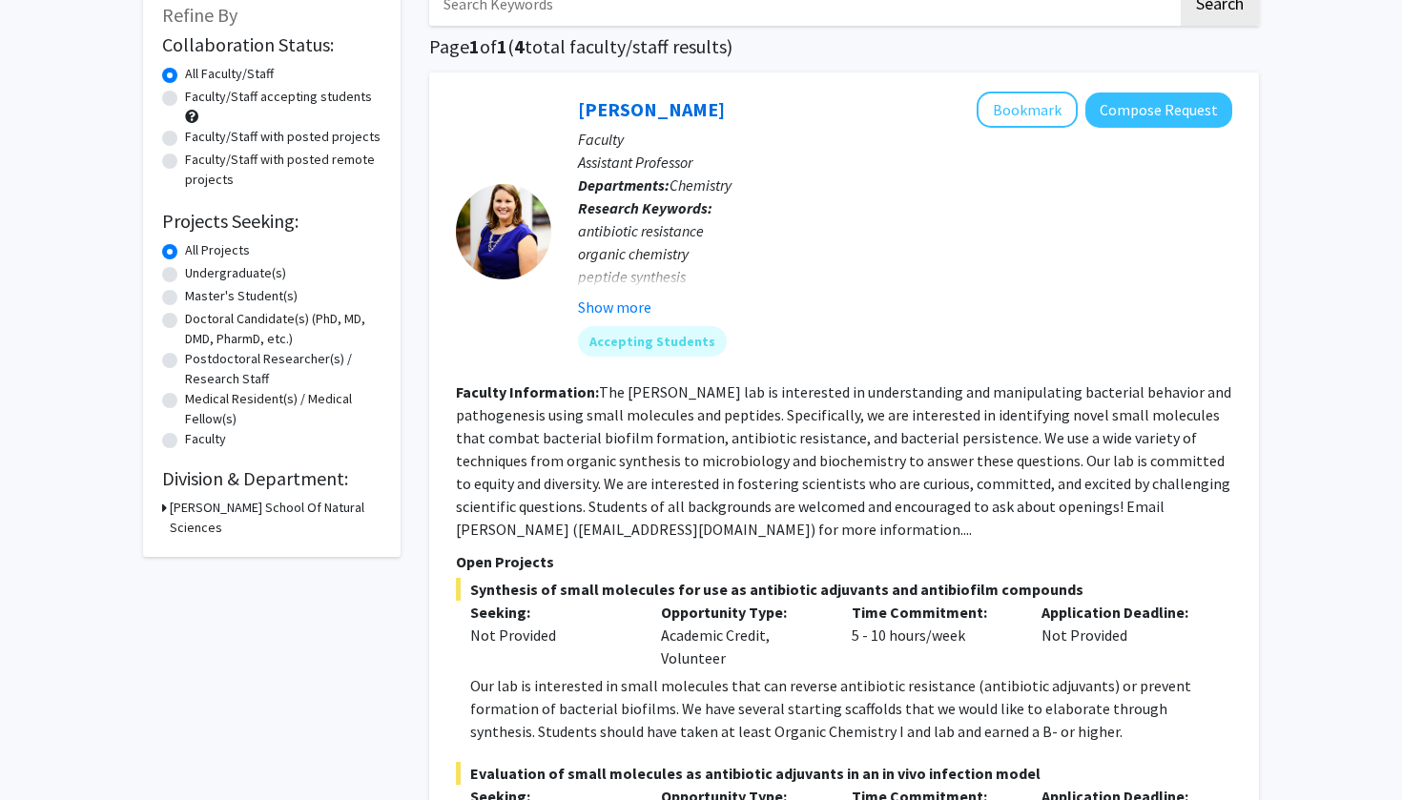
scroll to position [121, 0]
click at [207, 519] on h3 "Wanek School Of Natural Sciences" at bounding box center [276, 517] width 212 height 40
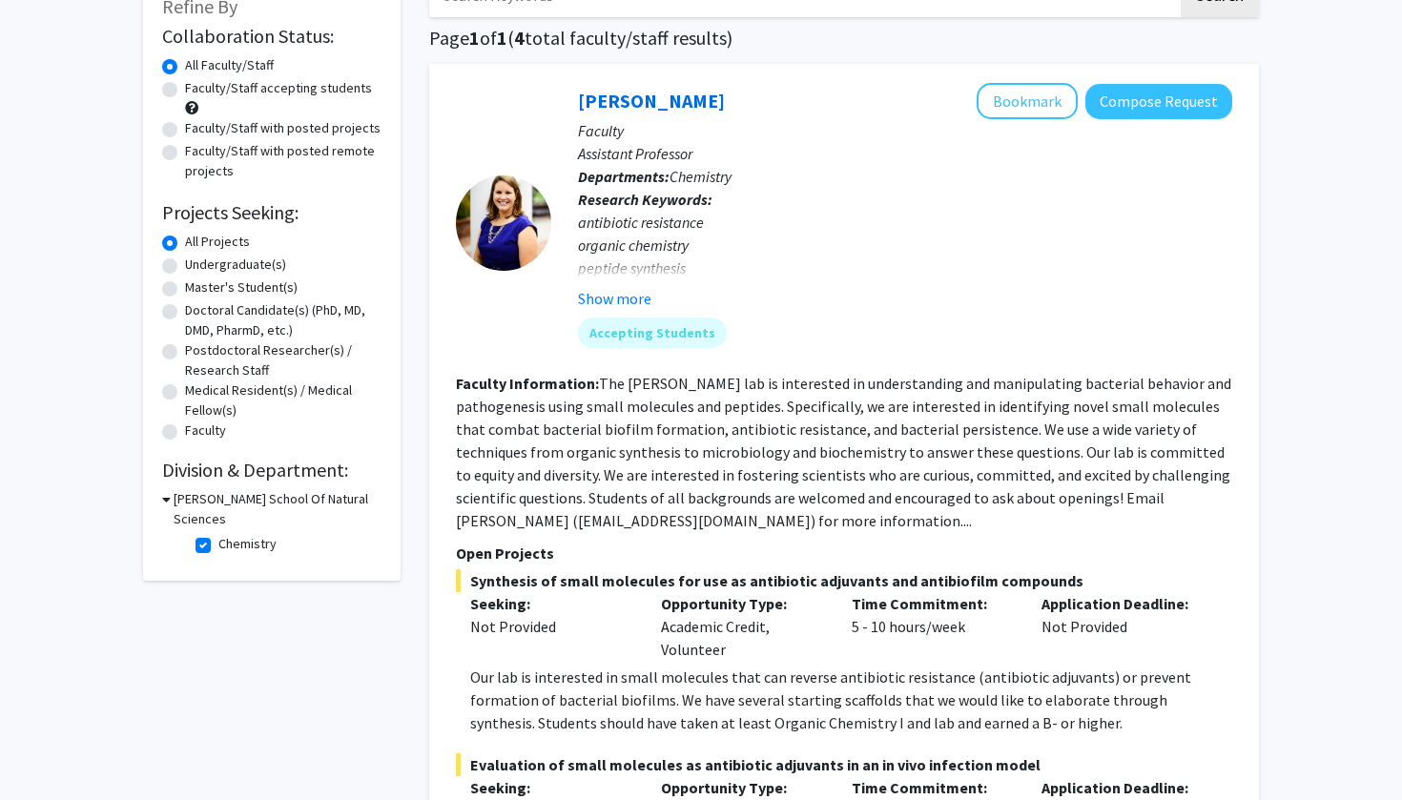
click at [207, 534] on fg-checkbox "Chemistry Chemistry" at bounding box center [285, 545] width 181 height 23
click at [218, 535] on label "Chemistry" at bounding box center [247, 544] width 58 height 20
click at [218, 535] on input "Chemistry" at bounding box center [224, 540] width 12 height 12
checkbox input "false"
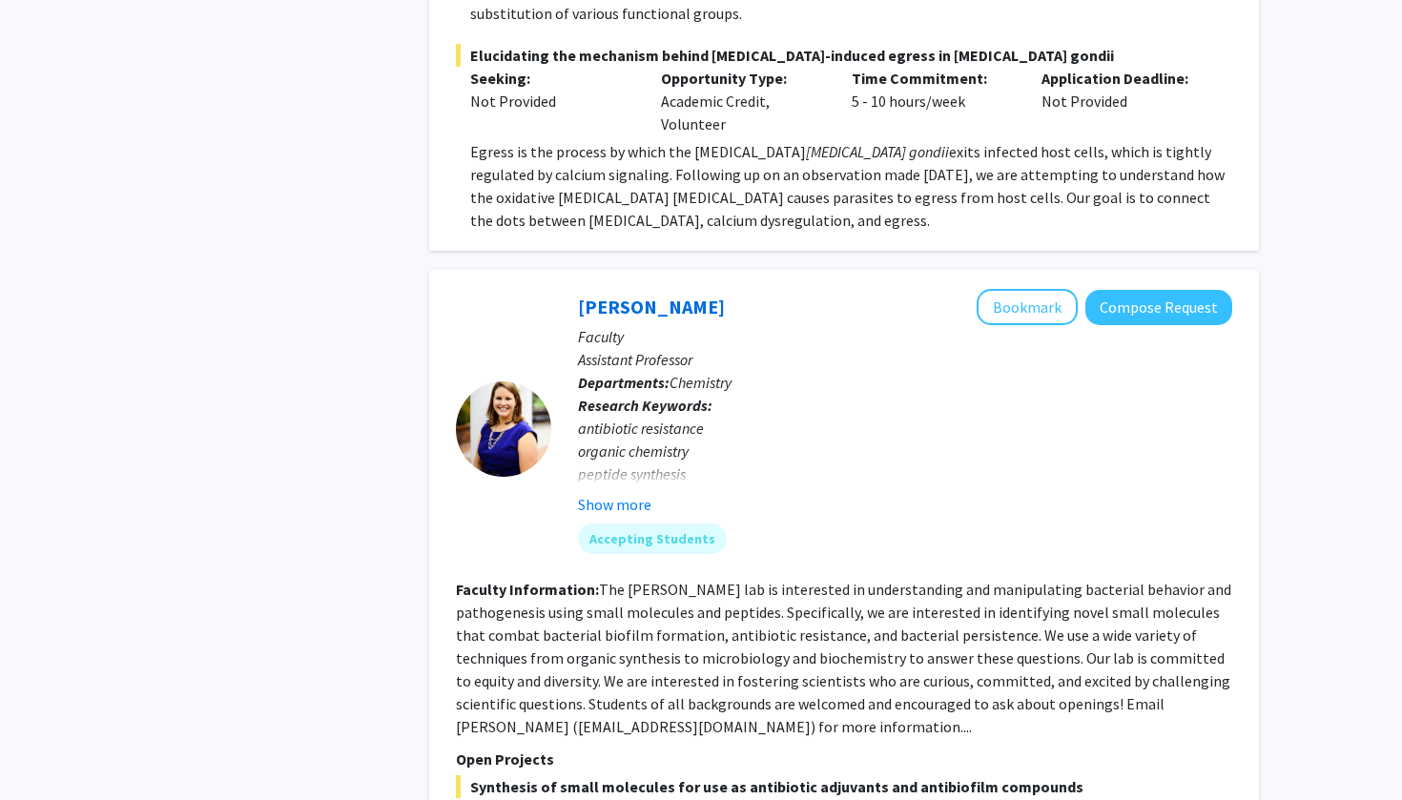
scroll to position [4500, 0]
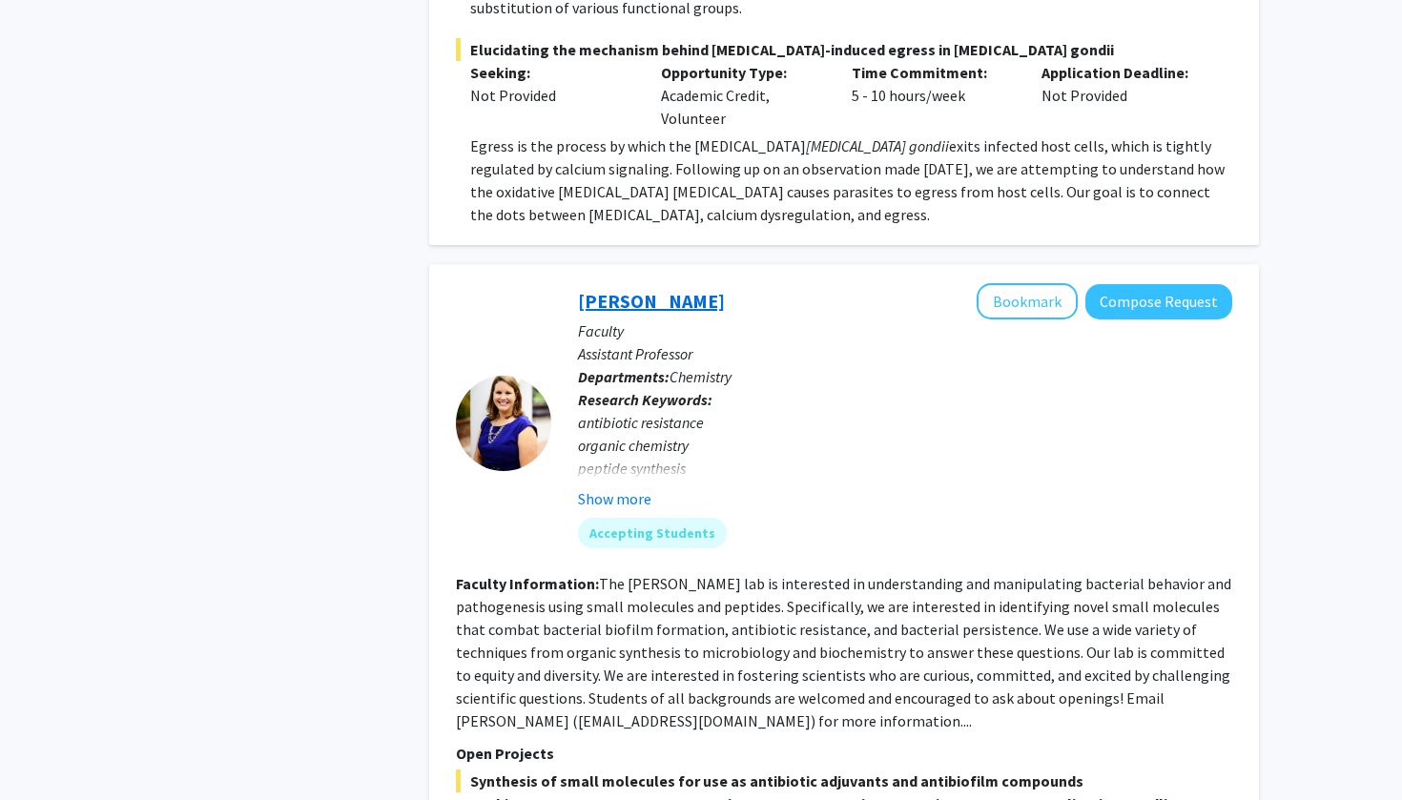
click at [700, 289] on link "Meghan Blackledge" at bounding box center [651, 301] width 147 height 24
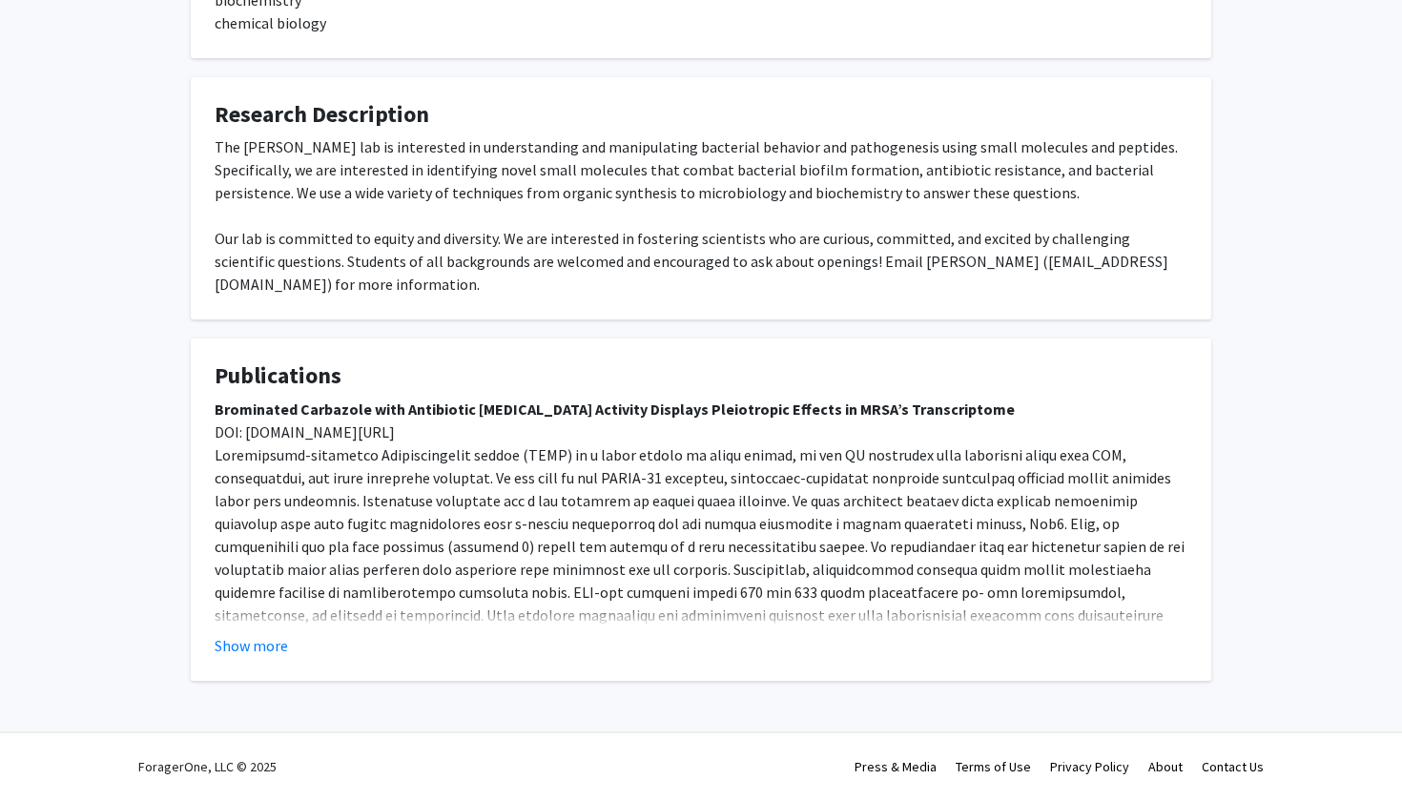
scroll to position [165, 0]
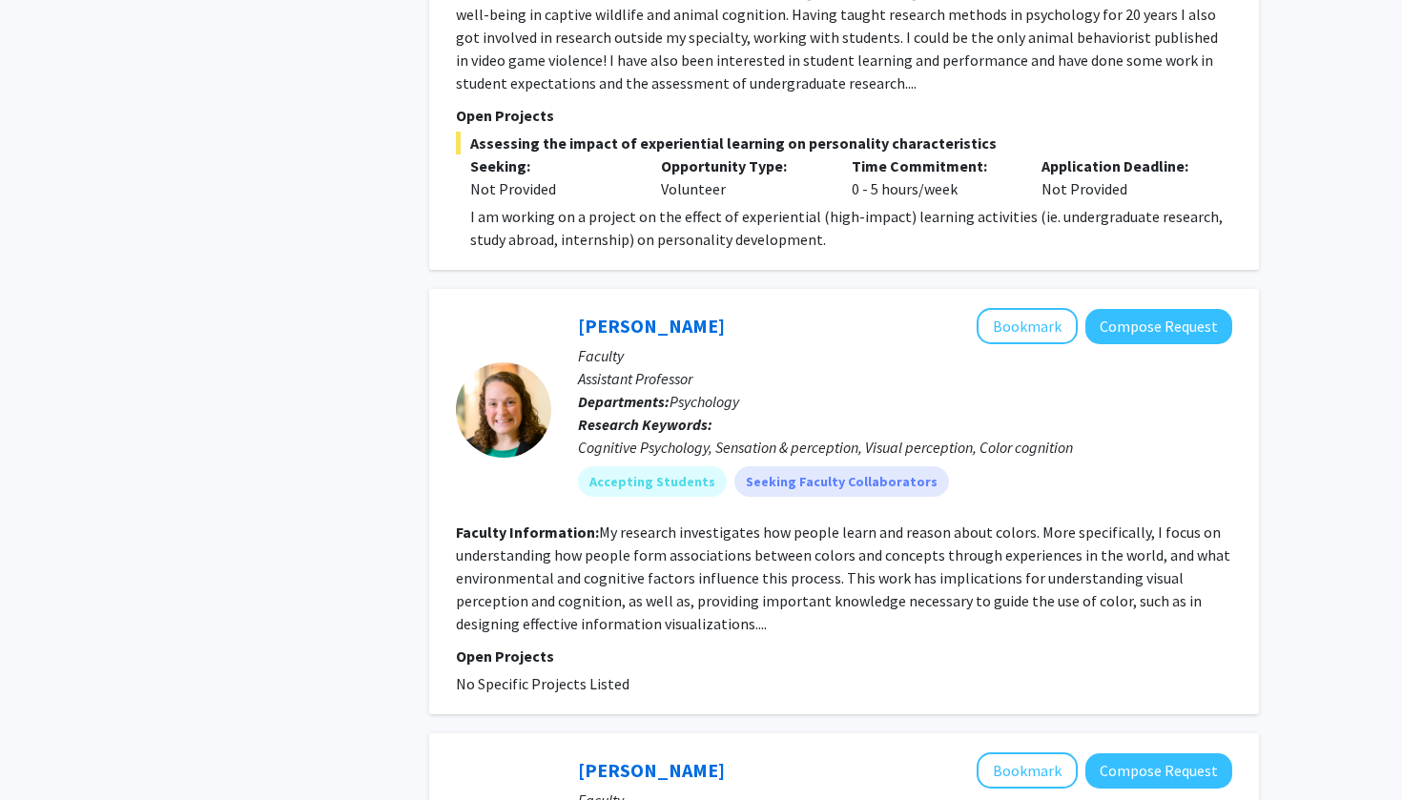
scroll to position [6641, 0]
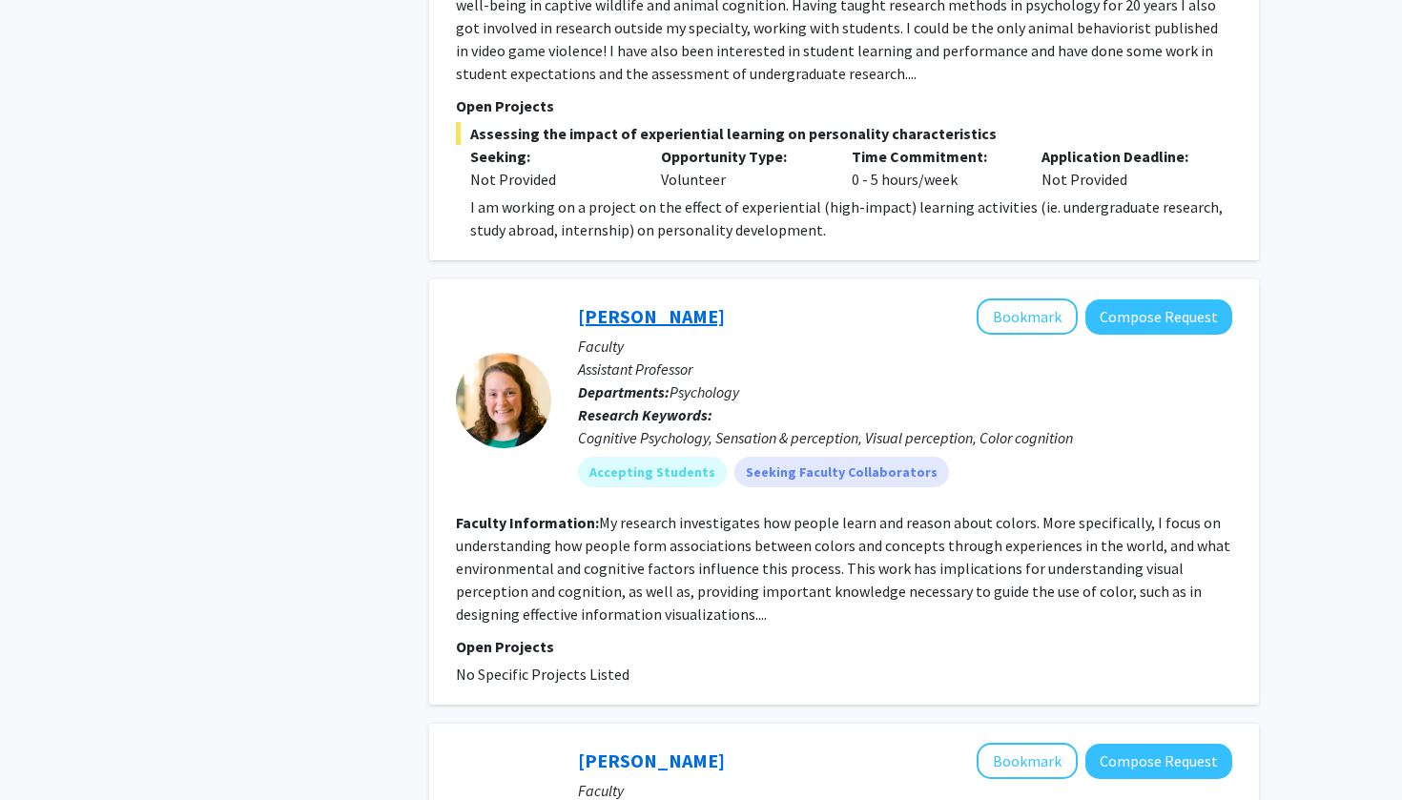
click at [696, 304] on link "Melissa Schoenlein" at bounding box center [651, 316] width 147 height 24
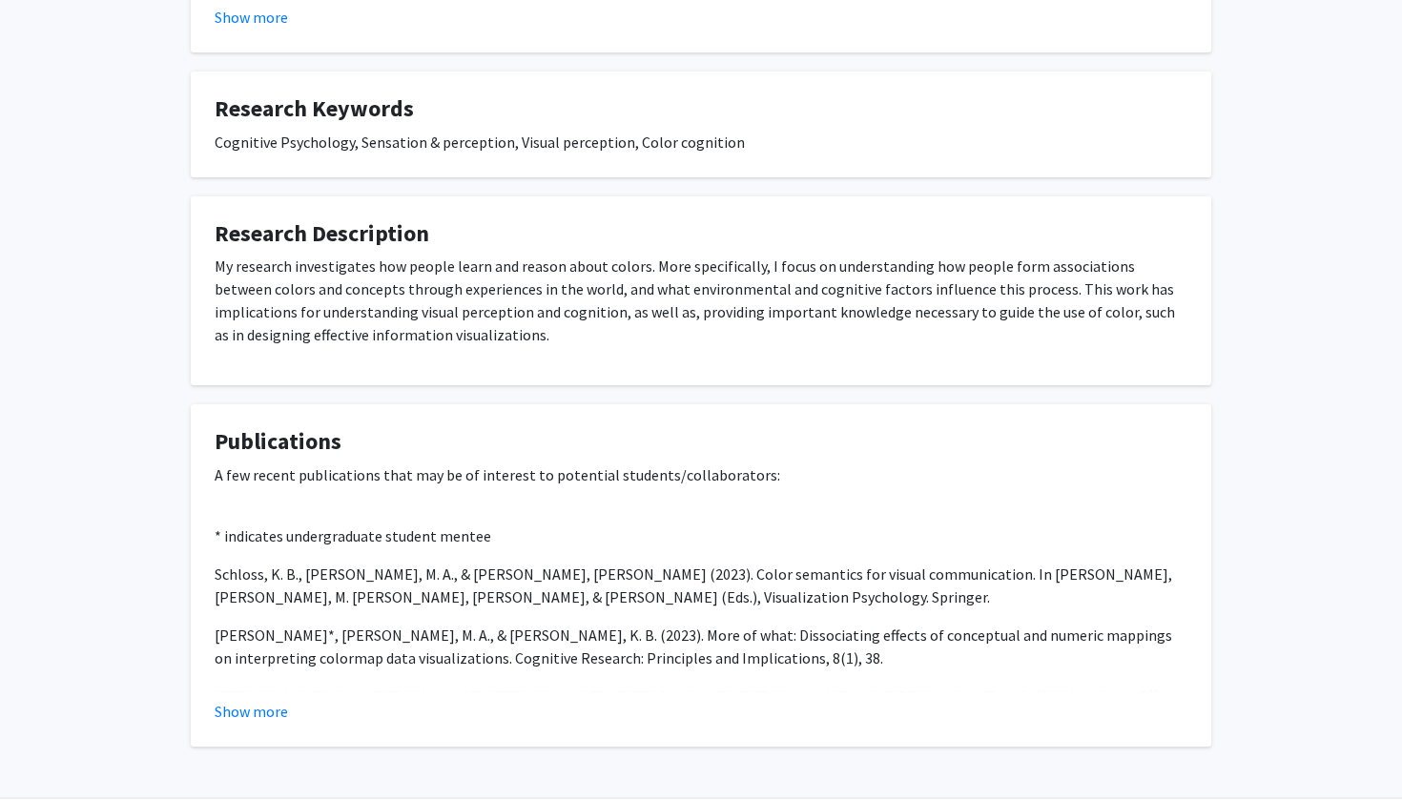
scroll to position [639, 0]
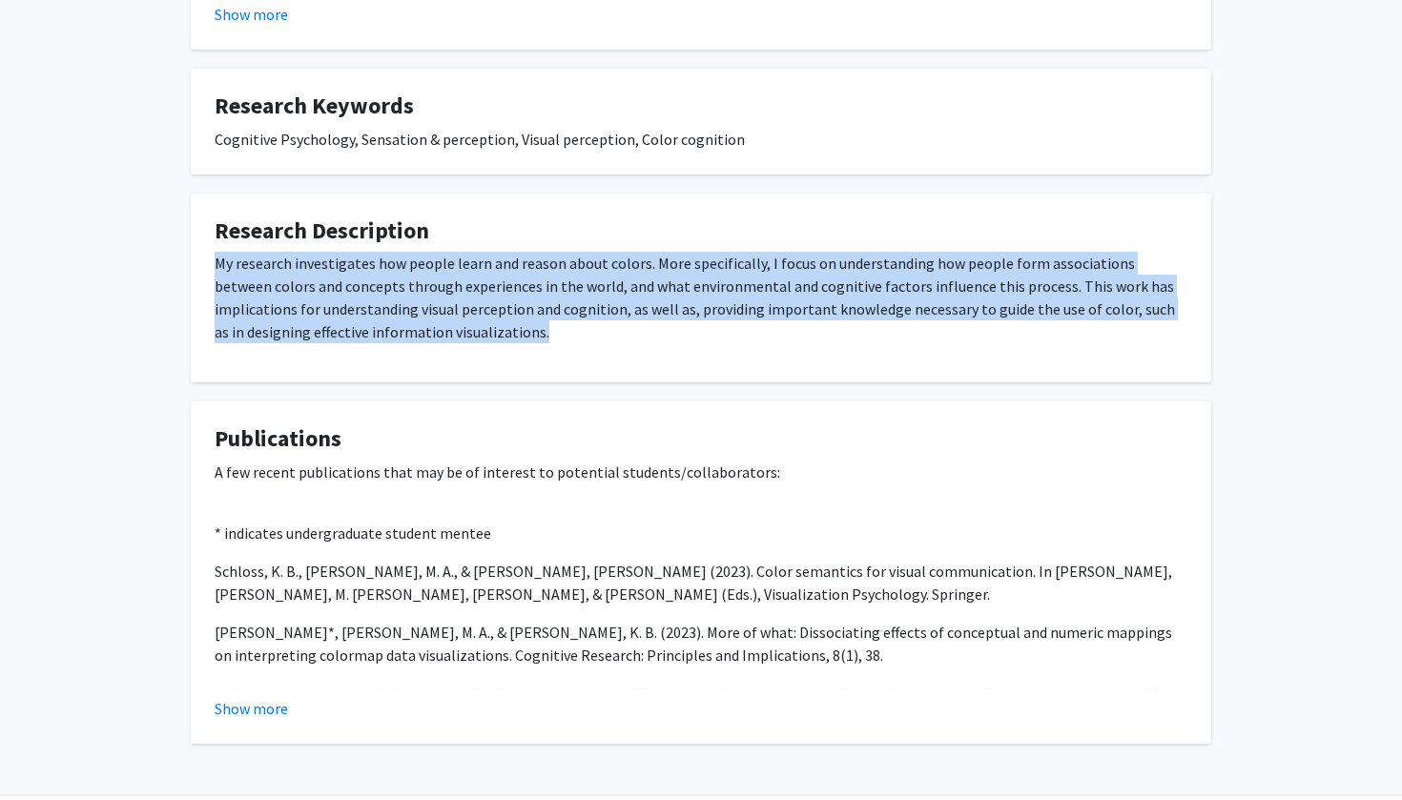
copy p "My research investigates how people learn and reason about colors. More specifi…"
drag, startPoint x: 212, startPoint y: 264, endPoint x: 474, endPoint y: 335, distance: 271.6
click at [474, 335] on fg-card "Research Description My research investigates how people learn and reason about…" at bounding box center [701, 289] width 1020 height 190
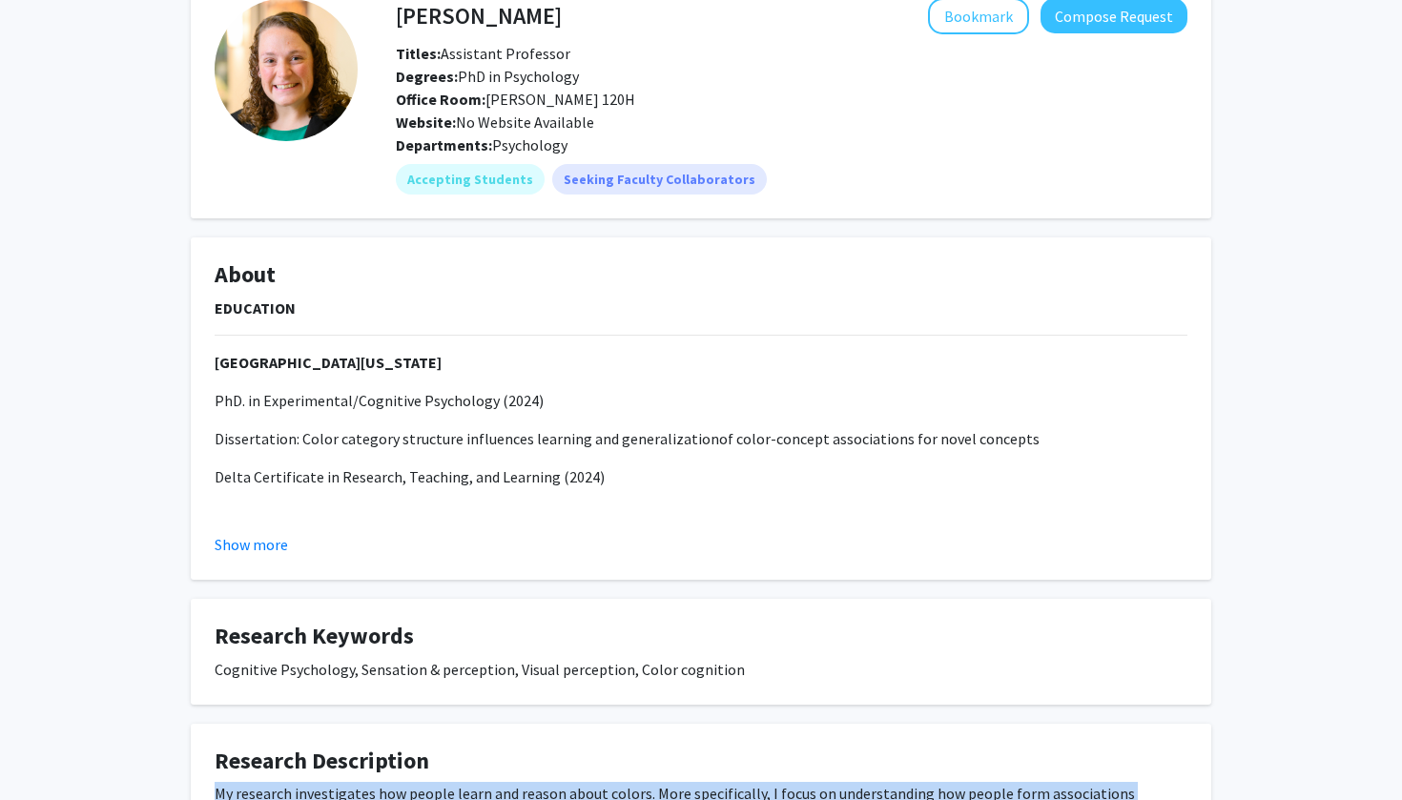
scroll to position [113, 0]
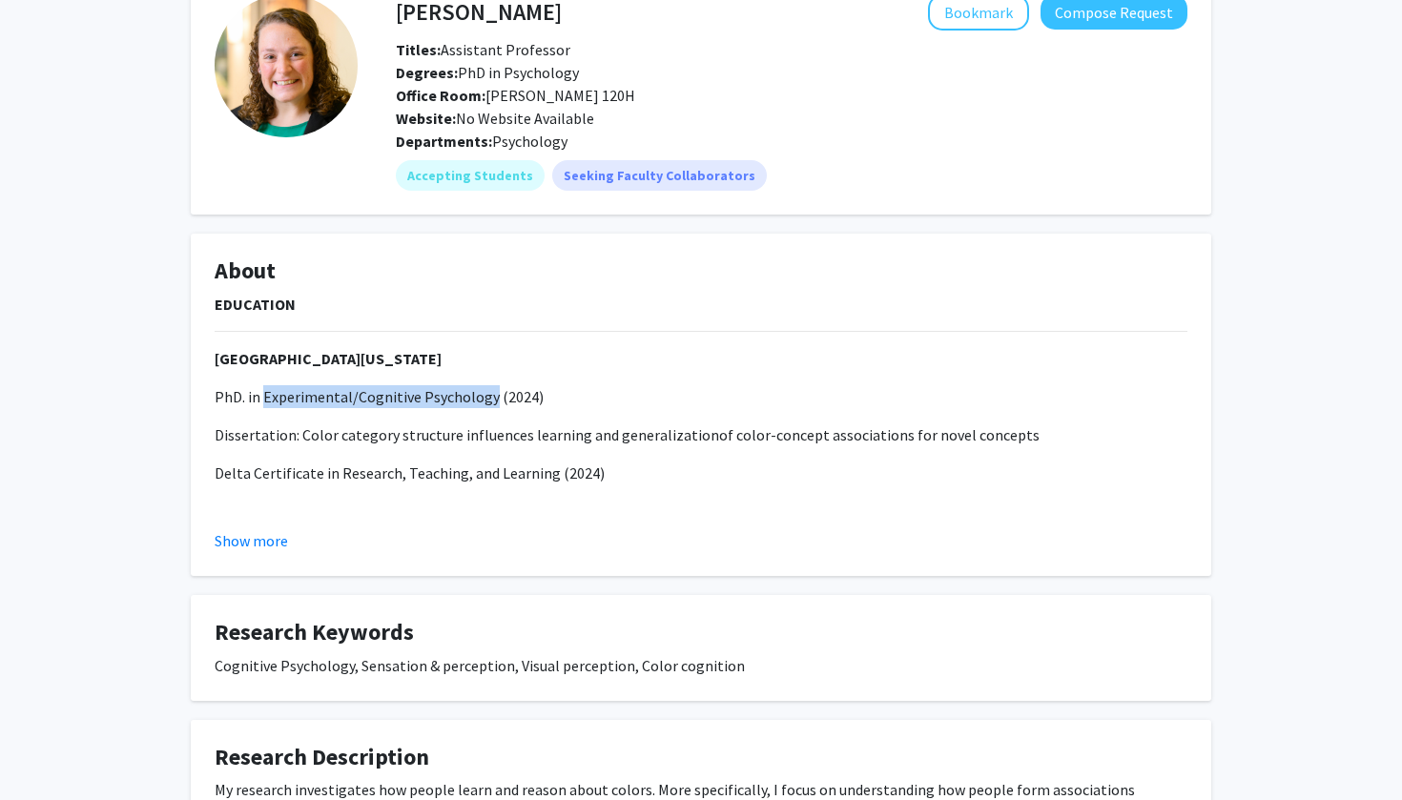
drag, startPoint x: 264, startPoint y: 397, endPoint x: 489, endPoint y: 393, distance: 225.1
click at [489, 395] on span "PhD. in Experimental/Cognitive Psychology (2024)" at bounding box center [379, 396] width 329 height 19
copy span "Experimental/Cognitive Psychology"
click at [595, 451] on div "EDUCATION University of Wisconsin-Madison PhD. in Experimental/Cognitive Psycho…" at bounding box center [701, 538] width 973 height 491
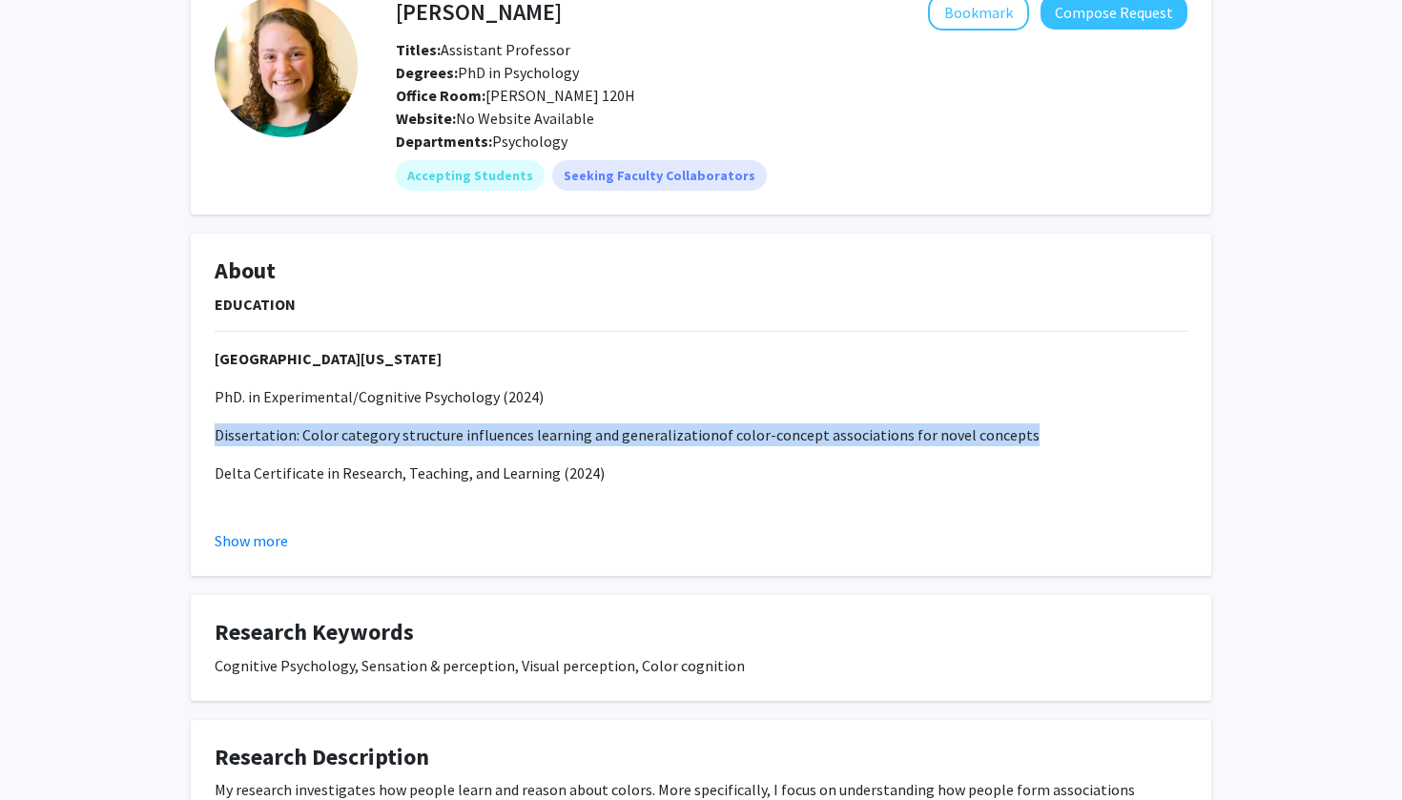
copy p "Dissertation: Color category structure influences learning and generalization o…"
drag, startPoint x: 211, startPoint y: 433, endPoint x: 1004, endPoint y: 434, distance: 793.4
click at [1004, 434] on fg-card "About EDUCATION University of Wisconsin-Madison PhD. in Experimental/Cognitive …" at bounding box center [701, 405] width 1020 height 342
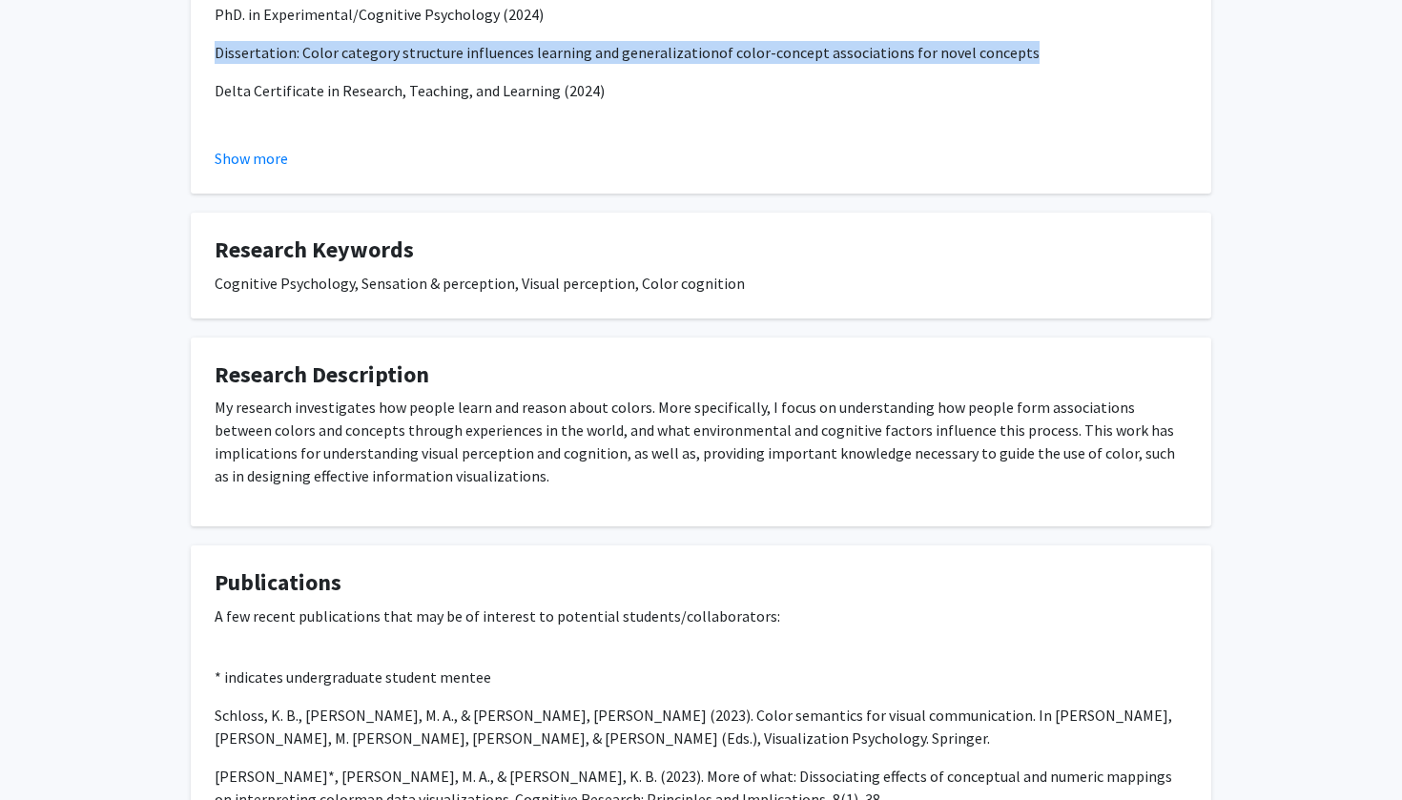
scroll to position [556, 0]
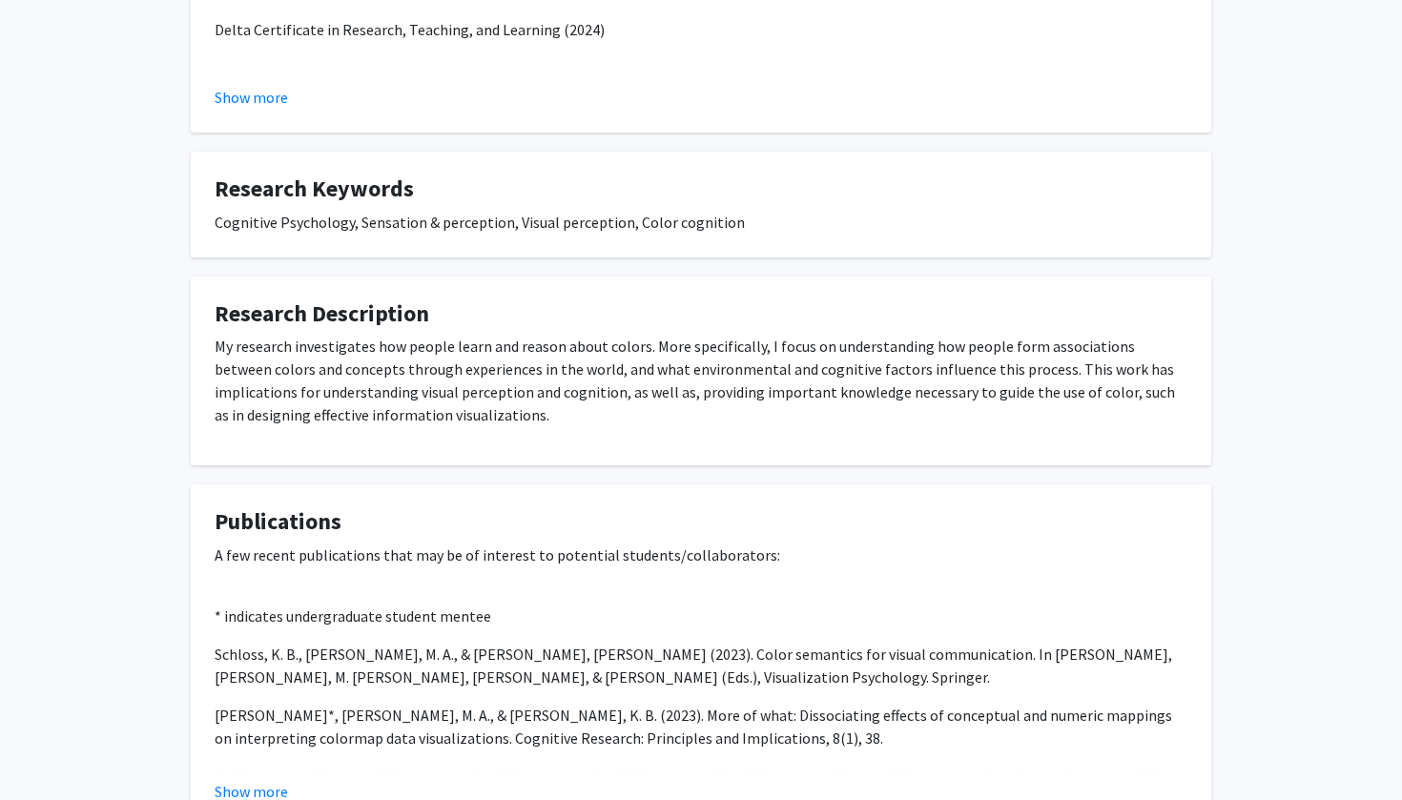
click at [207, 340] on fg-card "Research Description My research investigates how people learn and reason about…" at bounding box center [701, 372] width 1020 height 190
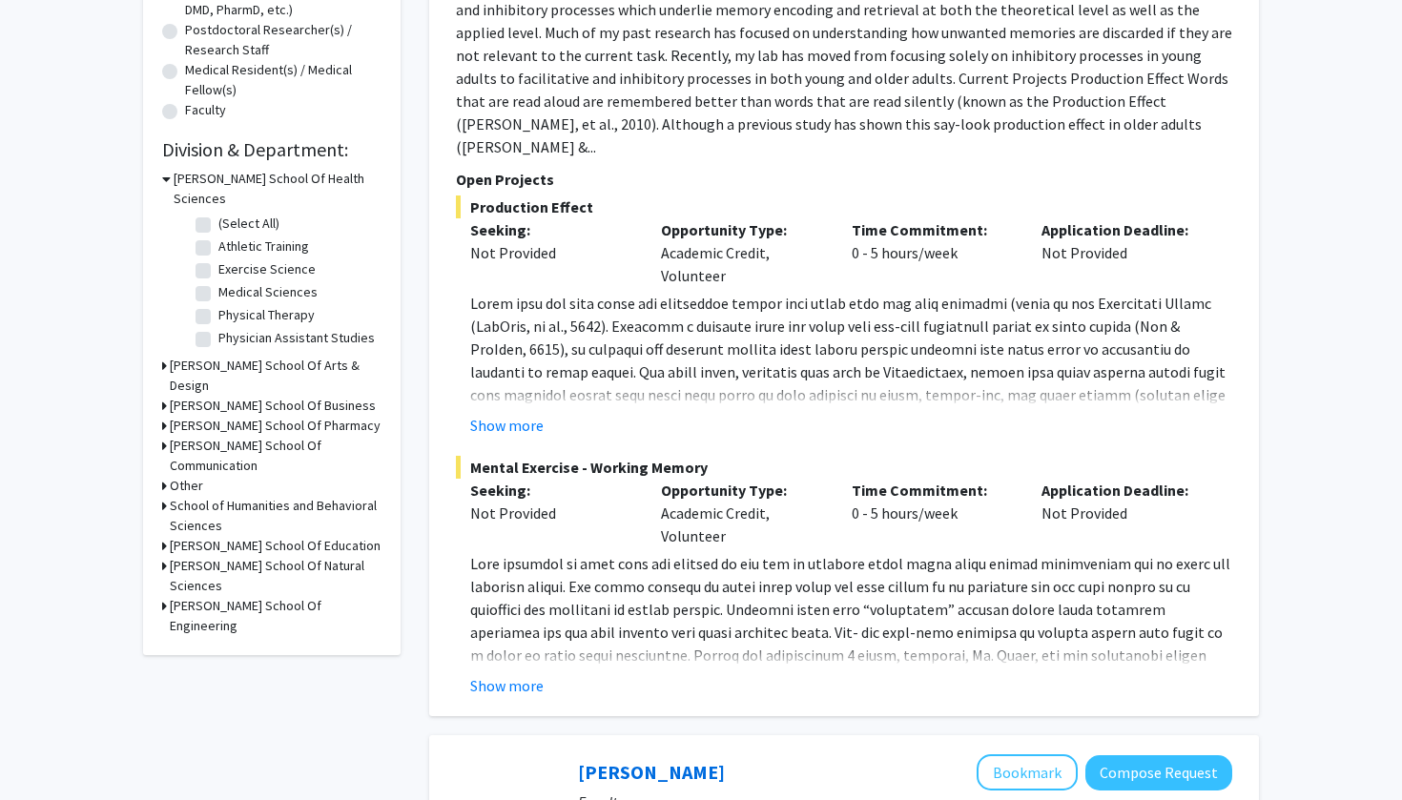
scroll to position [452, 0]
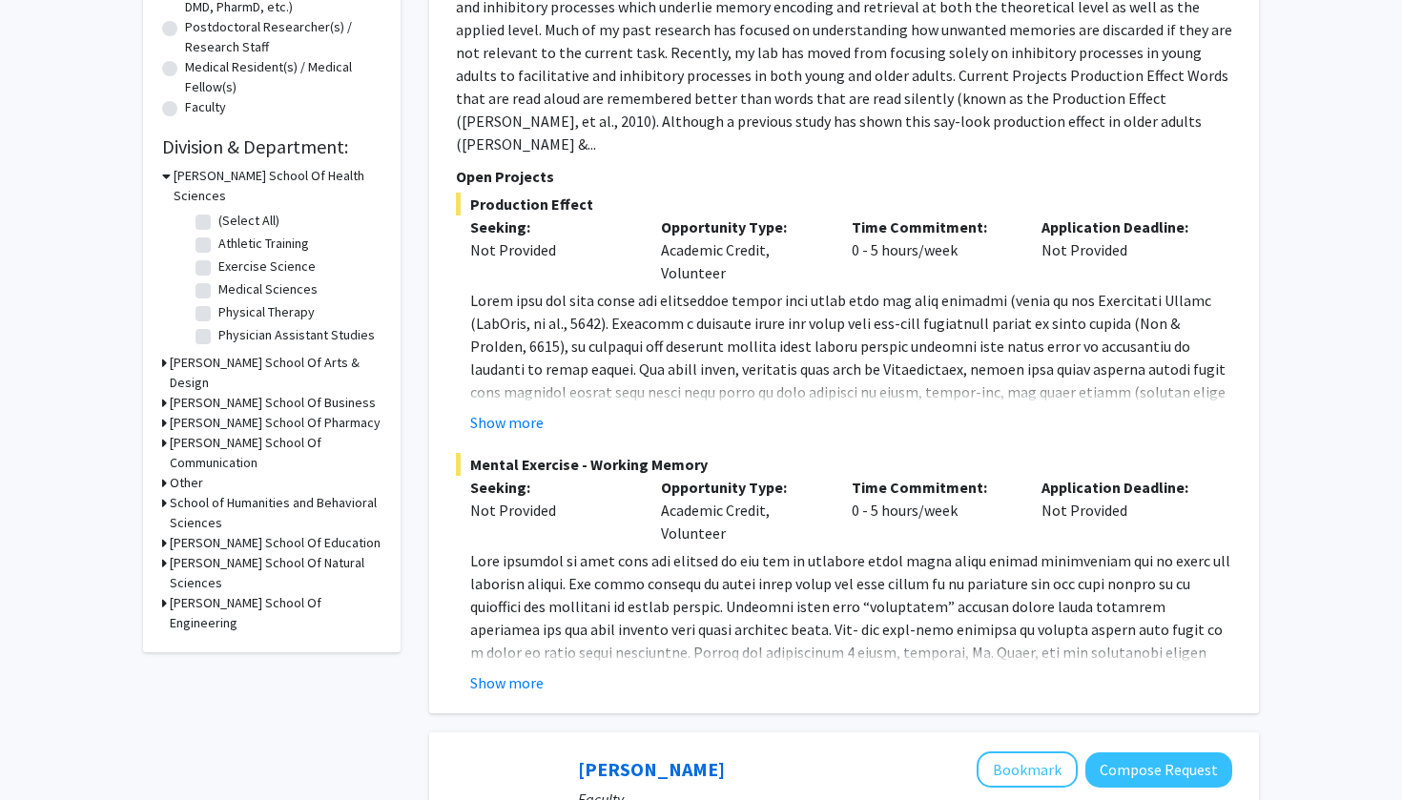
click at [268, 533] on h3 "Stout School Of Education" at bounding box center [275, 543] width 211 height 20
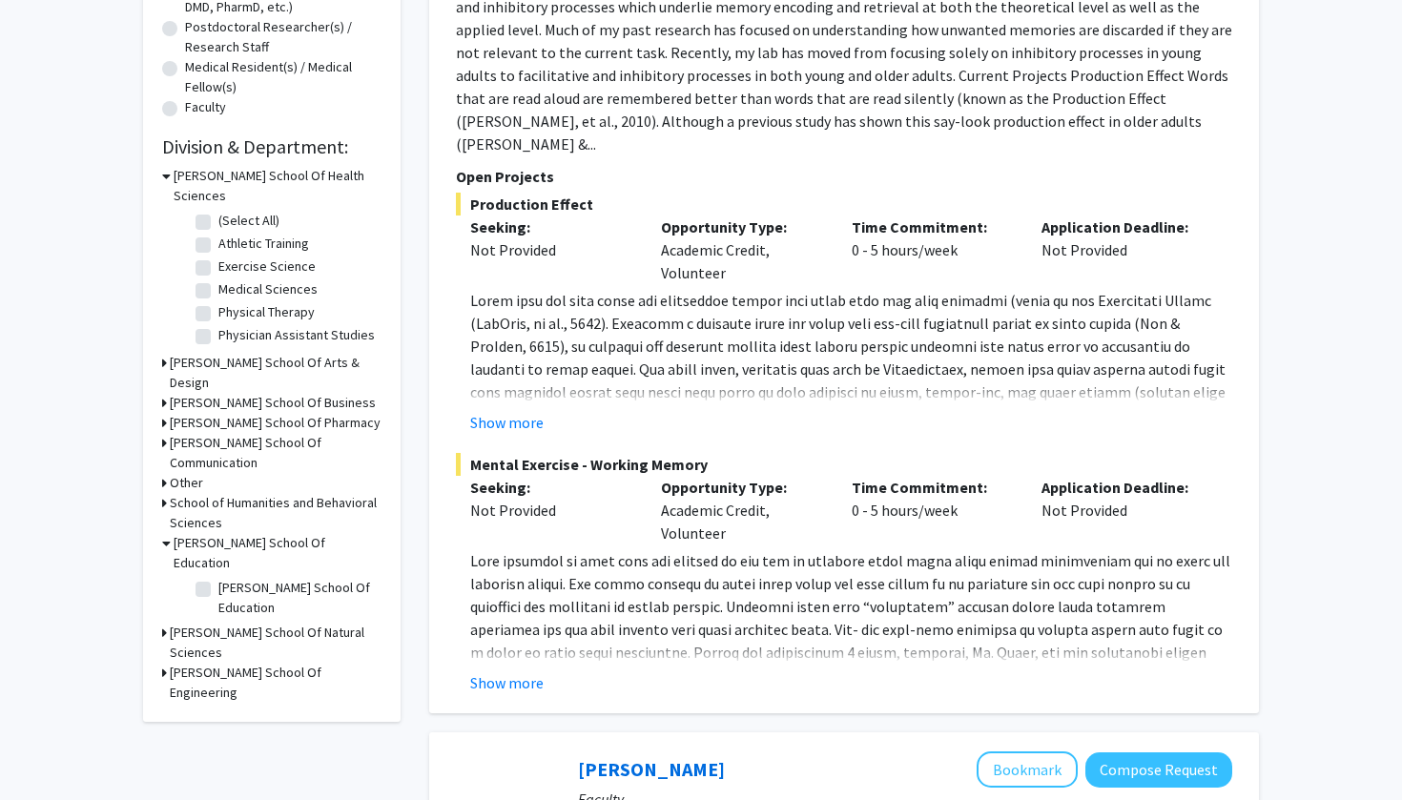
click at [268, 533] on h3 "Stout School Of Education" at bounding box center [278, 553] width 208 height 40
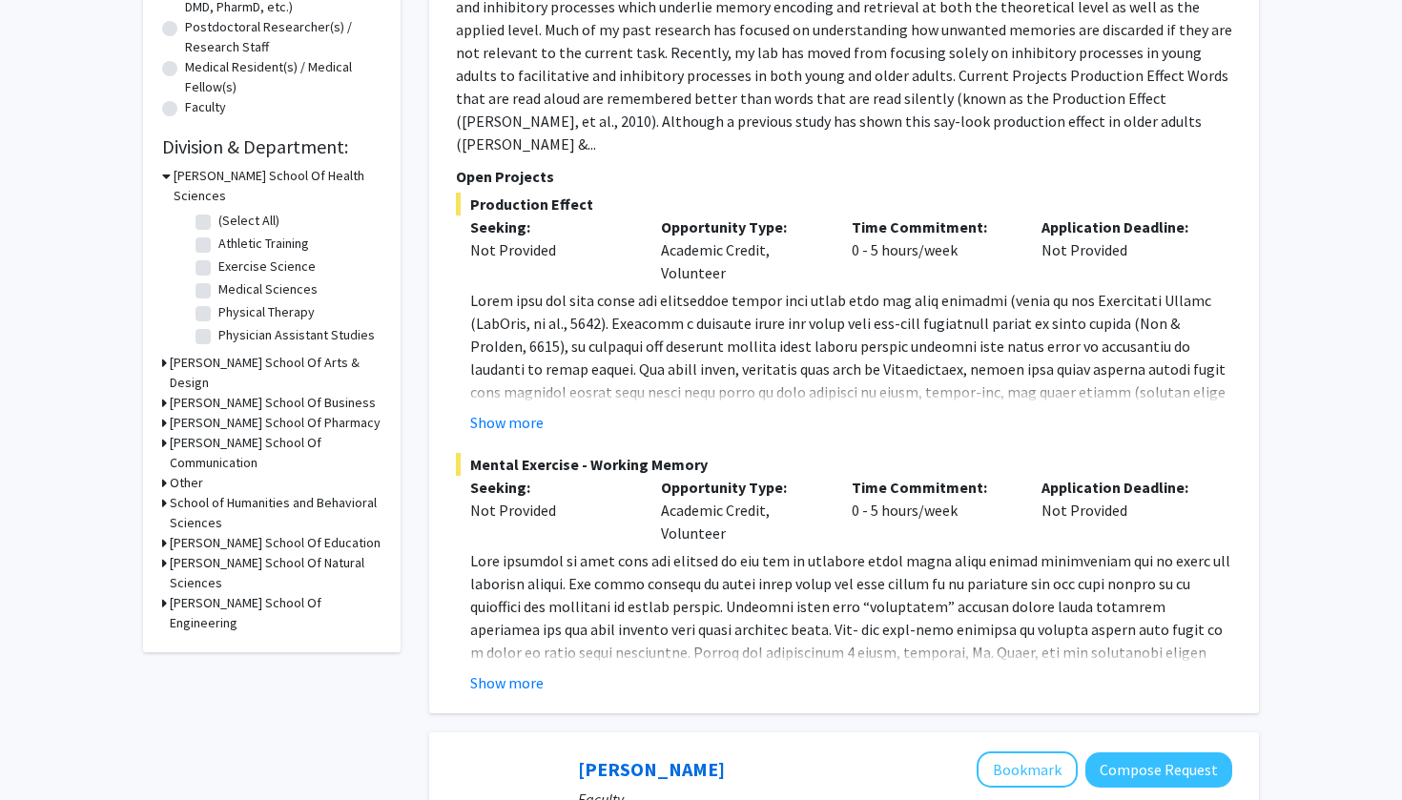
click at [283, 413] on h3 "Fred Wilson School Of Pharmacy" at bounding box center [275, 423] width 211 height 20
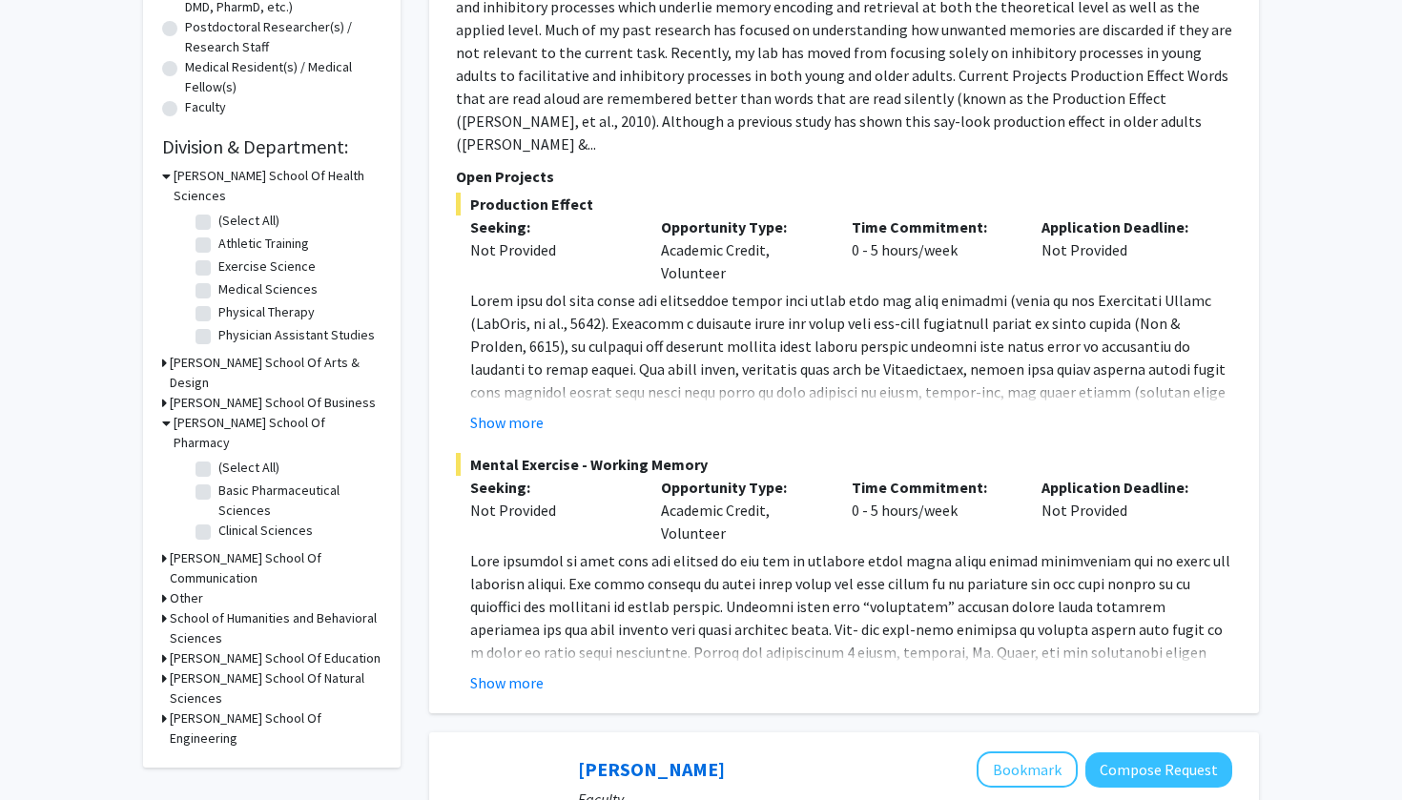
click at [249, 481] on label "Basic Pharmaceutical Sciences" at bounding box center [297, 501] width 158 height 40
click at [231, 481] on input "Basic Pharmaceutical Sciences" at bounding box center [224, 487] width 12 height 12
checkbox input "true"
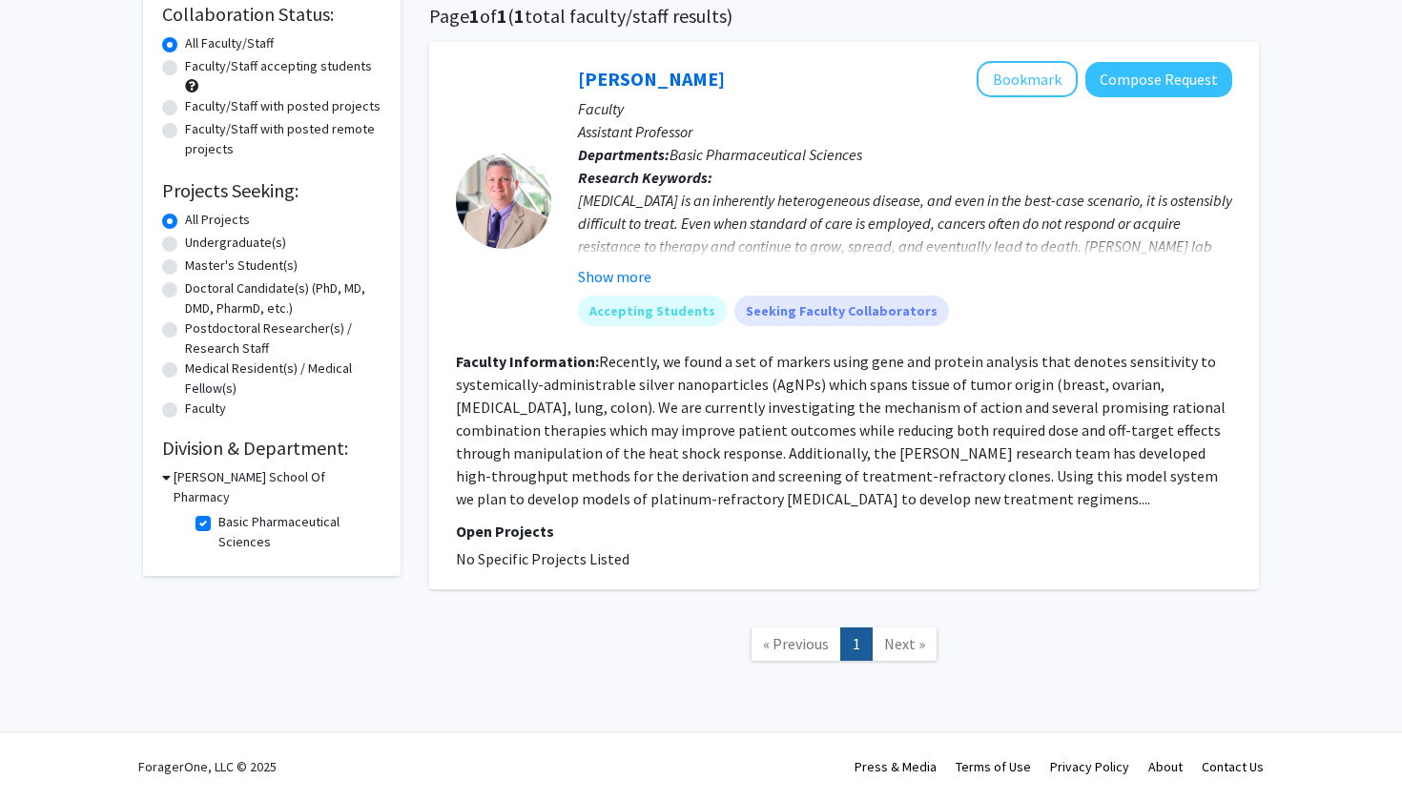
scroll to position [153, 0]
click at [626, 77] on link "Cale Fahrenholtz" at bounding box center [651, 79] width 147 height 24
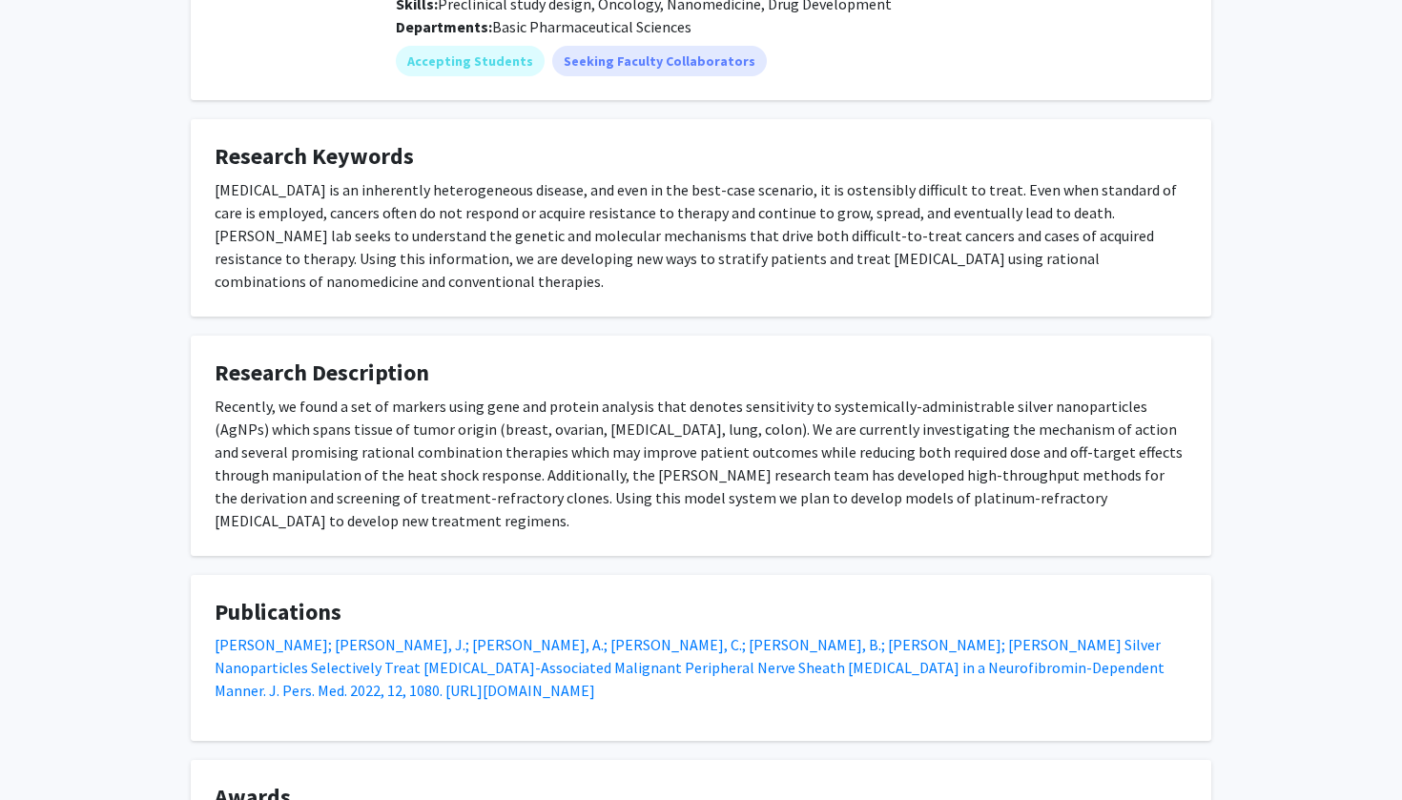
scroll to position [272, 0]
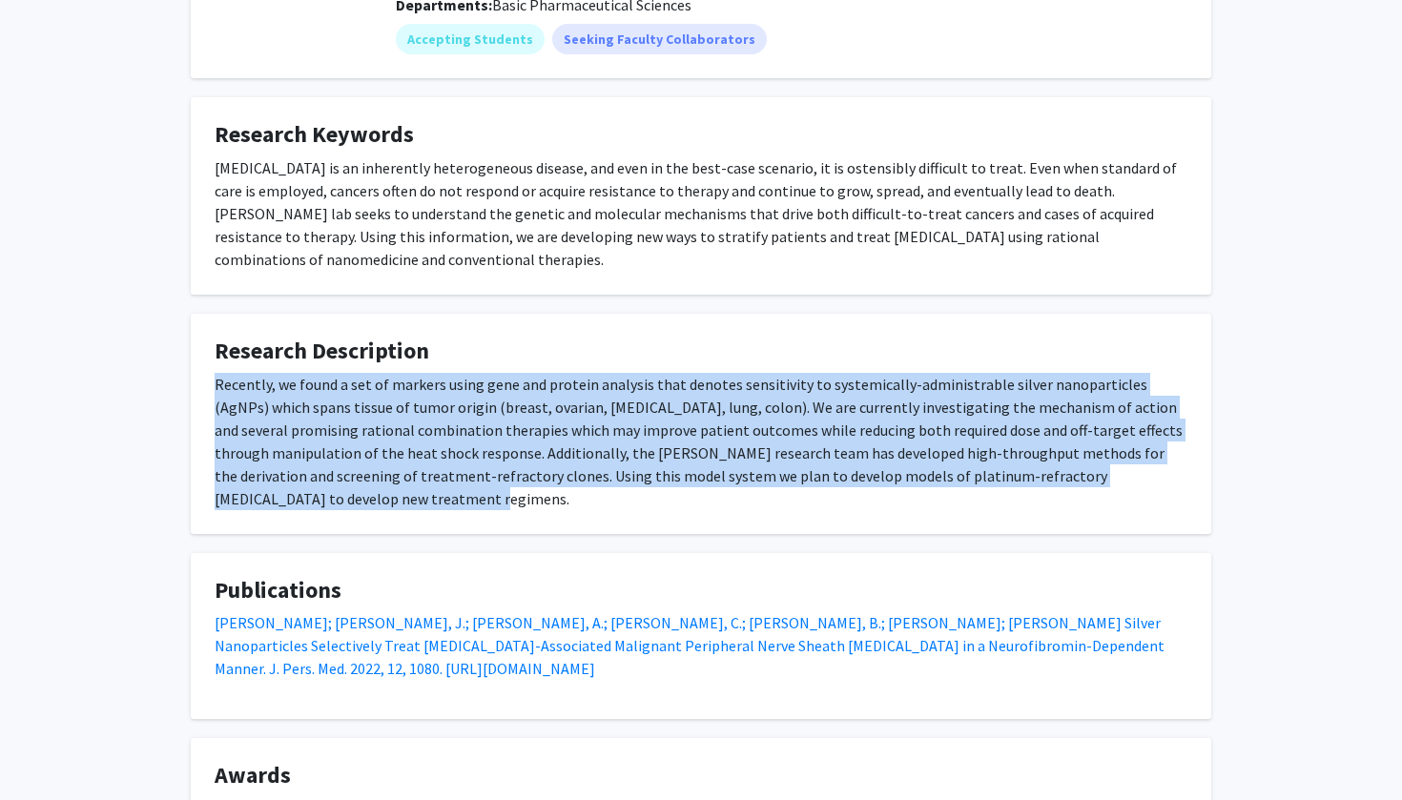
copy div "Recently, we found a set of markers using gene and protein analysis that denote…"
drag, startPoint x: 215, startPoint y: 384, endPoint x: 352, endPoint y: 521, distance: 193.5
click at [352, 522] on fg-card "Research Description Recently, we found a set of markers using gene and protein…" at bounding box center [701, 424] width 1020 height 220
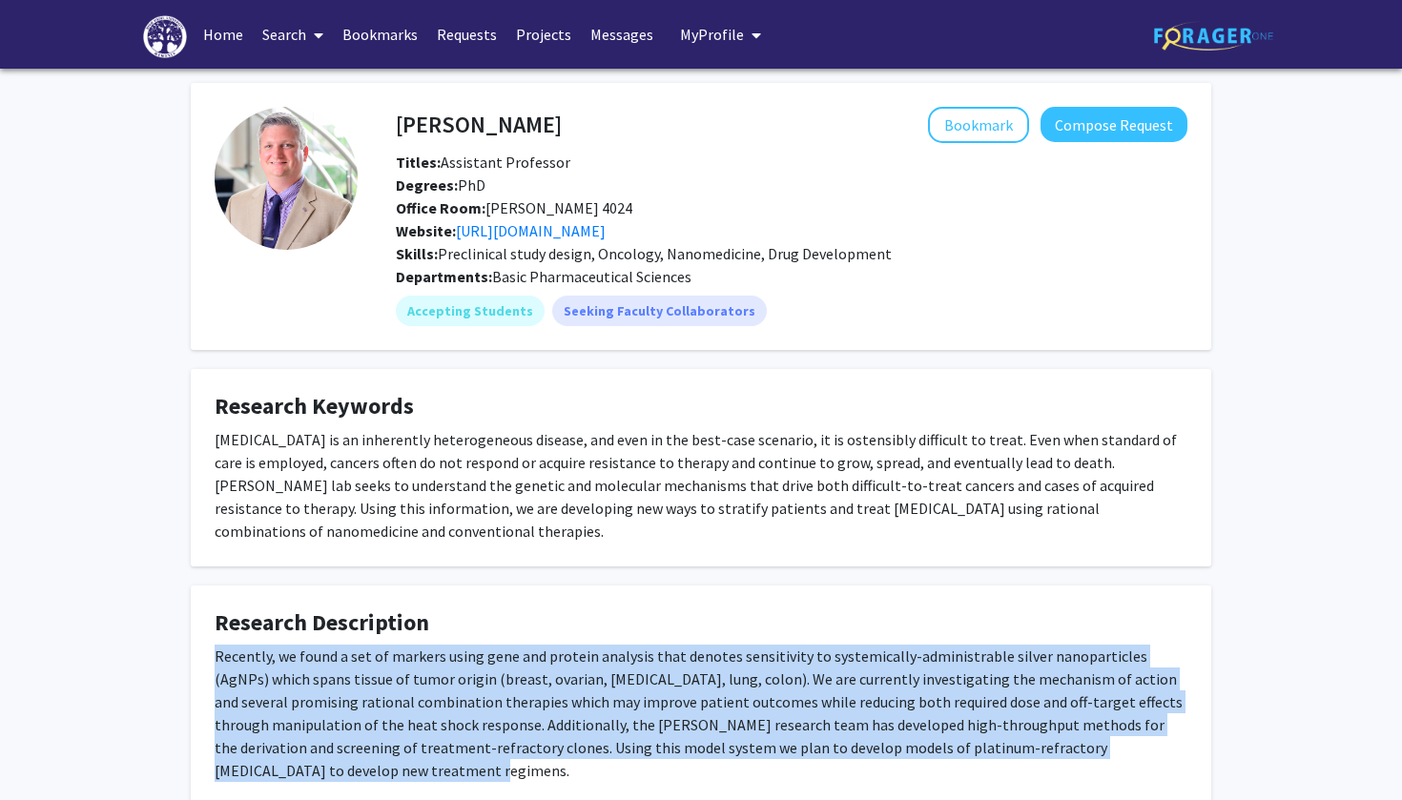
scroll to position [0, 0]
